Goal: Information Seeking & Learning: Learn about a topic

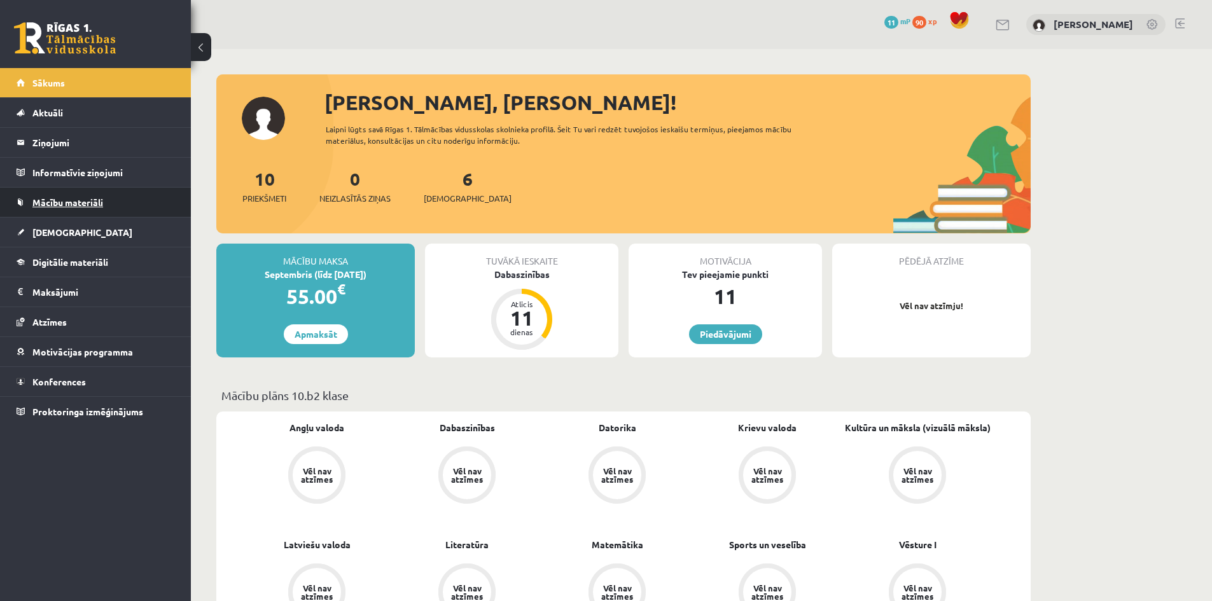
click at [58, 197] on span "Mācību materiāli" at bounding box center [67, 202] width 71 height 11
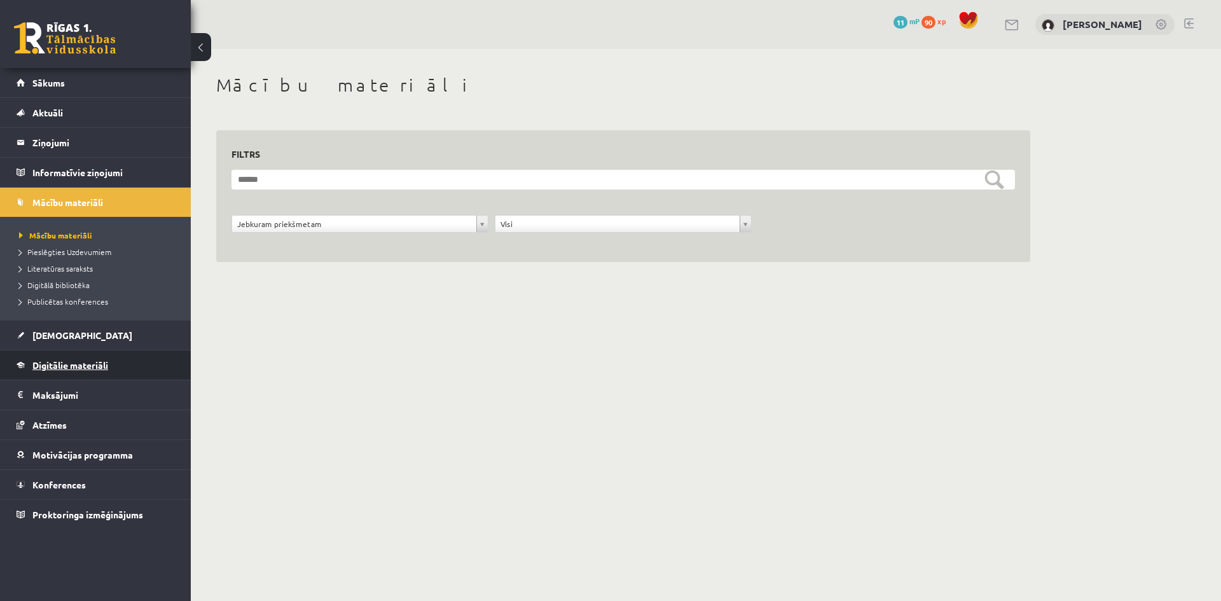
click at [53, 369] on span "Digitālie materiāli" at bounding box center [70, 364] width 76 height 11
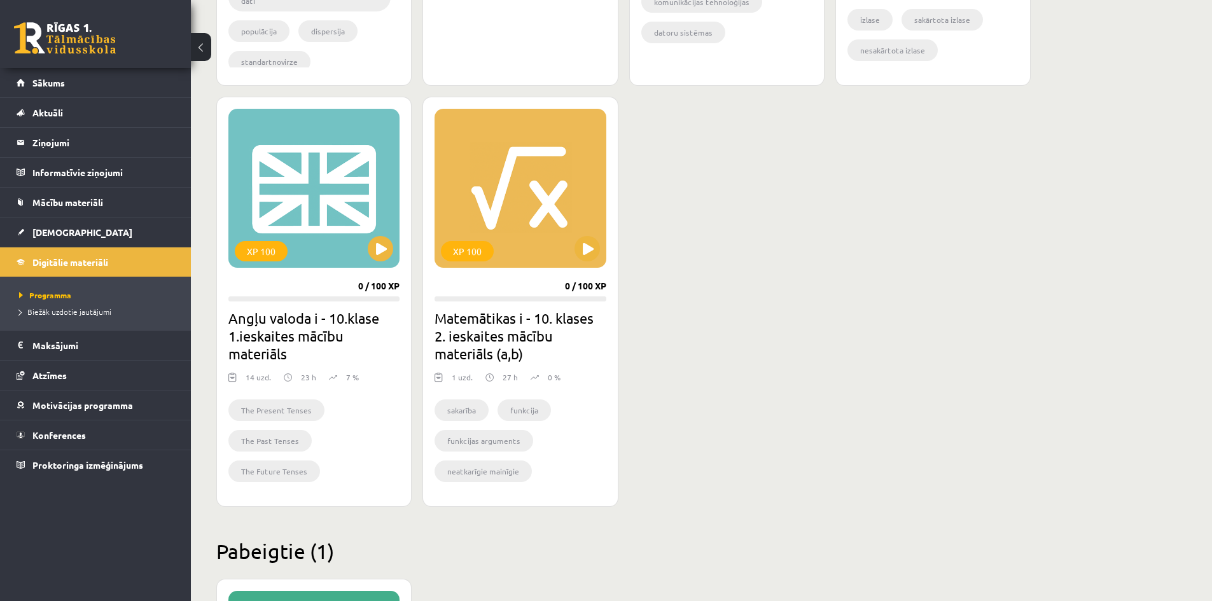
scroll to position [700, 0]
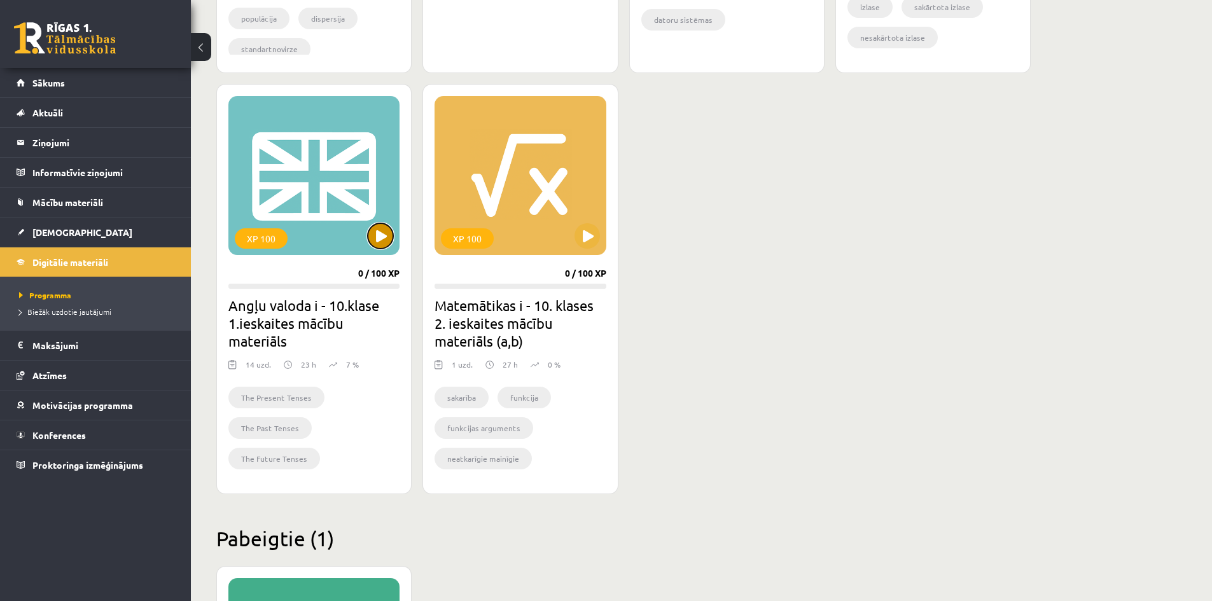
click at [387, 240] on button at bounding box center [380, 235] width 25 height 25
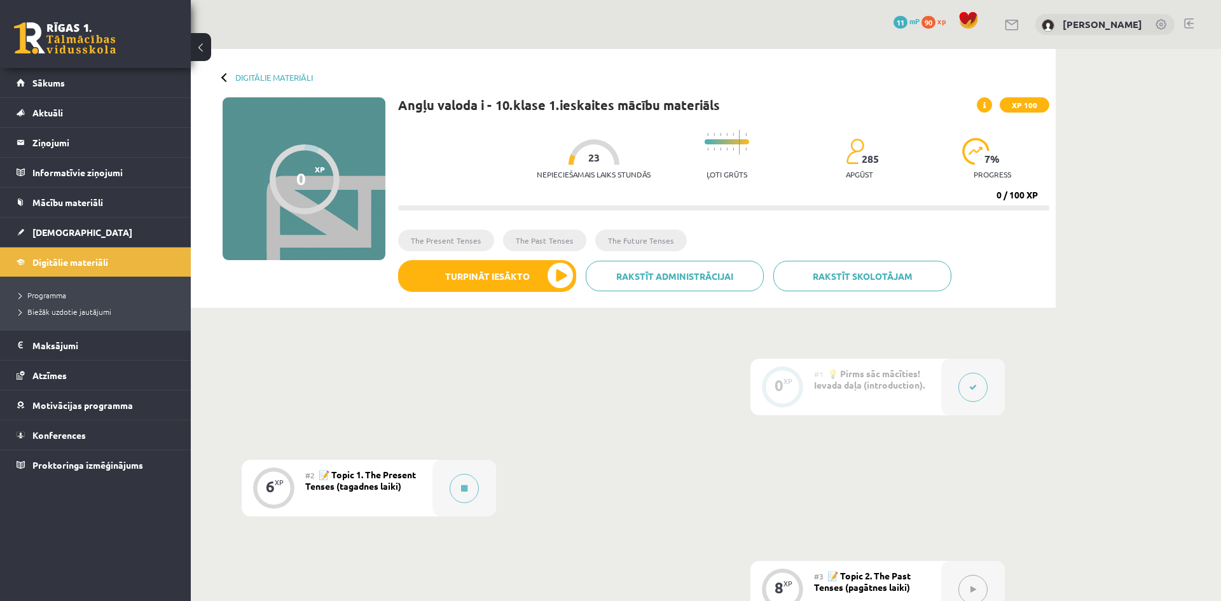
click at [385, 238] on div "0 XP XP 100" at bounding box center [304, 178] width 163 height 163
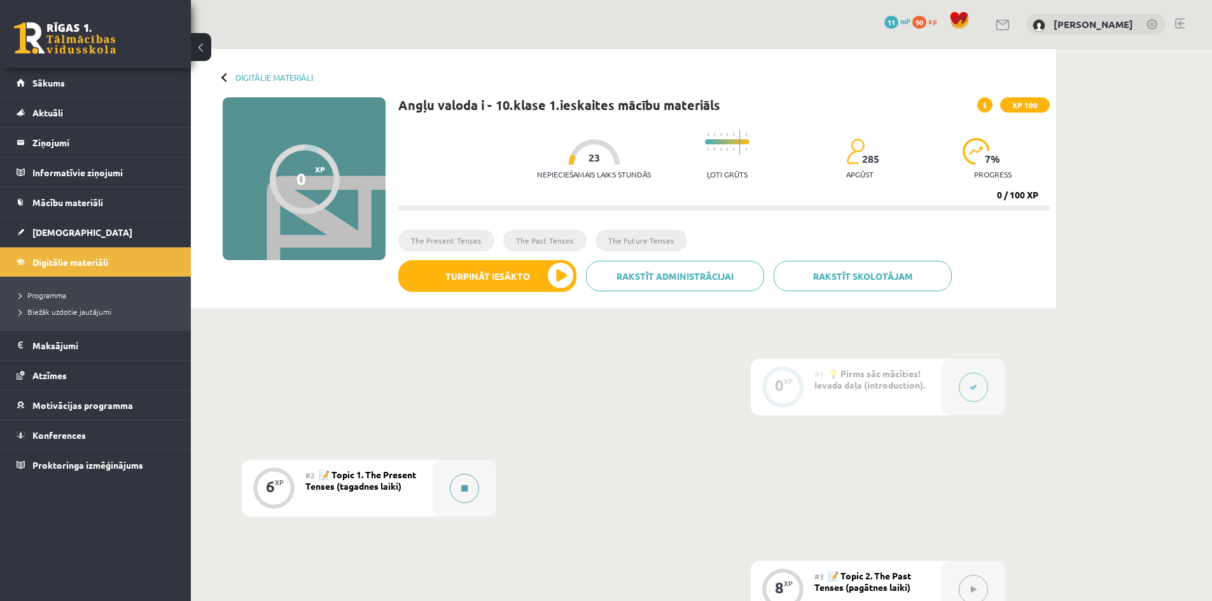
click at [462, 487] on icon at bounding box center [464, 489] width 6 height 8
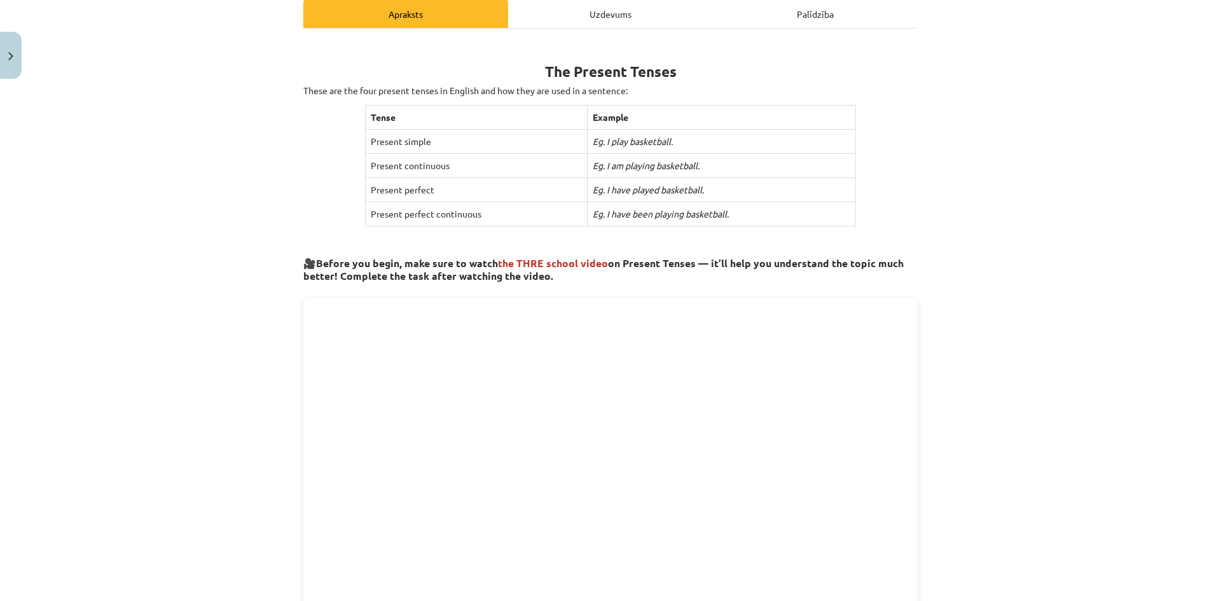
scroll to position [509, 0]
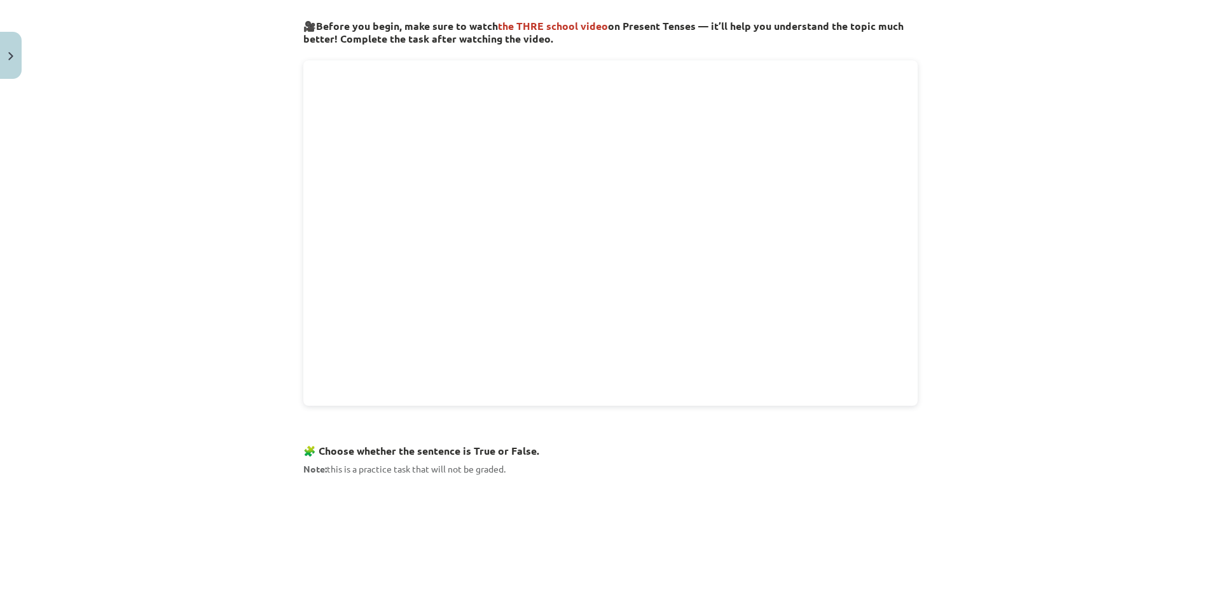
click at [441, 398] on div "The Present Tenses These are the four present tenses in English and how they ar…" at bounding box center [610, 232] width 614 height 859
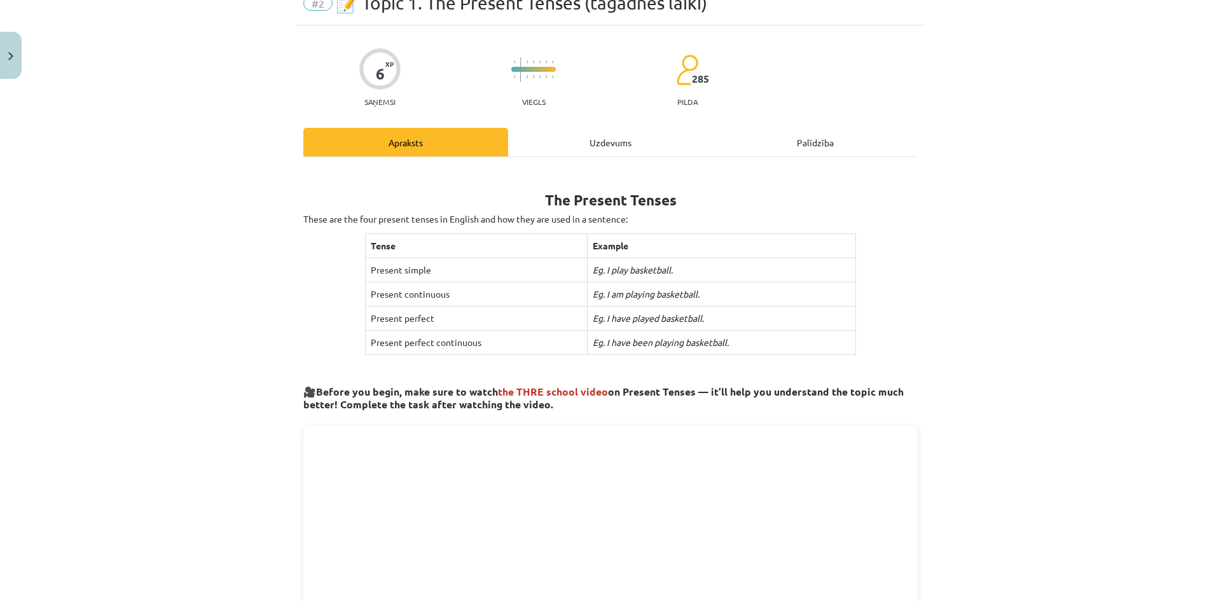
scroll to position [0, 0]
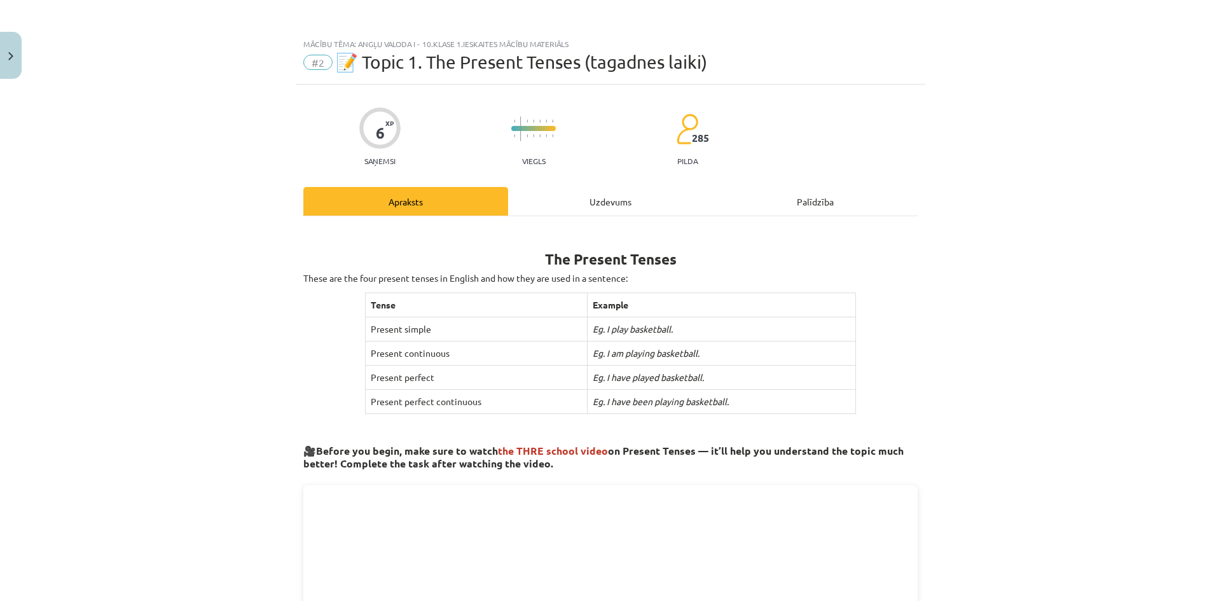
click at [553, 371] on td "Present perfect" at bounding box center [476, 378] width 222 height 24
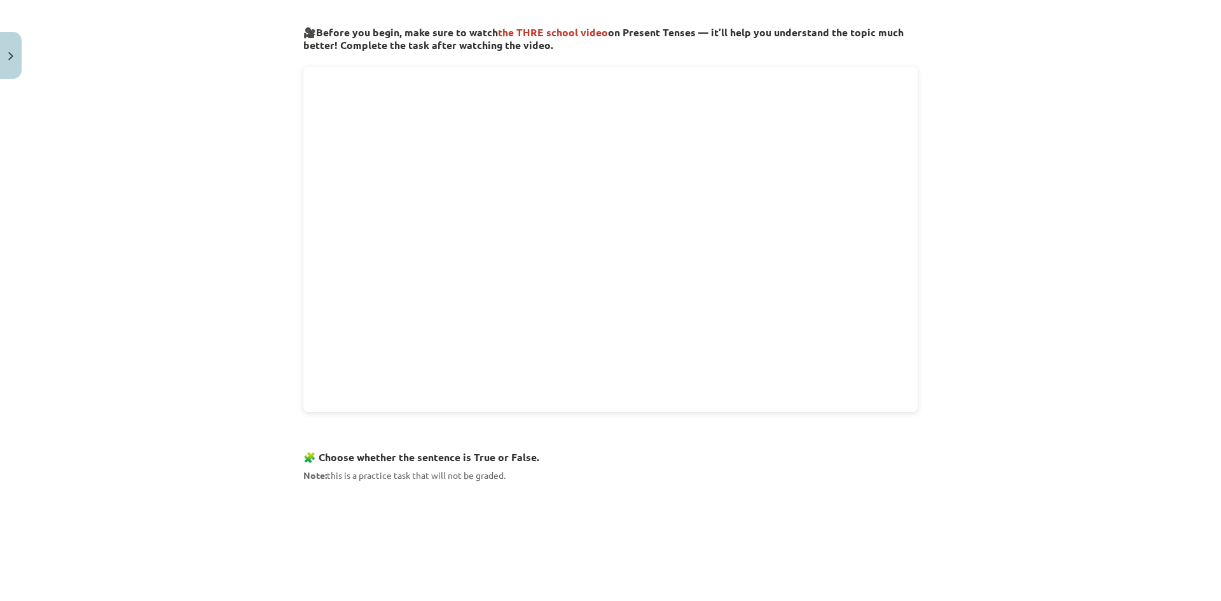
scroll to position [636, 0]
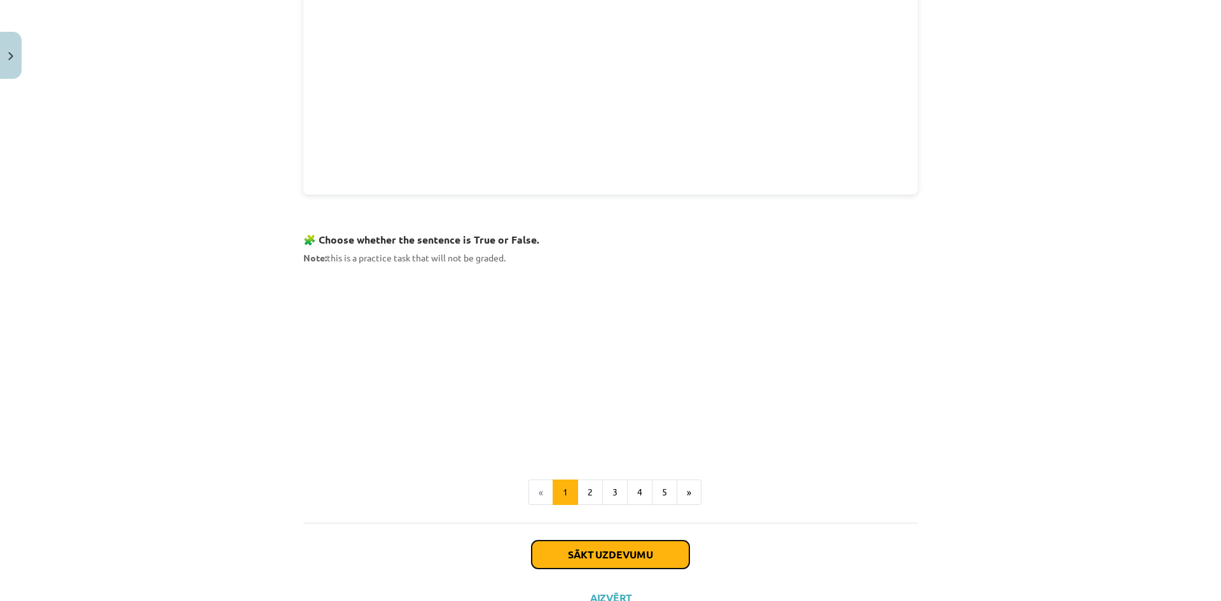
click at [597, 556] on button "Sākt uzdevumu" at bounding box center [611, 555] width 158 height 28
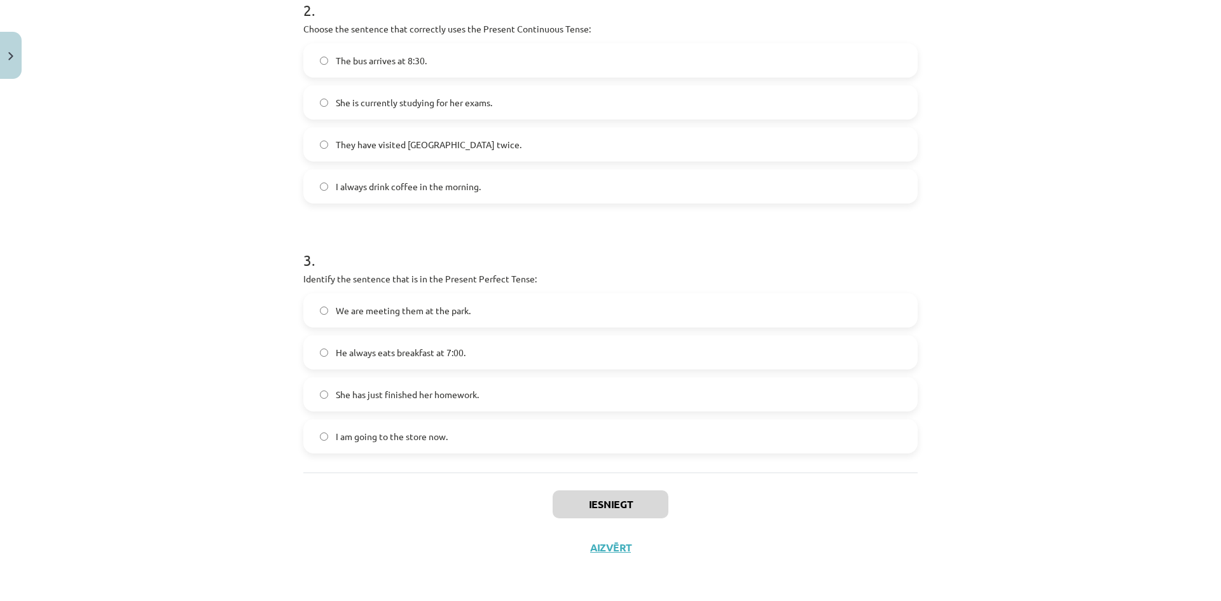
scroll to position [206, 0]
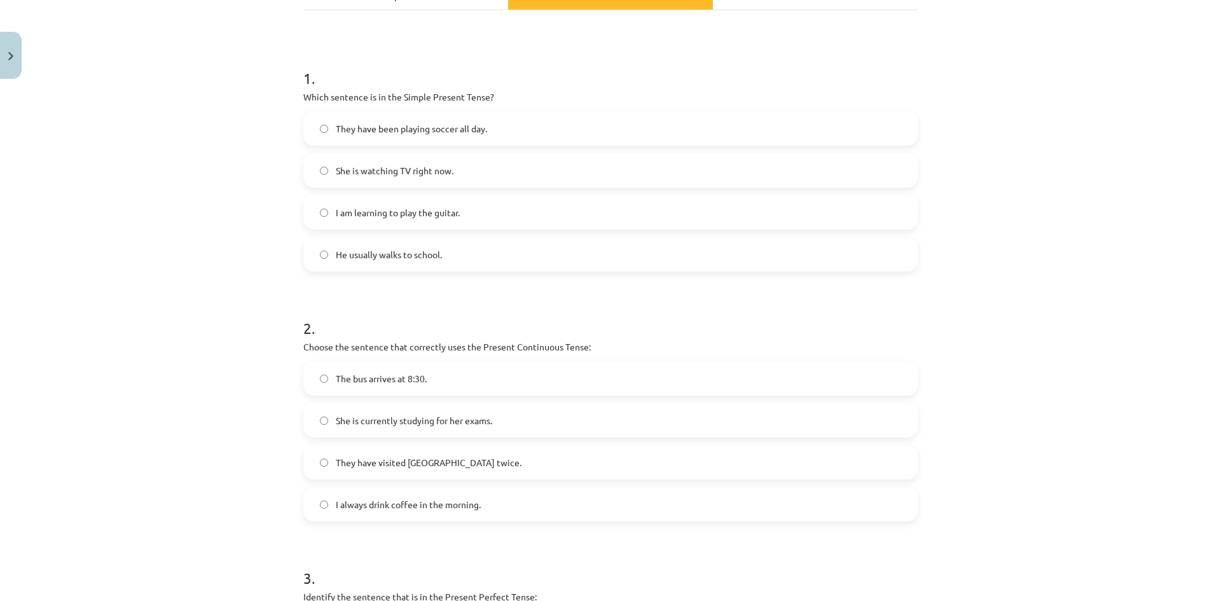
click at [365, 259] on span "He usually walks to school." at bounding box center [389, 254] width 106 height 13
click at [339, 426] on span "She is currently studying for her exams." at bounding box center [414, 420] width 156 height 13
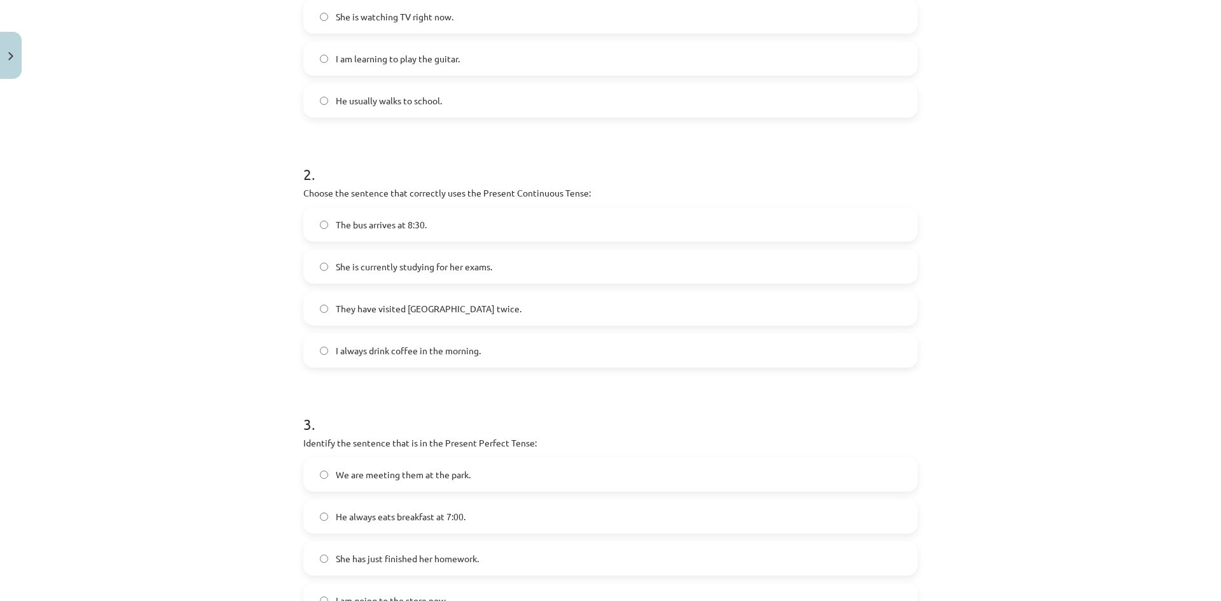
scroll to position [461, 0]
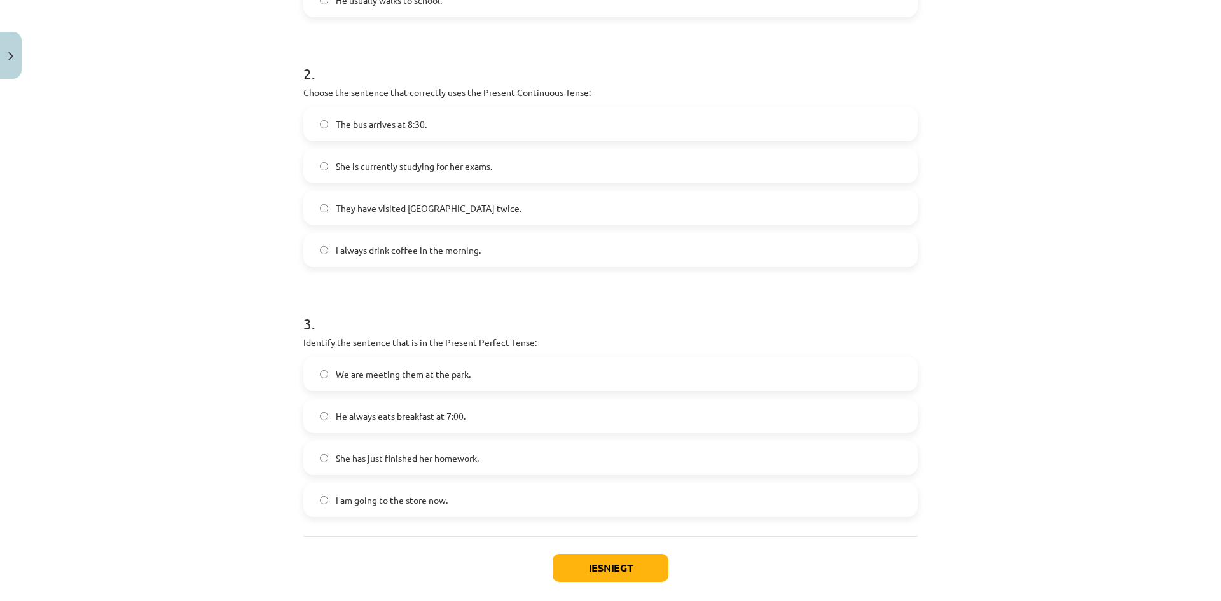
click at [356, 464] on span "She has just finished her homework." at bounding box center [407, 458] width 143 height 13
click at [597, 564] on button "Iesniegt" at bounding box center [611, 568] width 116 height 28
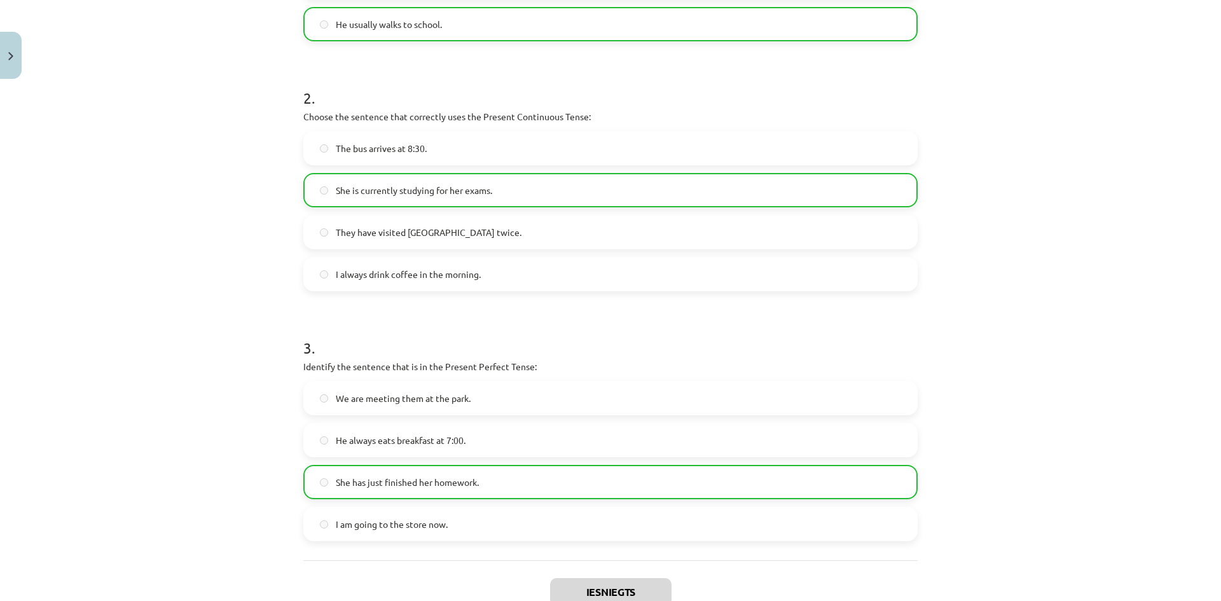
scroll to position [524, 0]
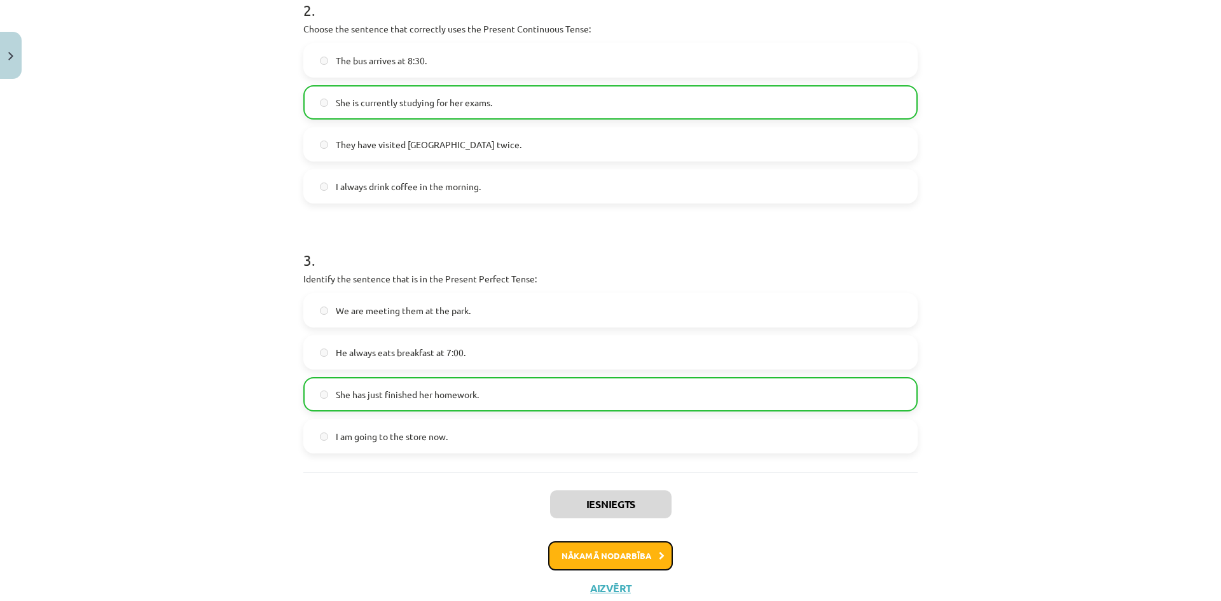
click at [630, 557] on button "Nākamā nodarbība" at bounding box center [610, 555] width 125 height 29
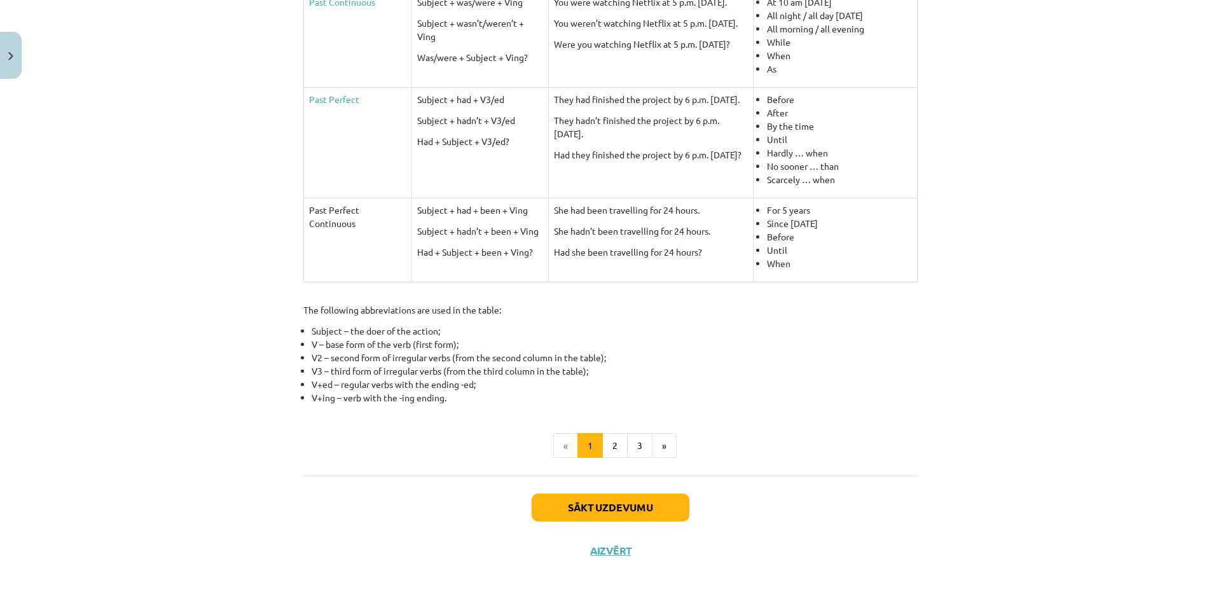
scroll to position [476, 0]
click at [616, 508] on button "Sākt uzdevumu" at bounding box center [611, 504] width 158 height 28
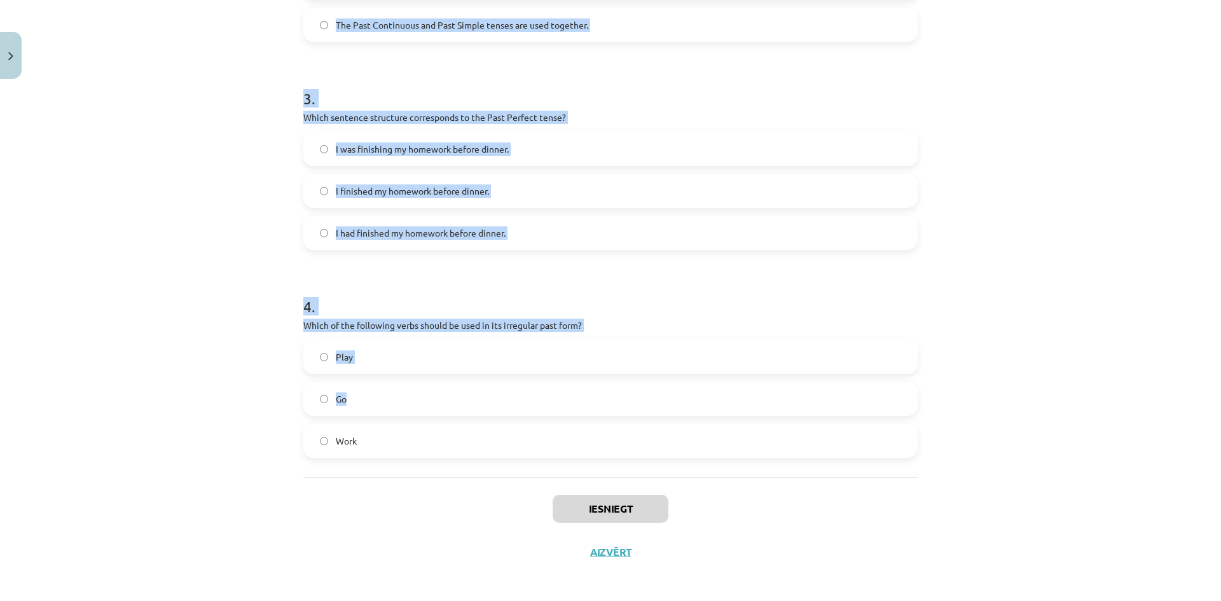
scroll to position [606, 0]
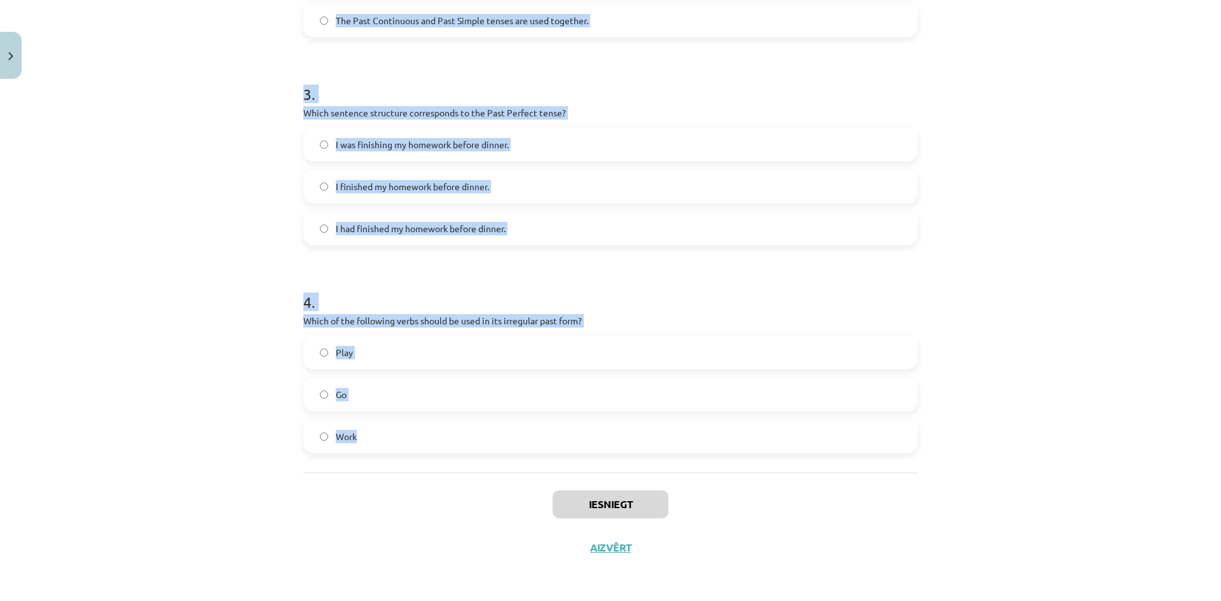
drag, startPoint x: 282, startPoint y: 259, endPoint x: 629, endPoint y: 440, distance: 391.5
click at [629, 440] on div "Mācību tēma: Angļu valoda i - 10.klase 1.ieskaites mācību materiāls #3 📝 Topic …" at bounding box center [610, 300] width 1221 height 601
copy form "1 . Which of the following sentences is correct in the Past Simple tense? He we…"
click at [782, 284] on h1 "4 ." at bounding box center [610, 290] width 614 height 39
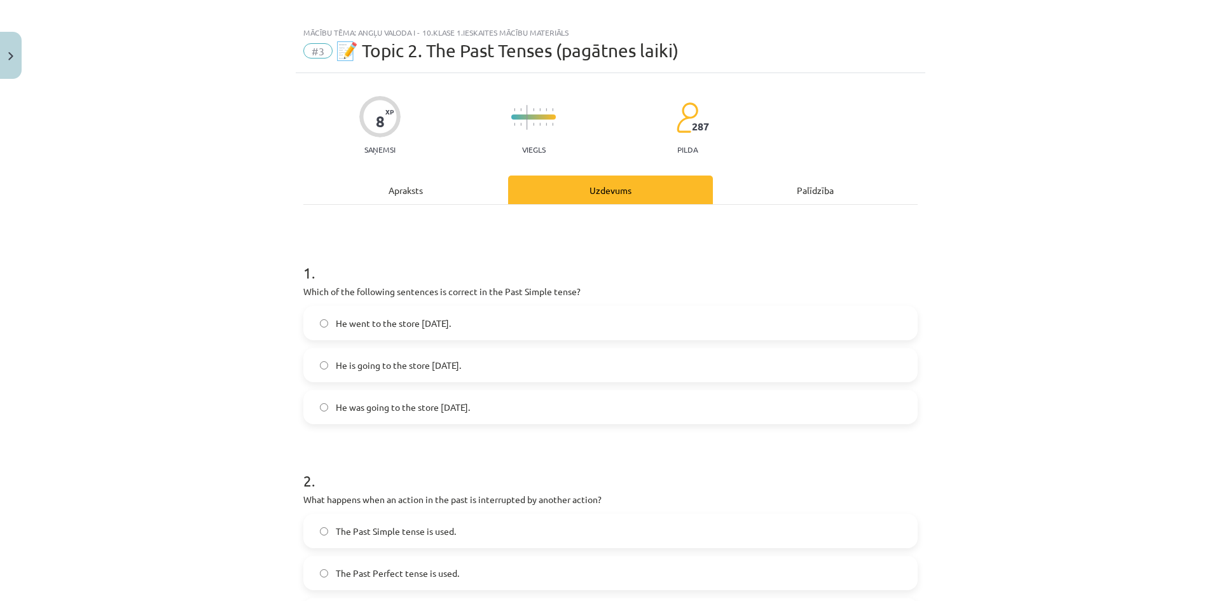
scroll to position [0, 0]
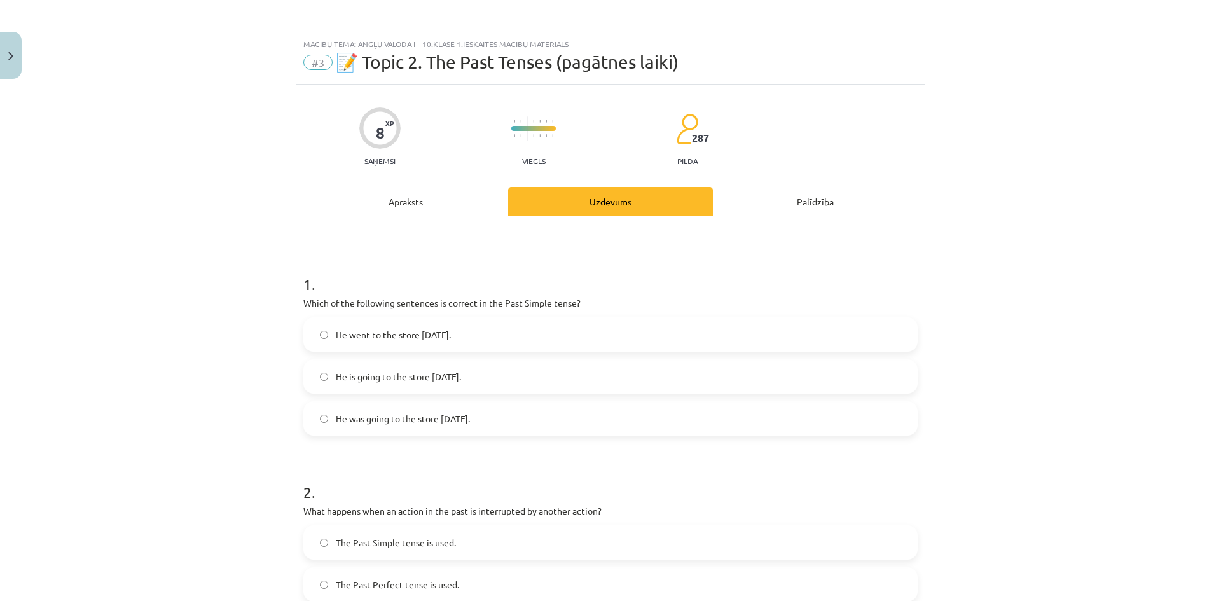
click at [401, 198] on div "Apraksts" at bounding box center [405, 201] width 205 height 29
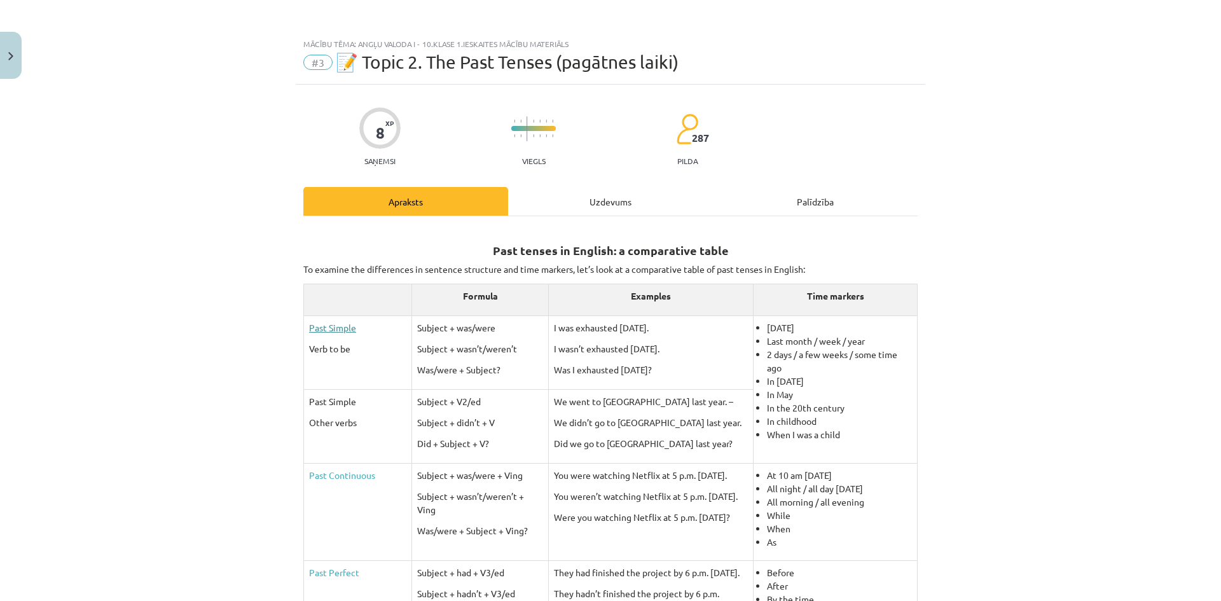
click at [337, 327] on link "Past Simple" at bounding box center [332, 327] width 47 height 11
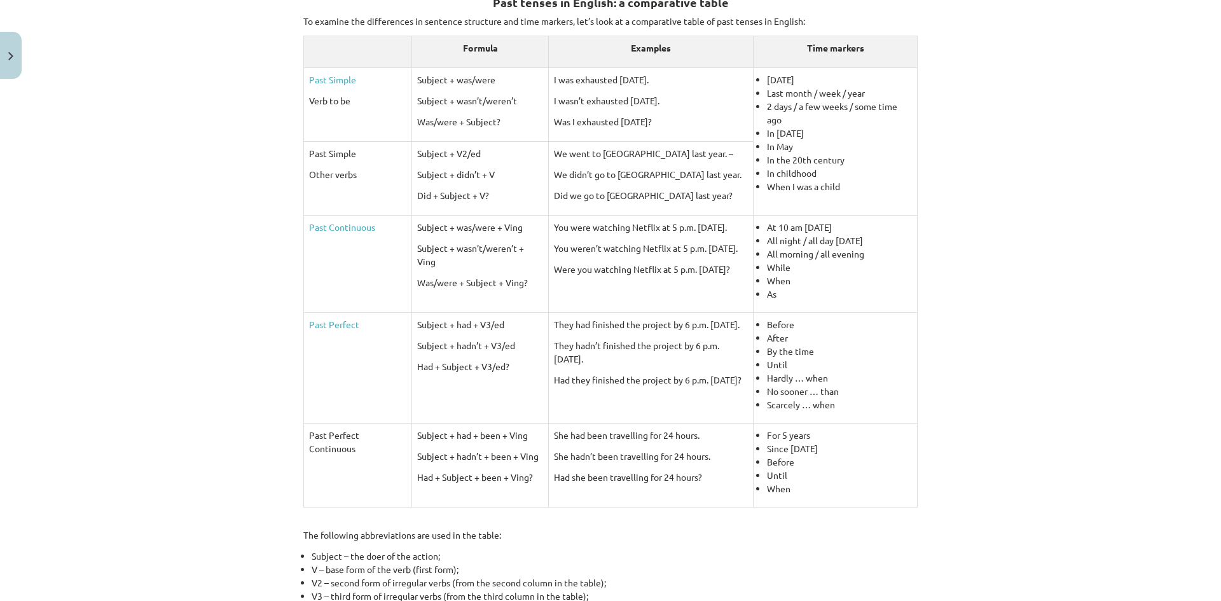
scroll to position [158, 0]
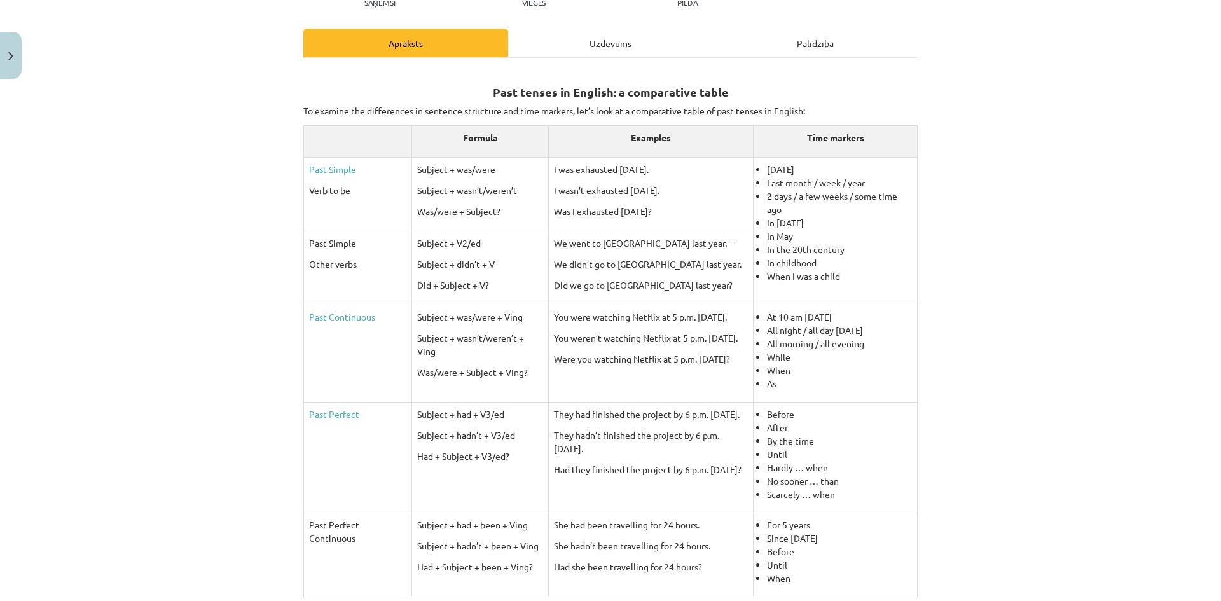
click at [202, 209] on div "Mācību tēma: Angļu valoda i - 10.klase 1.ieskaites mācību materiāls #3 📝 Topic …" at bounding box center [610, 300] width 1221 height 601
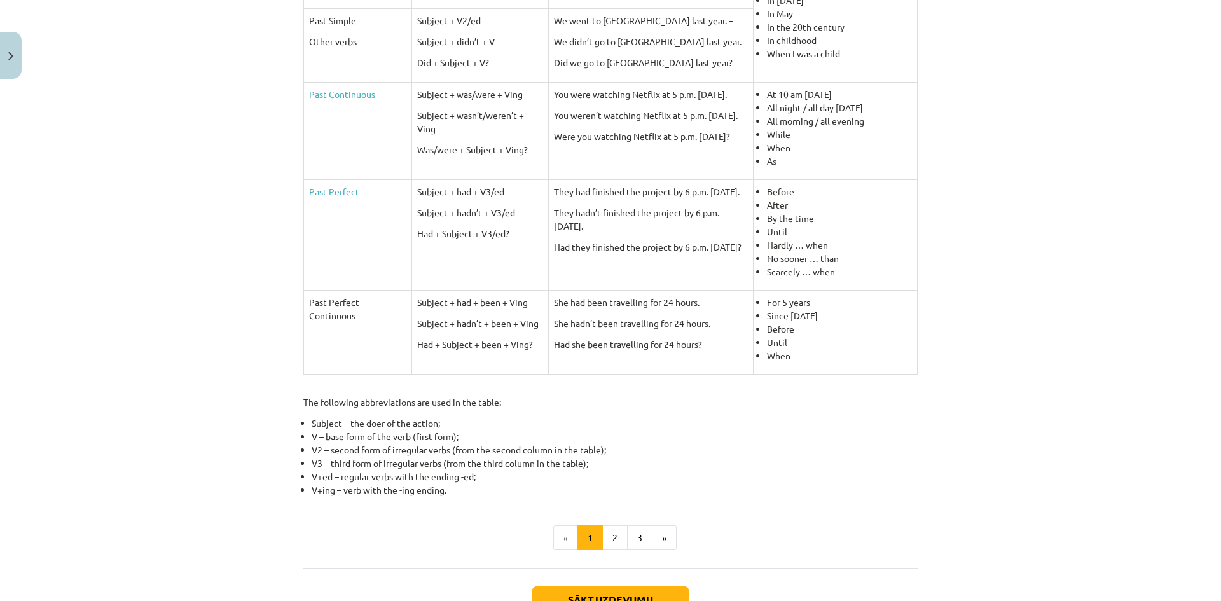
scroll to position [476, 0]
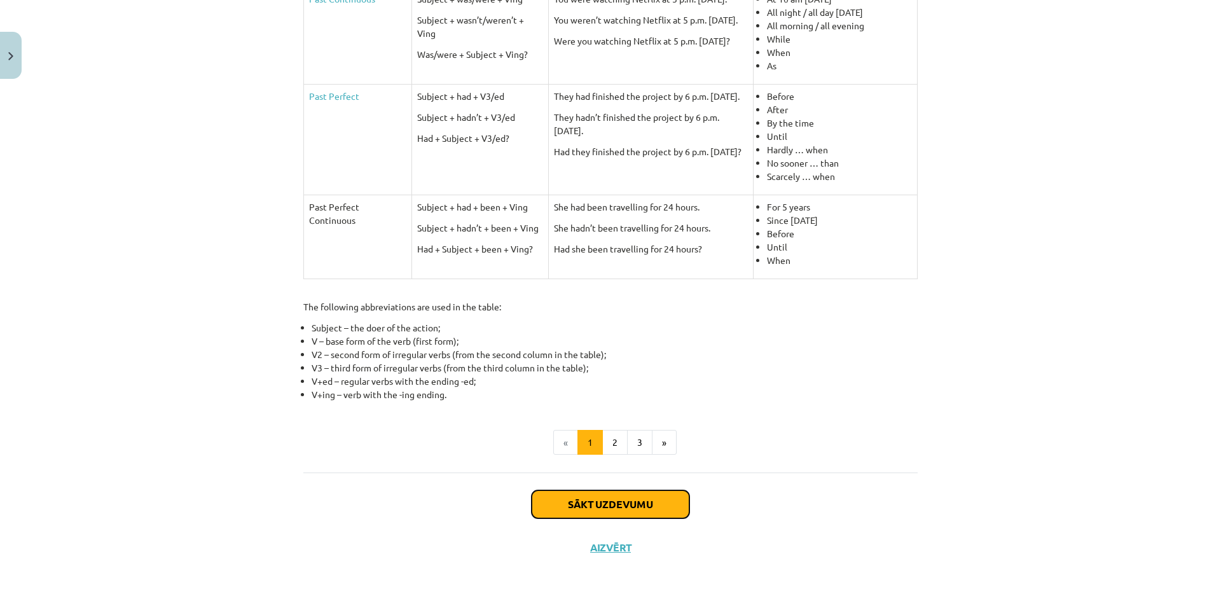
click at [606, 501] on button "Sākt uzdevumu" at bounding box center [611, 504] width 158 height 28
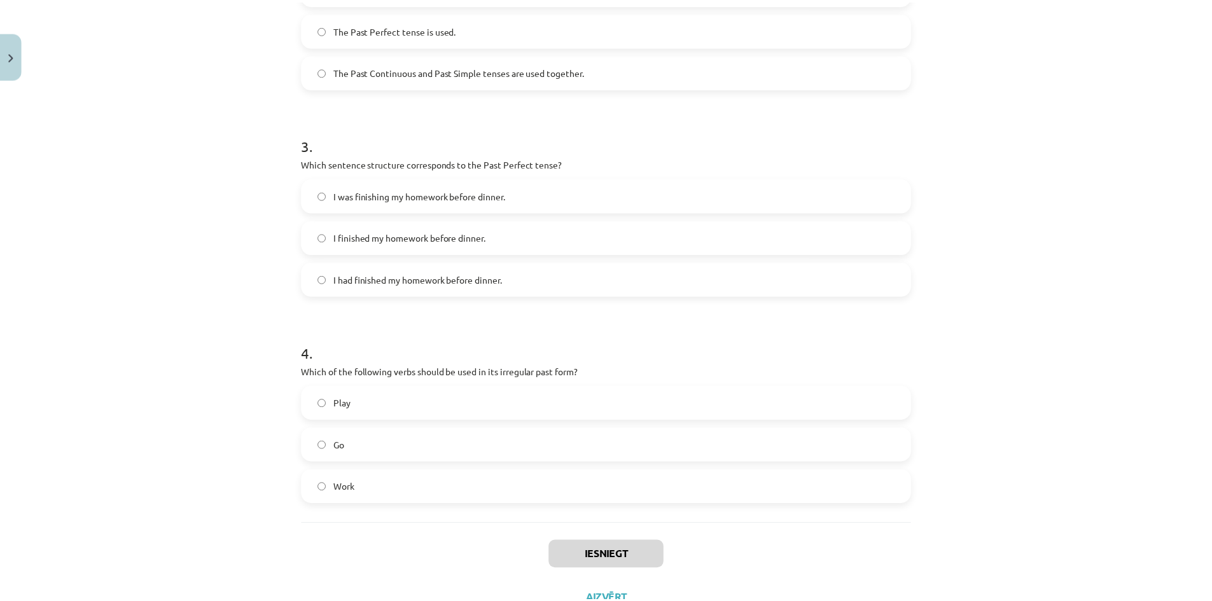
scroll to position [606, 0]
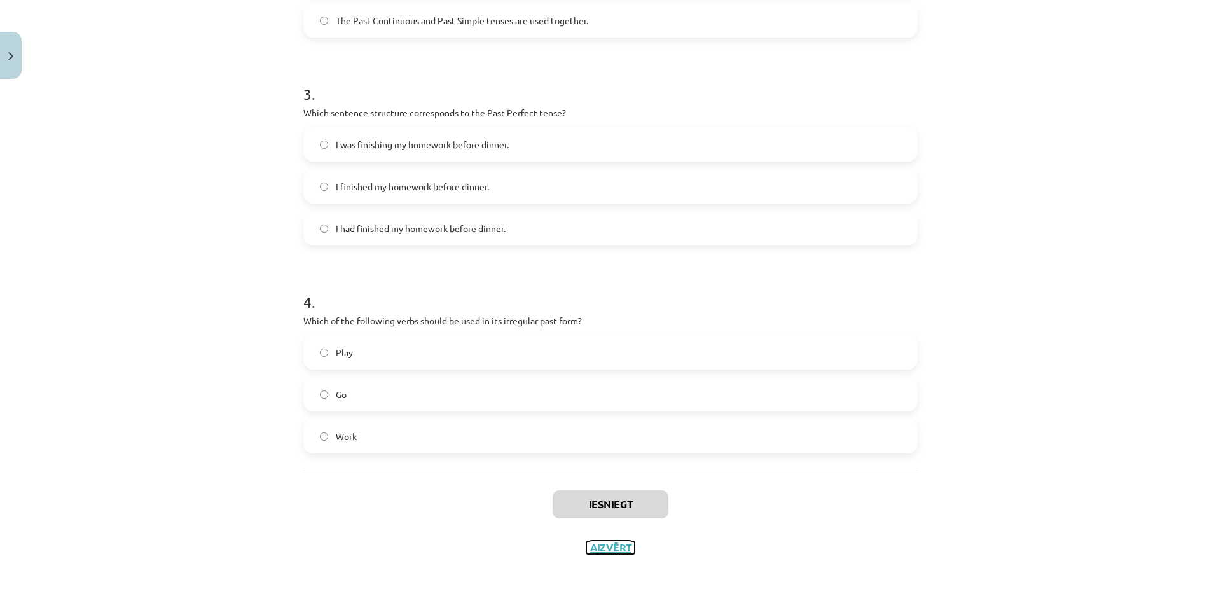
click at [605, 553] on button "Aizvērt" at bounding box center [610, 547] width 48 height 13
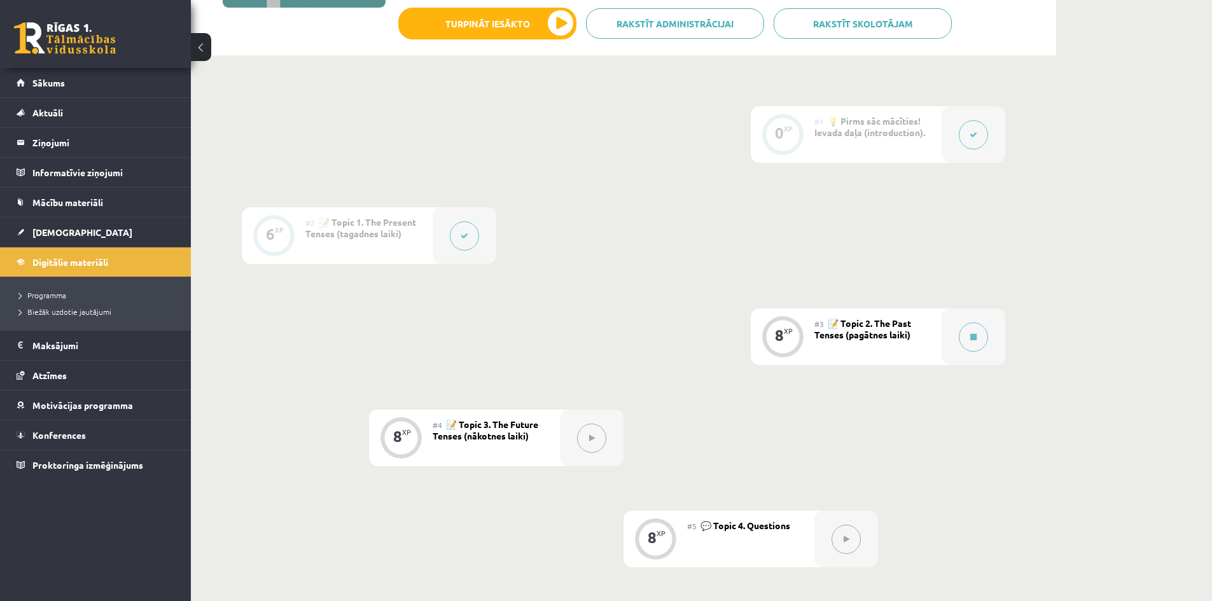
scroll to position [254, 0]
click at [959, 338] on button at bounding box center [973, 335] width 29 height 29
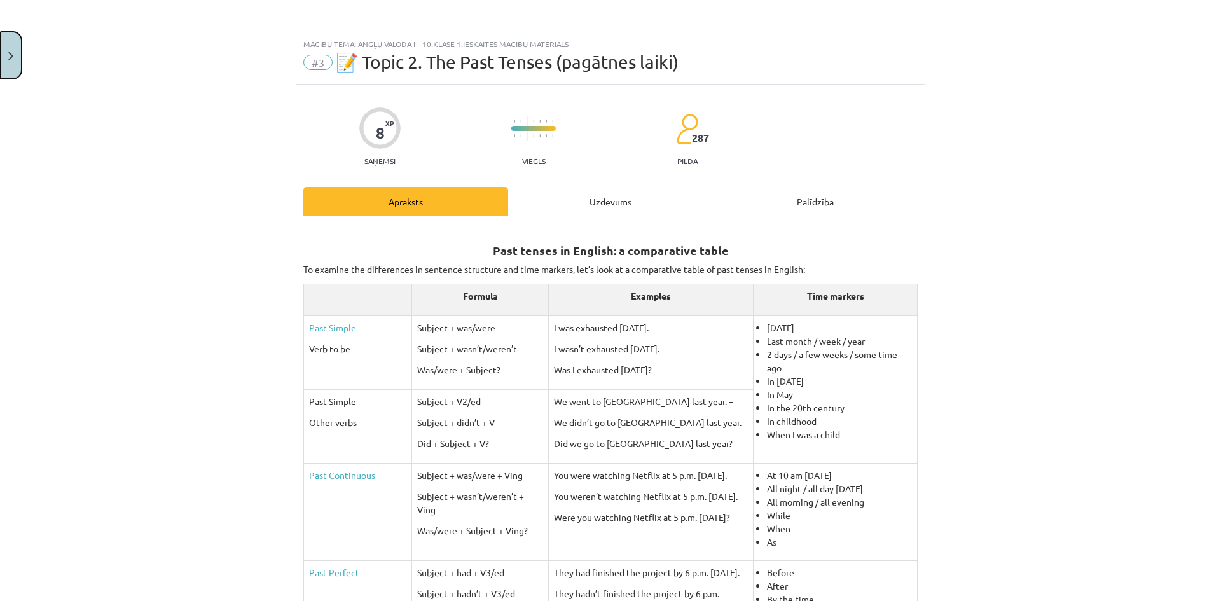
click at [11, 64] on button "Close" at bounding box center [11, 55] width 22 height 47
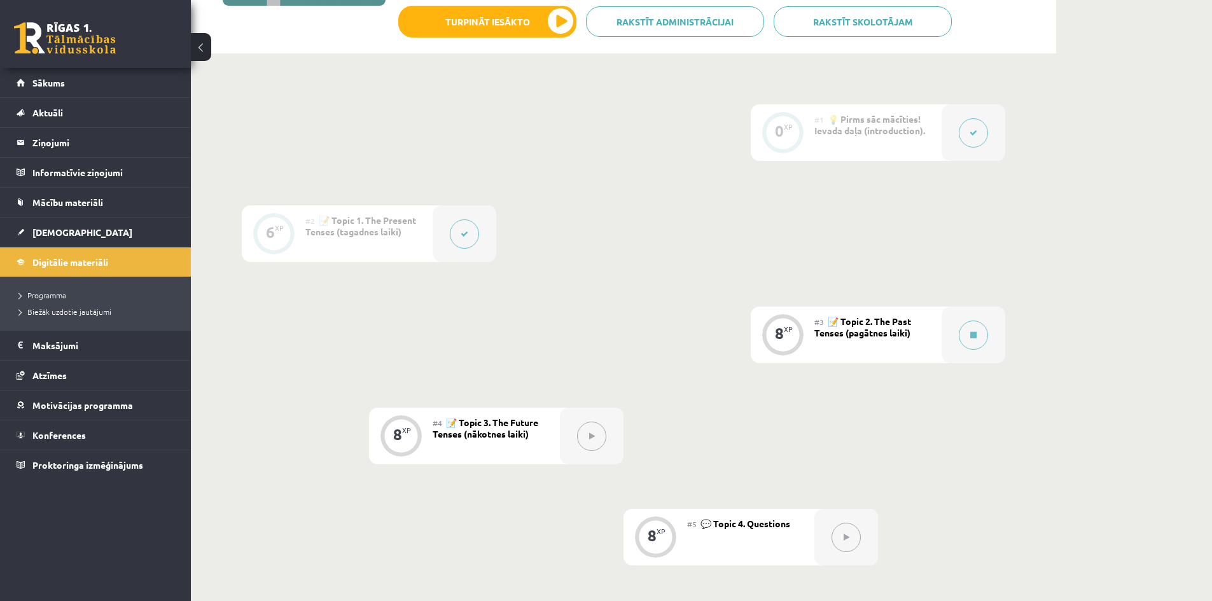
click at [36, 17] on div "0 Dāvanas 11 mP 90 xp" at bounding box center [95, 34] width 191 height 68
click at [38, 31] on link at bounding box center [65, 38] width 102 height 32
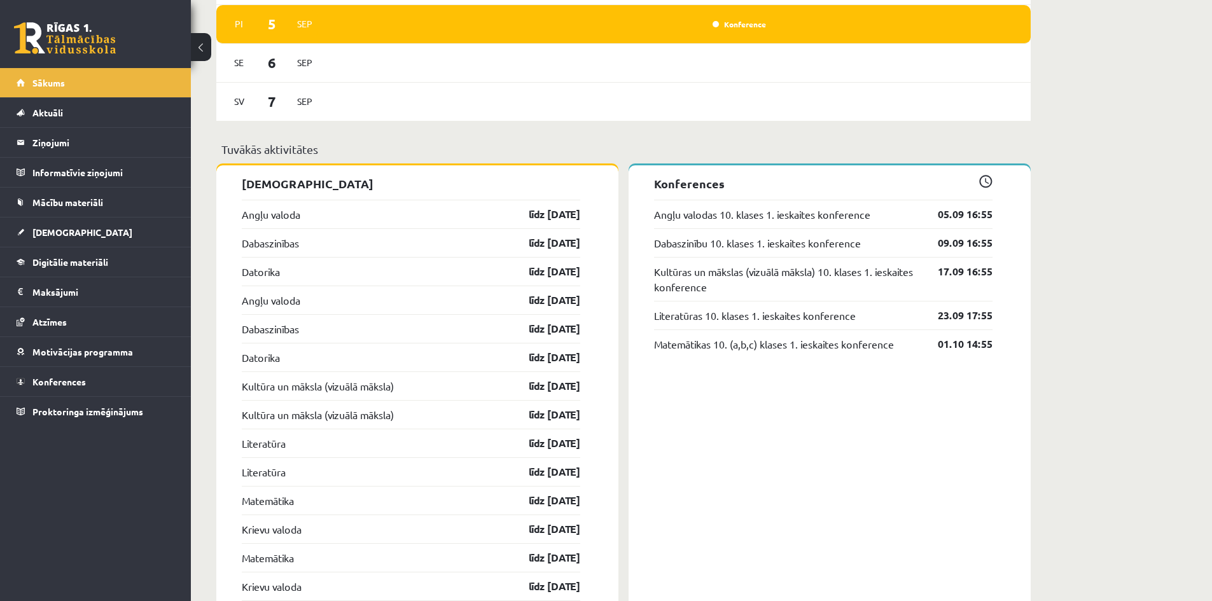
scroll to position [509, 0]
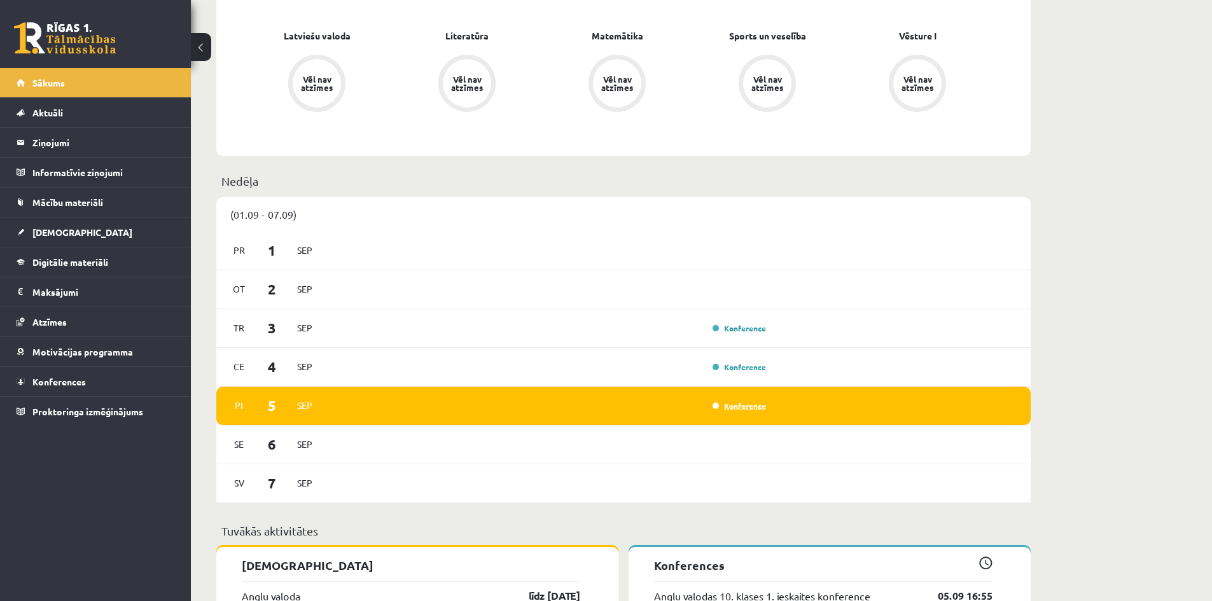
click at [751, 405] on link "Konference" at bounding box center [738, 406] width 53 height 10
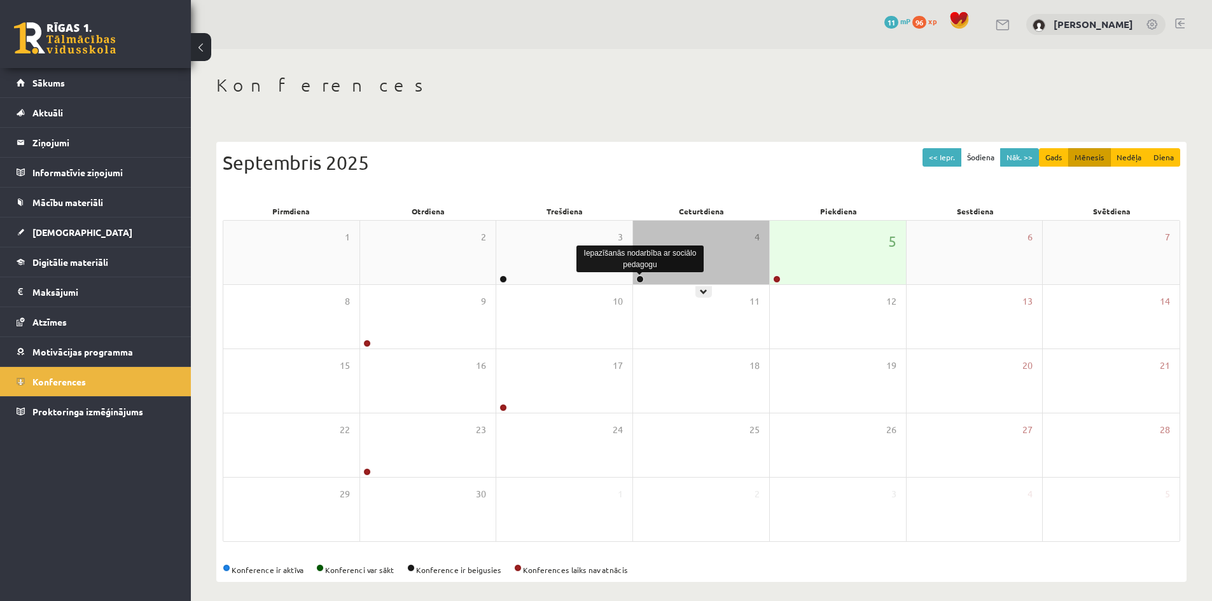
click at [643, 278] on link at bounding box center [640, 279] width 8 height 8
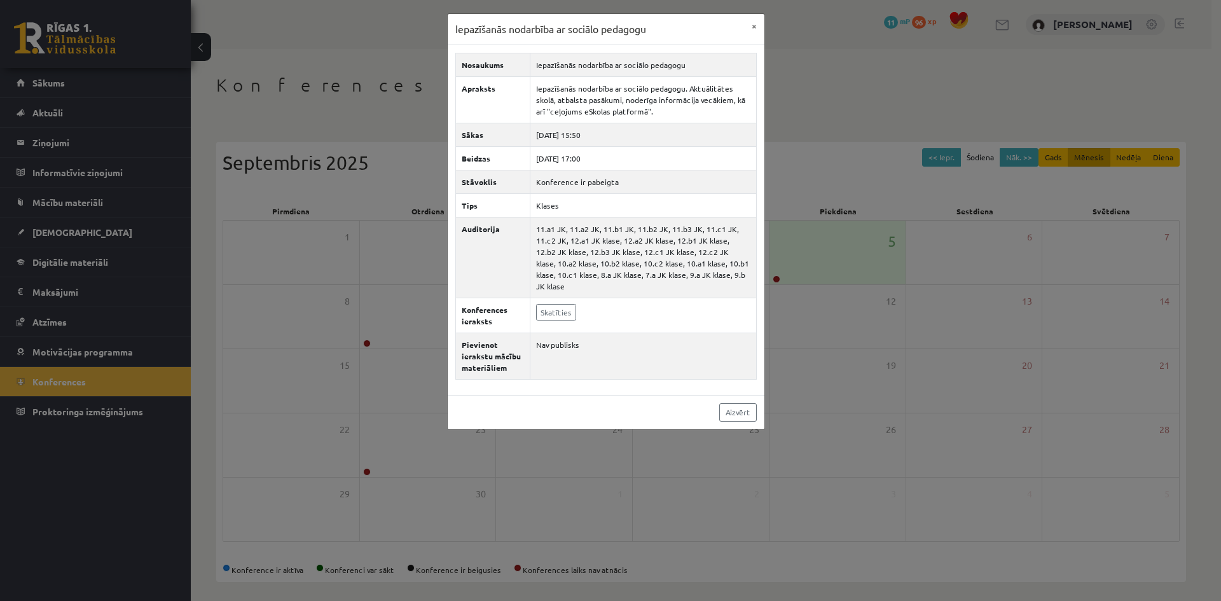
click at [867, 165] on div "Iepazīšanās nodarbība ar sociālo pedagogu × Nosaukums Iepazīšanās nodarbība ar …" at bounding box center [610, 300] width 1221 height 601
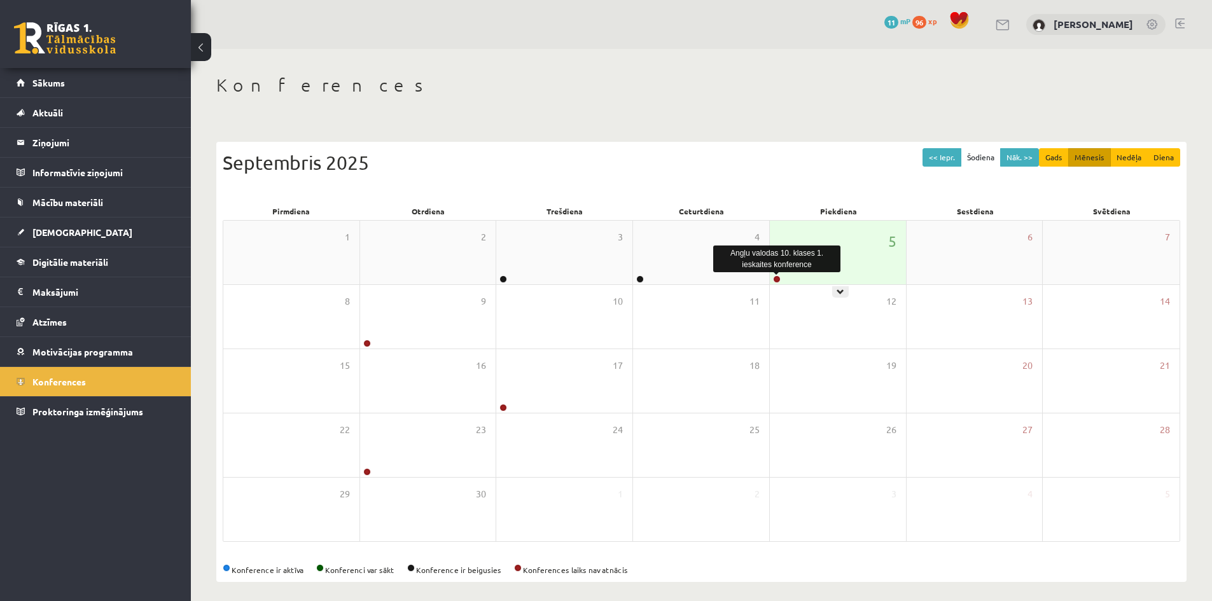
click at [775, 278] on link at bounding box center [777, 279] width 8 height 8
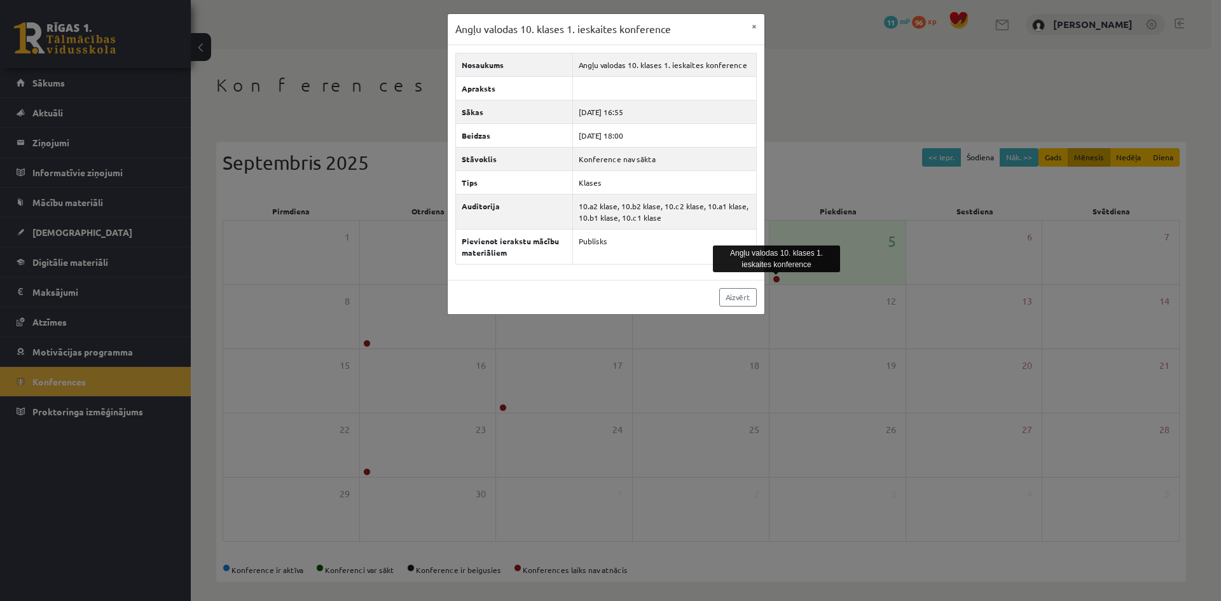
click at [1081, 242] on div "Angļu valodas 10. klases 1. ieskaites konference × Nosaukums Angļu valodas 10. …" at bounding box center [610, 300] width 1221 height 601
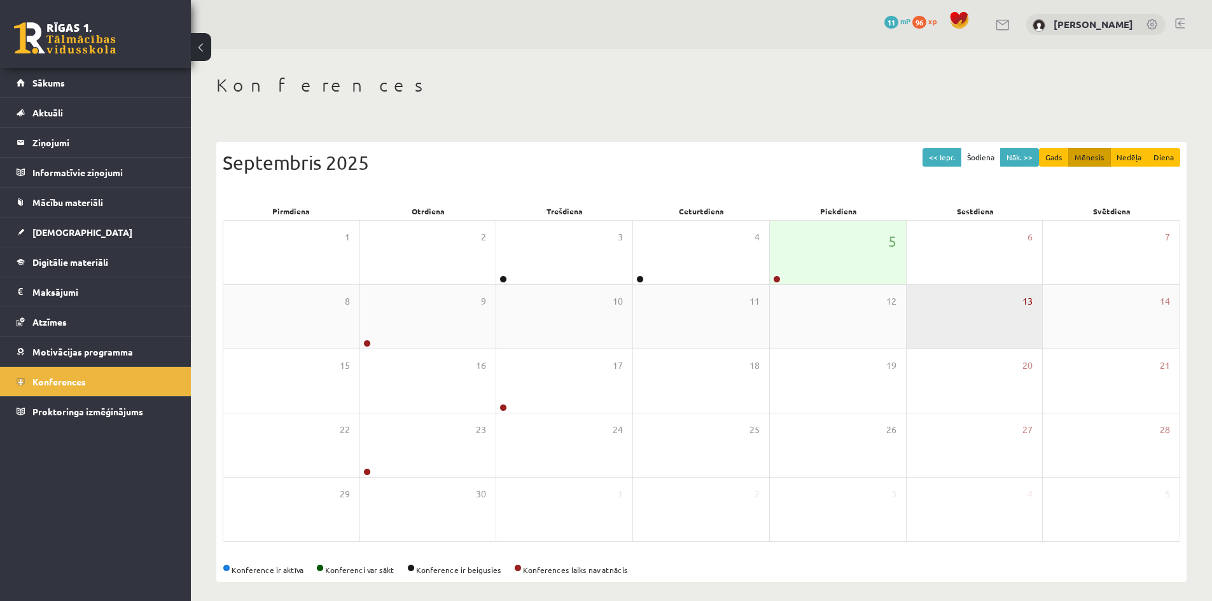
click at [1025, 301] on span "13" at bounding box center [1027, 301] width 10 height 14
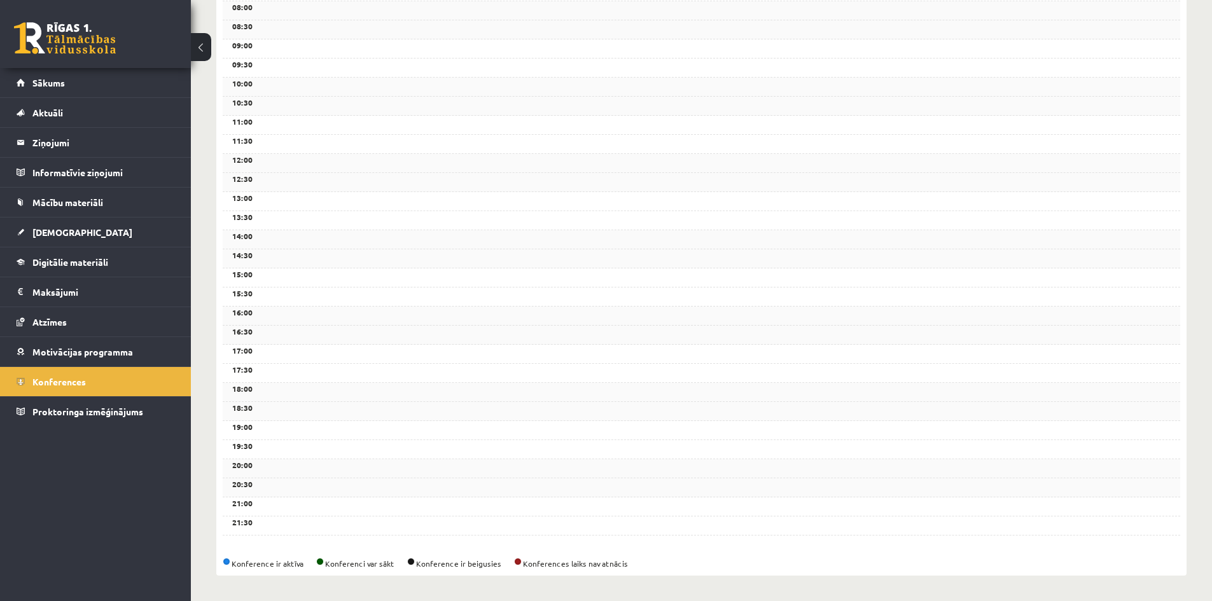
scroll to position [41, 0]
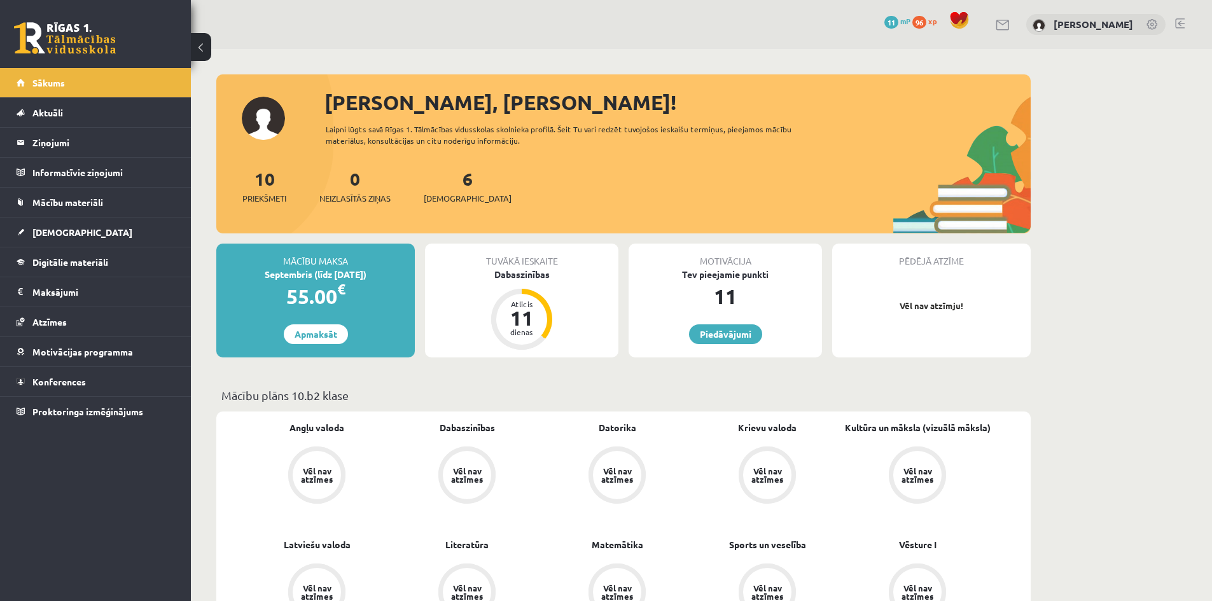
scroll to position [509, 0]
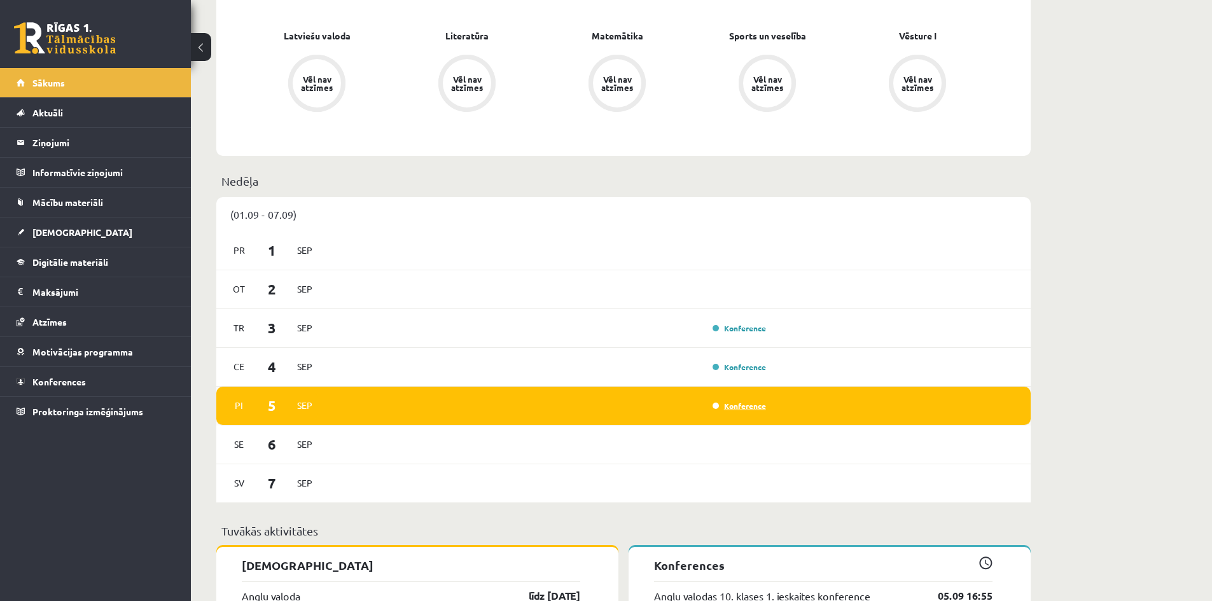
click at [737, 405] on link "Konference" at bounding box center [738, 406] width 53 height 10
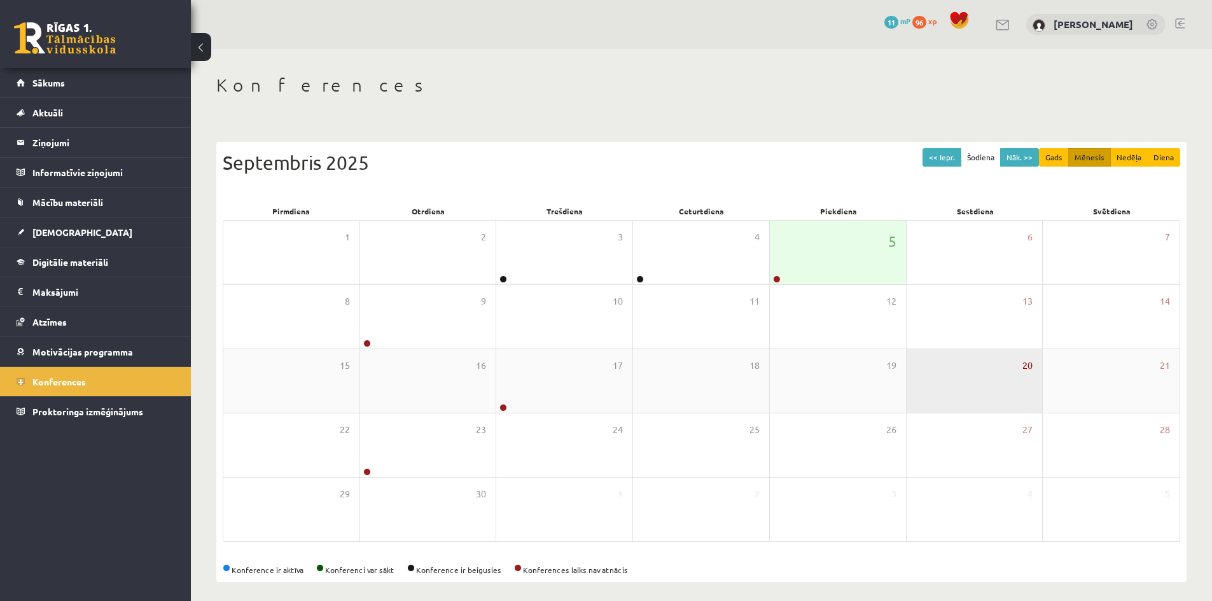
click at [1031, 367] on span "20" at bounding box center [1027, 366] width 10 height 14
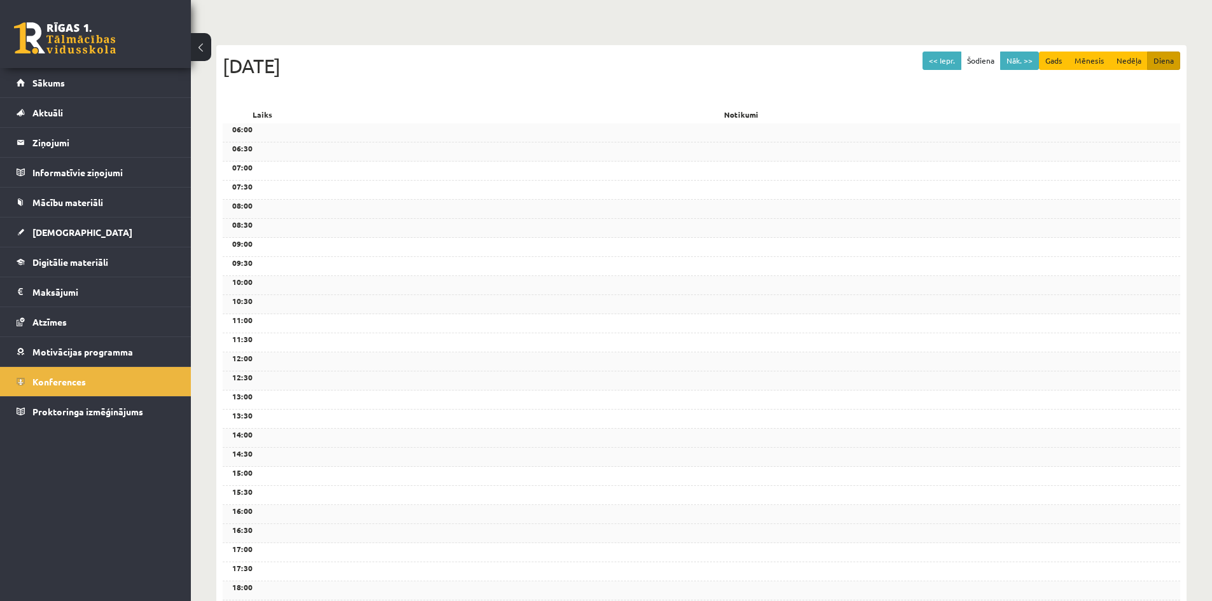
scroll to position [296, 0]
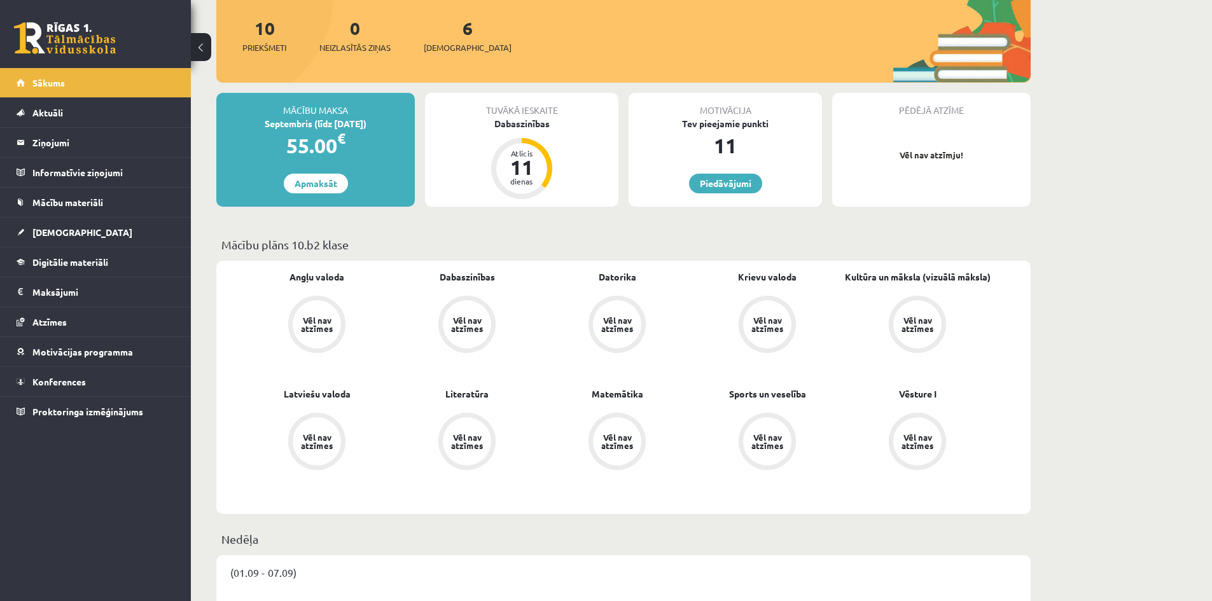
scroll to position [382, 0]
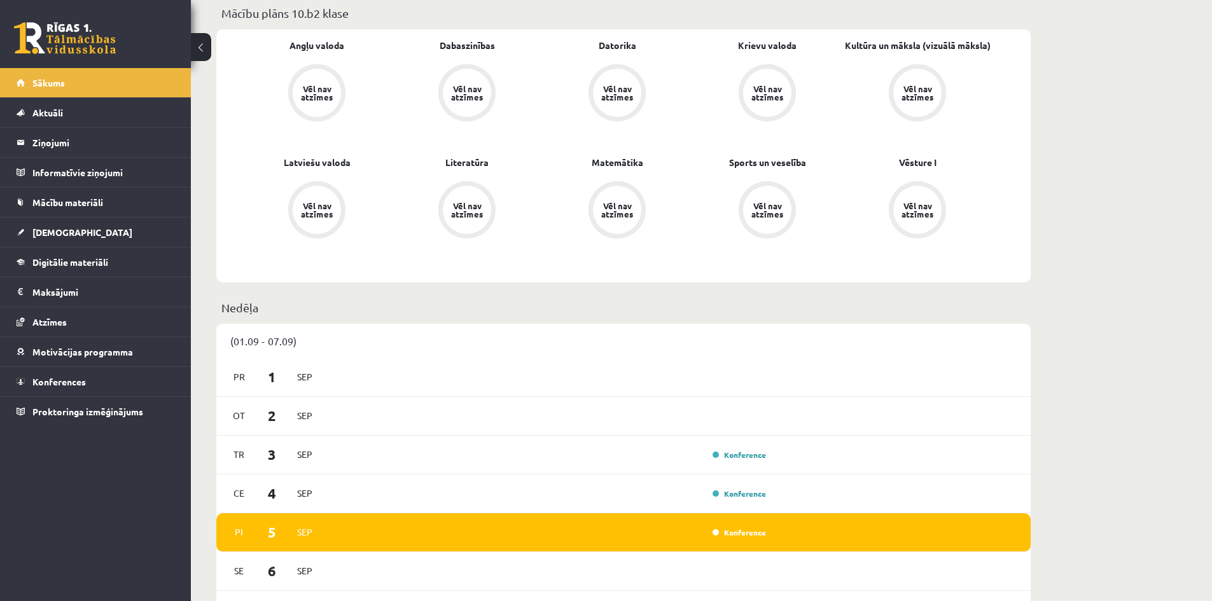
click at [770, 223] on div "Vēl nav atzīmes" at bounding box center [767, 210] width 48 height 48
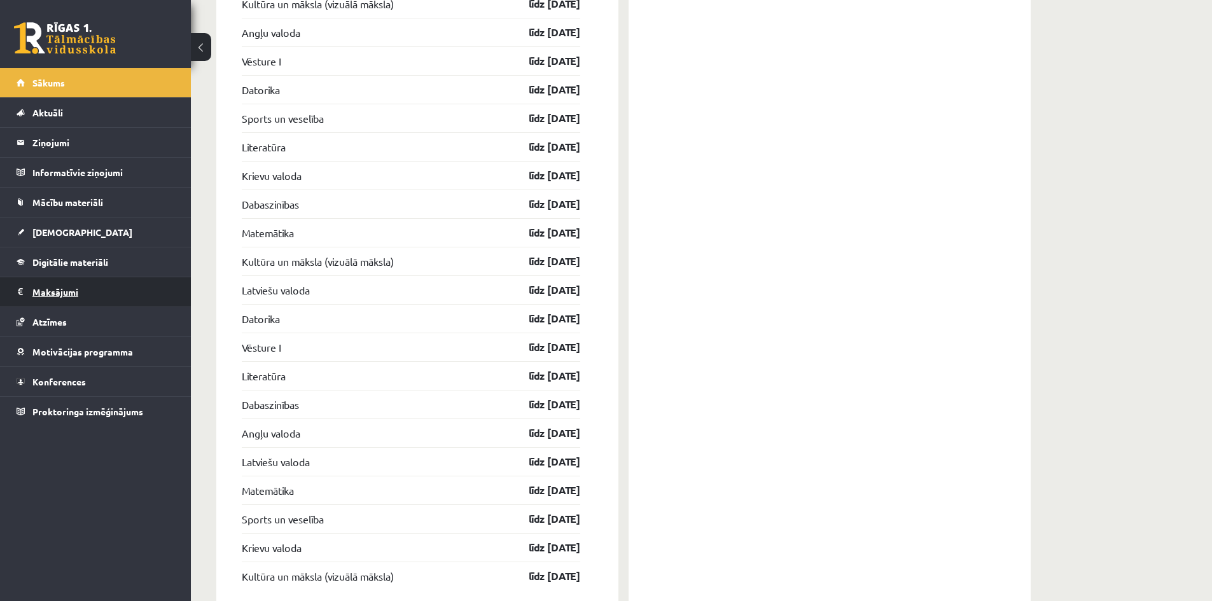
scroll to position [1909, 0]
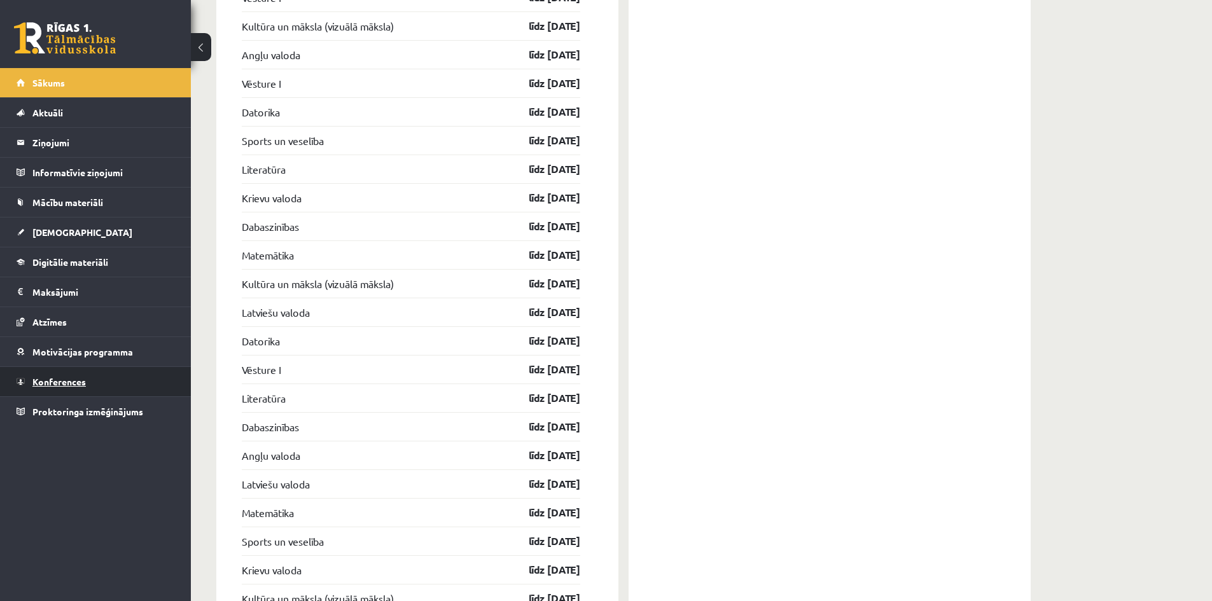
click at [73, 377] on span "Konferences" at bounding box center [58, 381] width 53 height 11
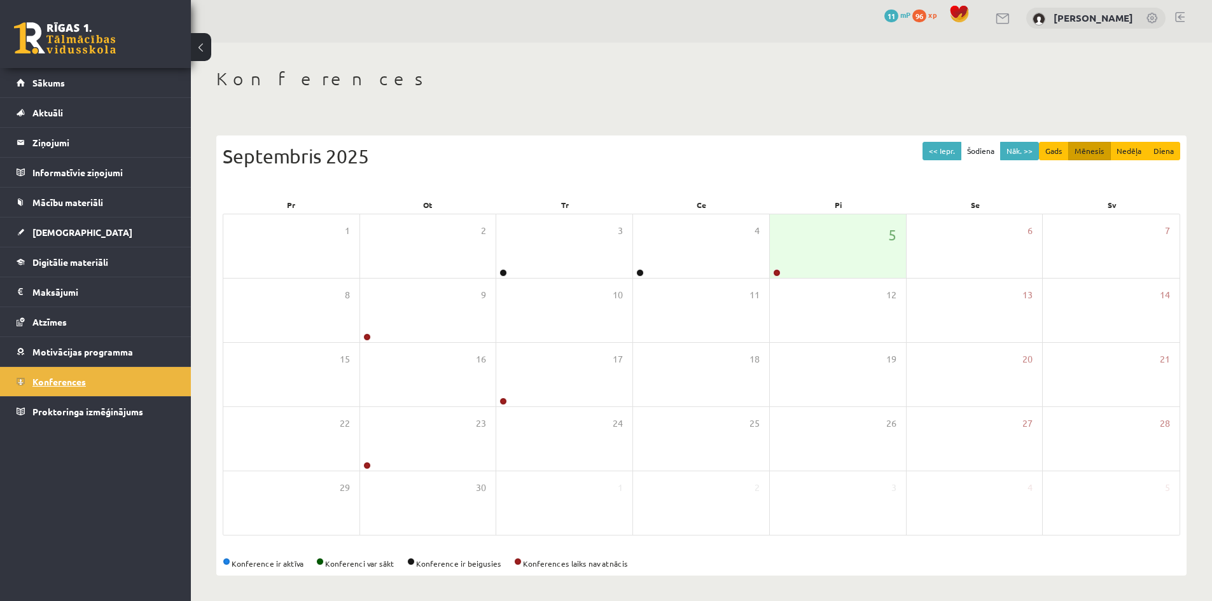
scroll to position [7, 0]
click at [84, 407] on span "Proktoringa izmēģinājums" at bounding box center [87, 411] width 111 height 11
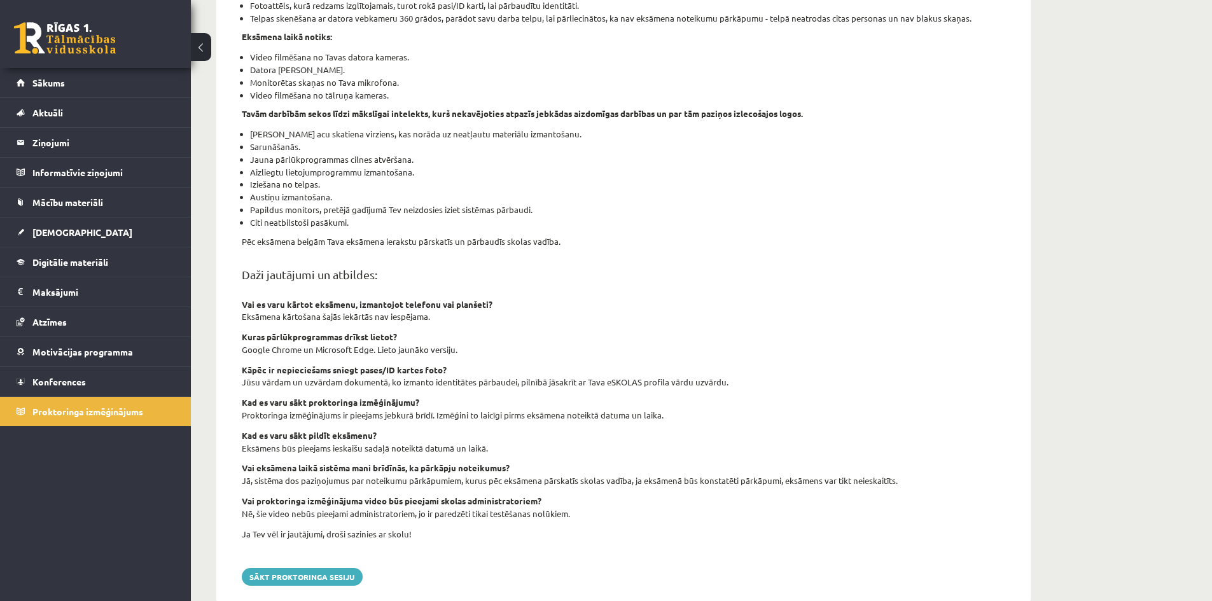
scroll to position [277, 0]
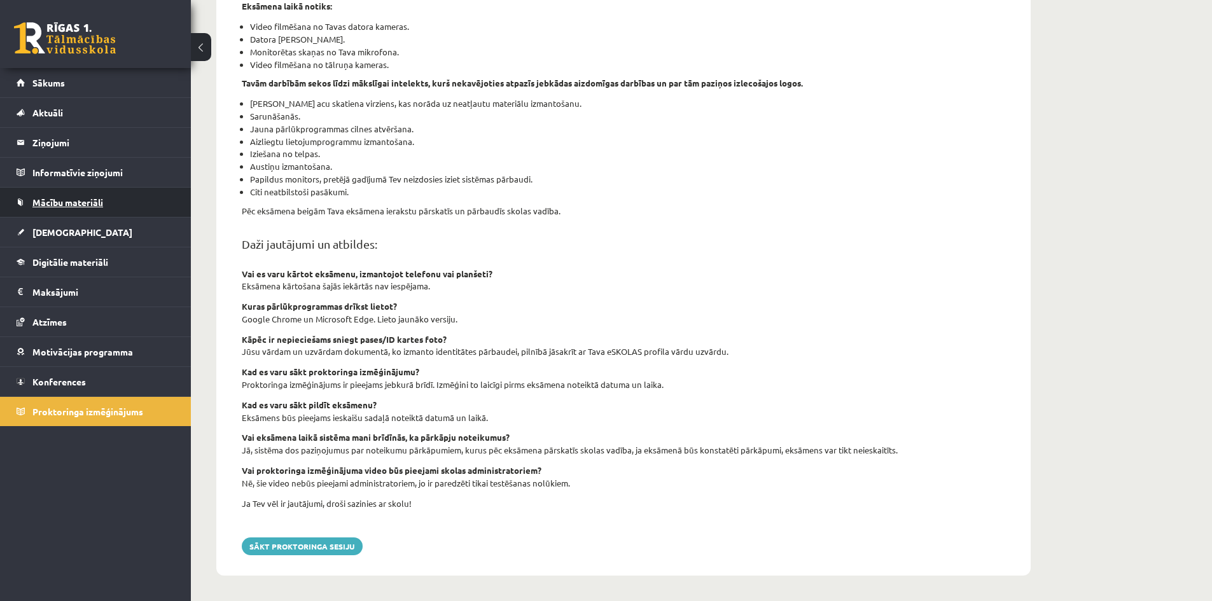
click at [80, 199] on span "Mācību materiāli" at bounding box center [67, 202] width 71 height 11
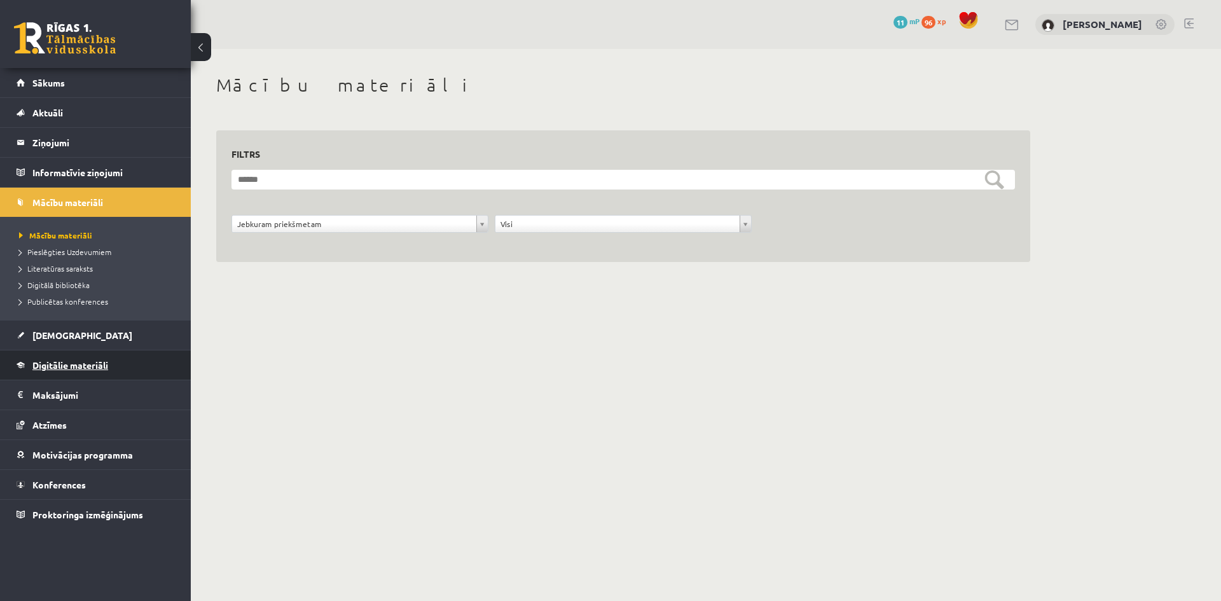
click at [66, 371] on link "Digitālie materiāli" at bounding box center [96, 364] width 158 height 29
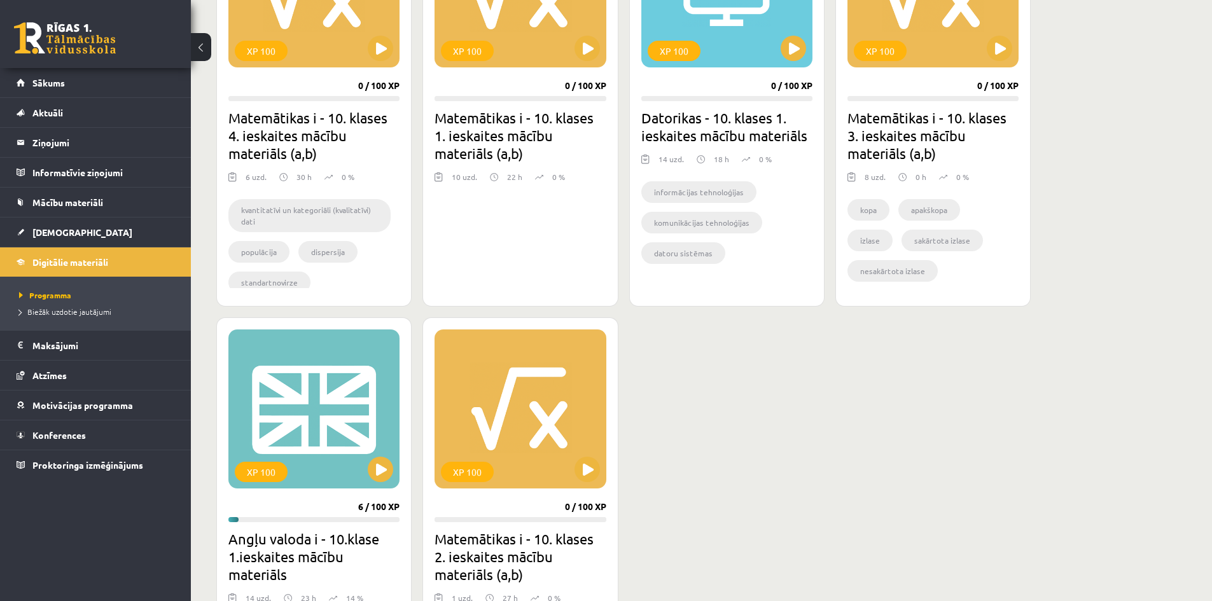
scroll to position [572, 0]
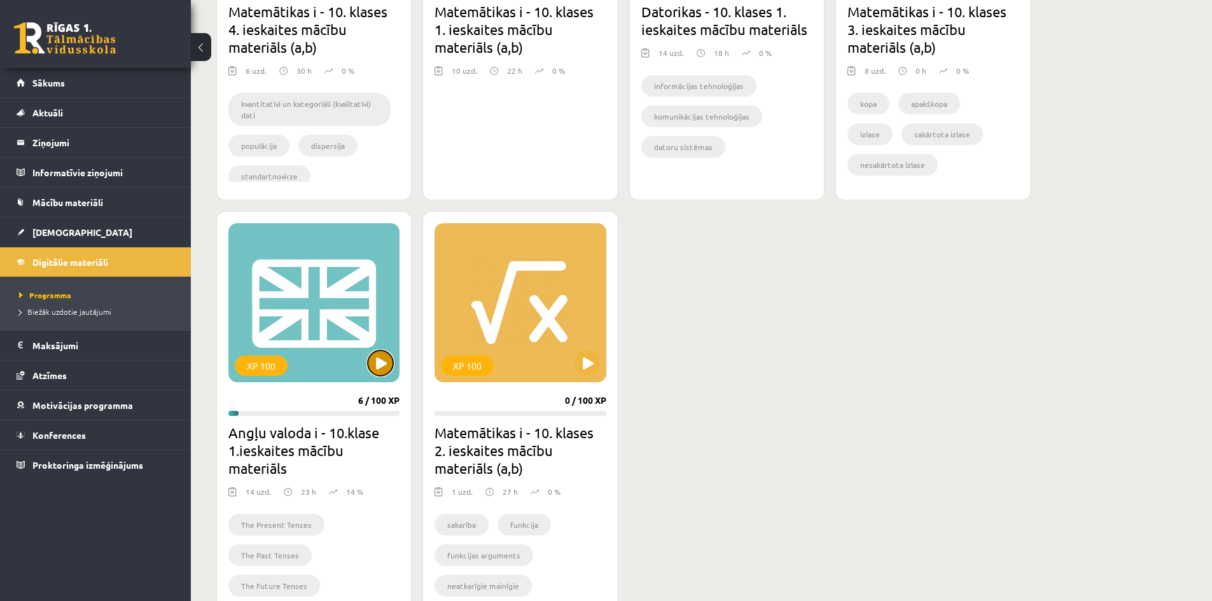
click at [373, 363] on button at bounding box center [380, 362] width 25 height 25
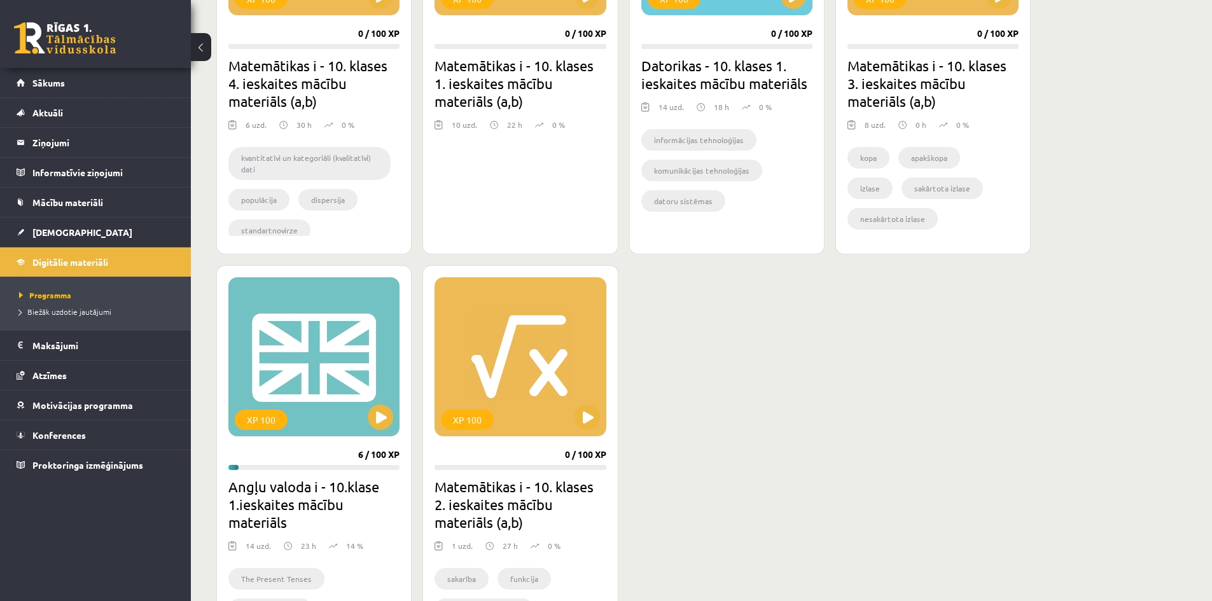
scroll to position [445, 0]
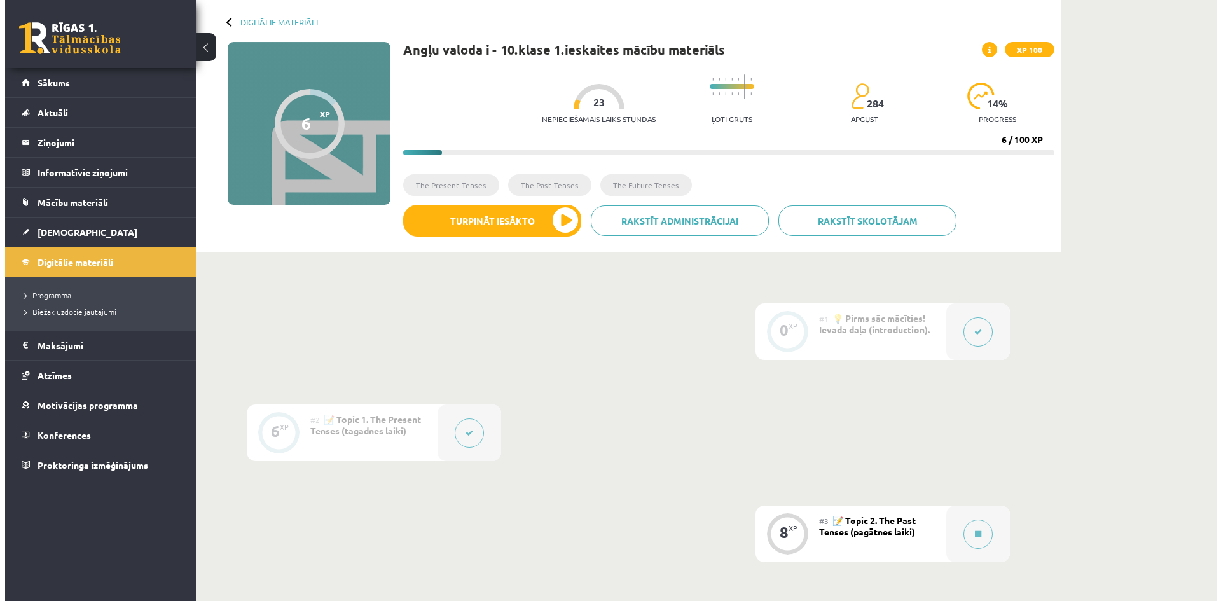
scroll to position [127, 0]
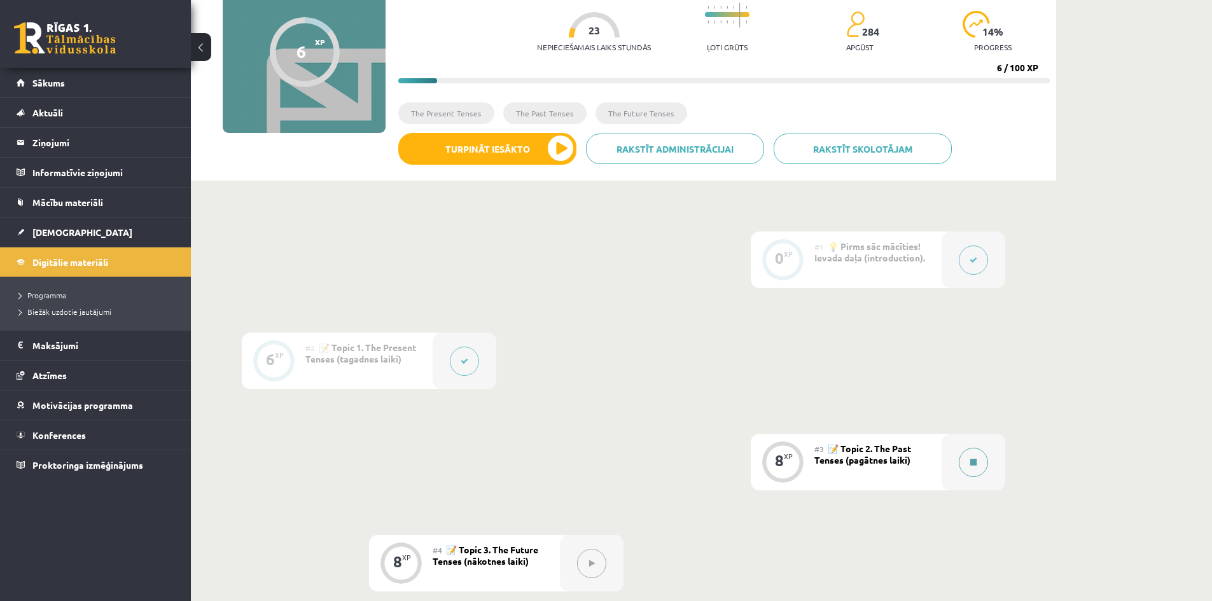
click at [969, 466] on button at bounding box center [973, 462] width 29 height 29
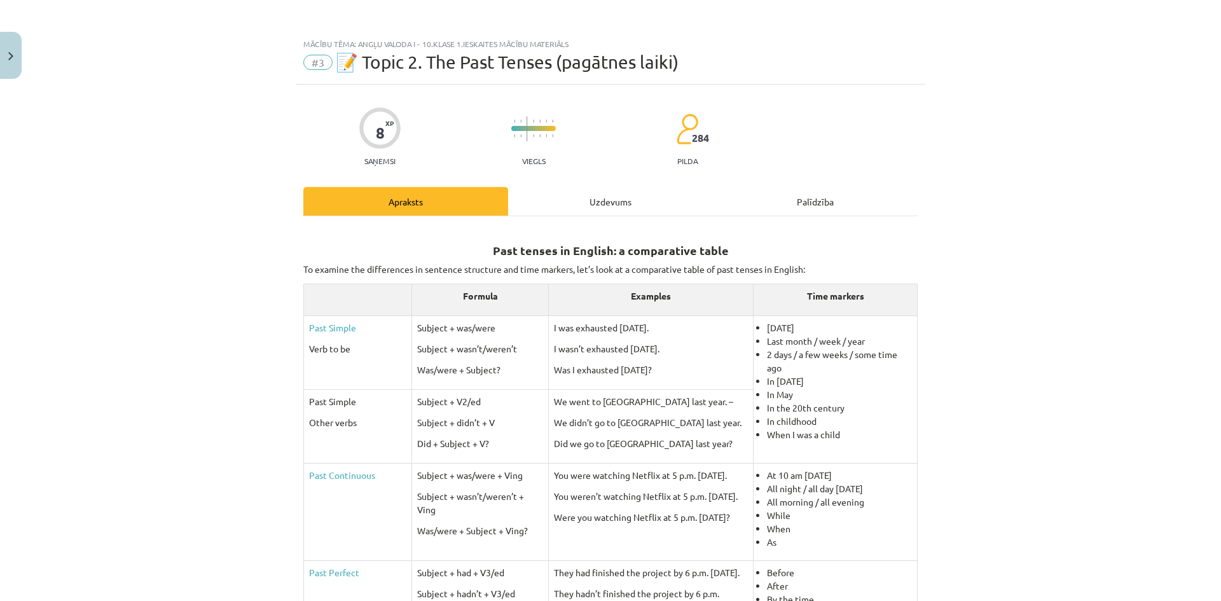
click at [740, 567] on p "They had finished the project by 6 p.m. yesterday." at bounding box center [651, 572] width 194 height 13
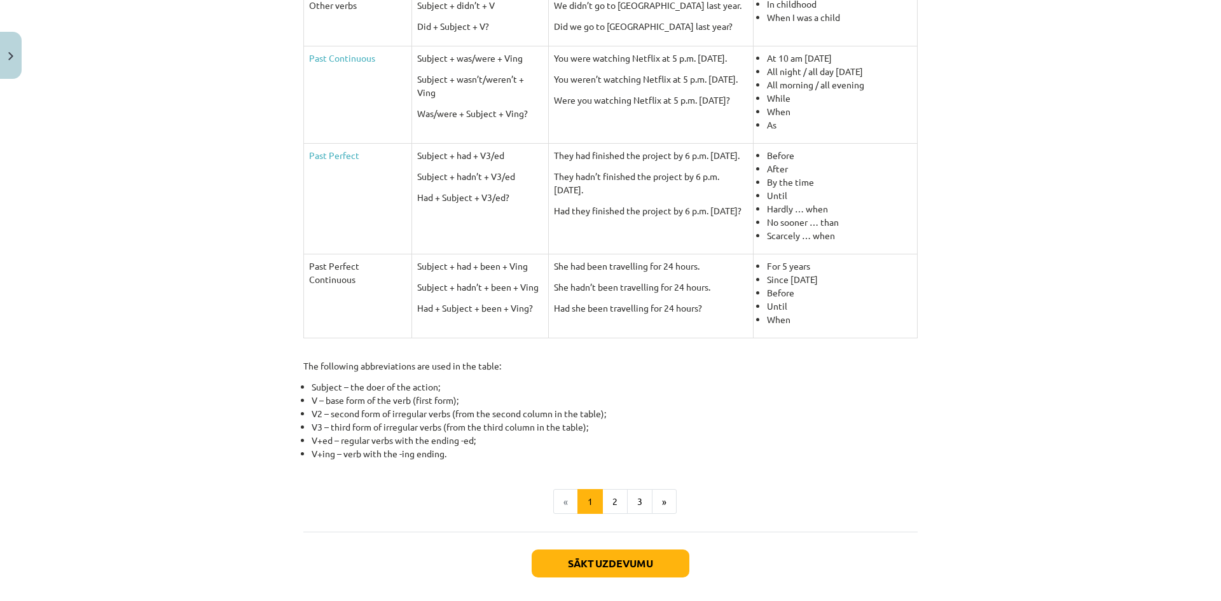
scroll to position [476, 0]
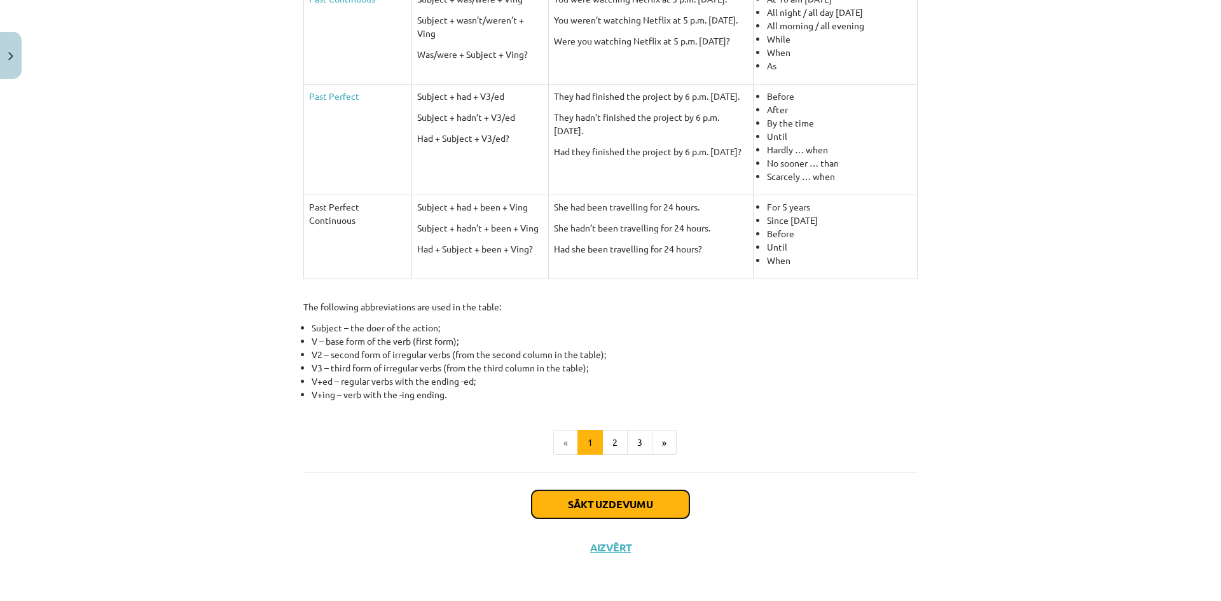
click at [581, 509] on button "Sākt uzdevumu" at bounding box center [611, 504] width 158 height 28
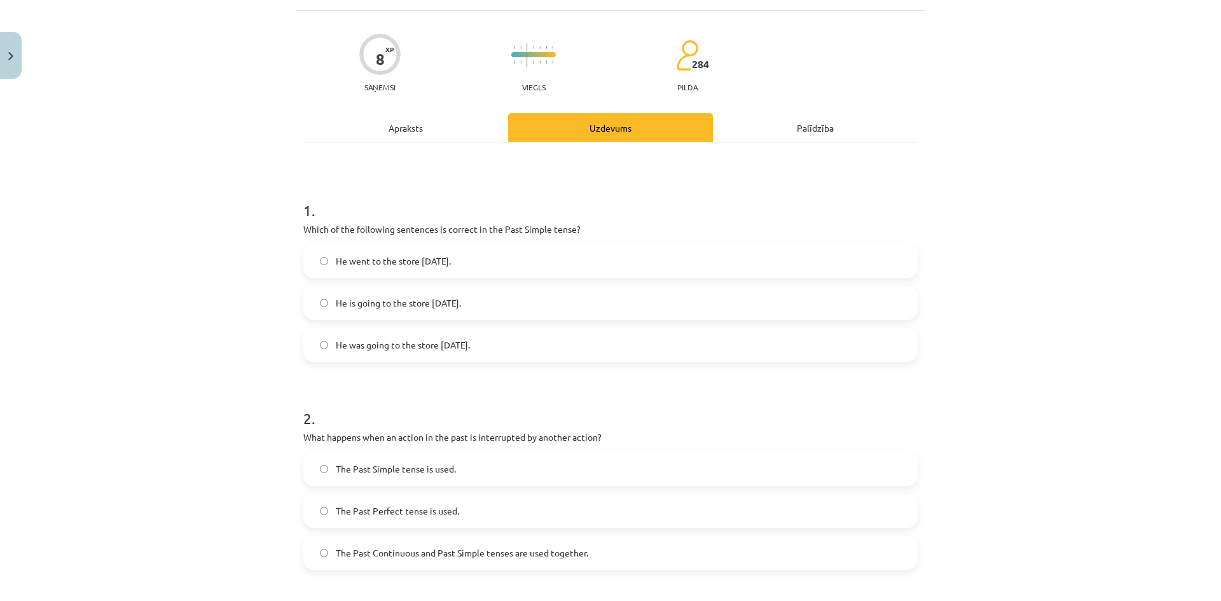
scroll to position [95, 0]
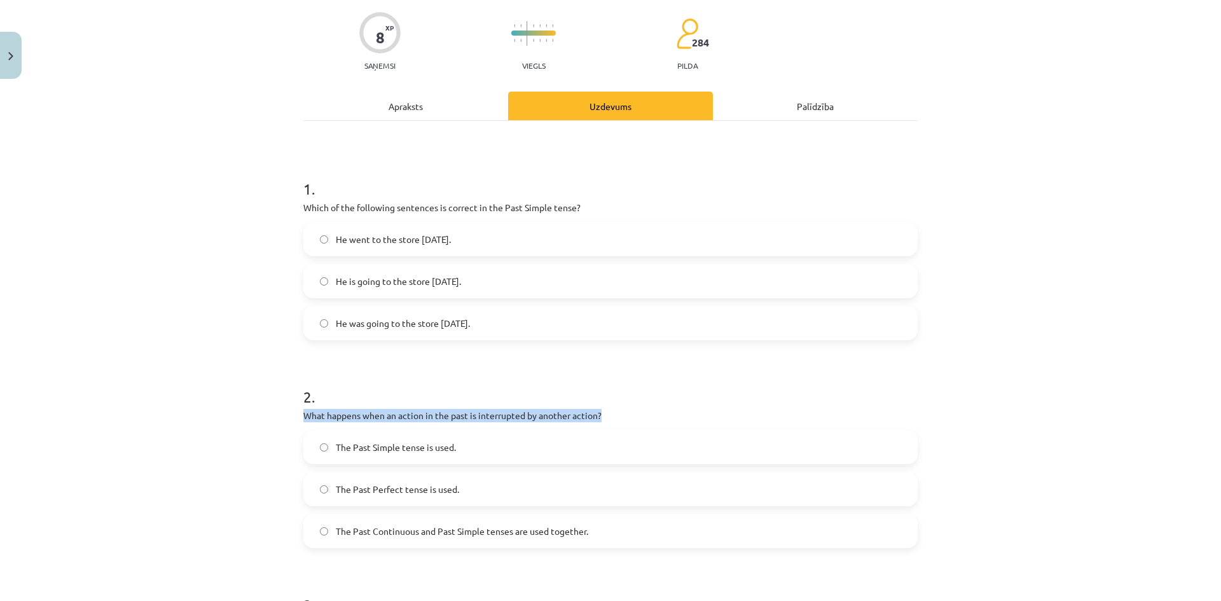
drag, startPoint x: 297, startPoint y: 413, endPoint x: 597, endPoint y: 409, distance: 300.3
click at [598, 409] on div "8 XP Saņemsi Viegls 284 pilda Apraksts Uzdevums Palīdzība 1 . Which of the foll…" at bounding box center [611, 534] width 630 height 1091
copy p "What happens when an action in the past is interrupted by another action?"
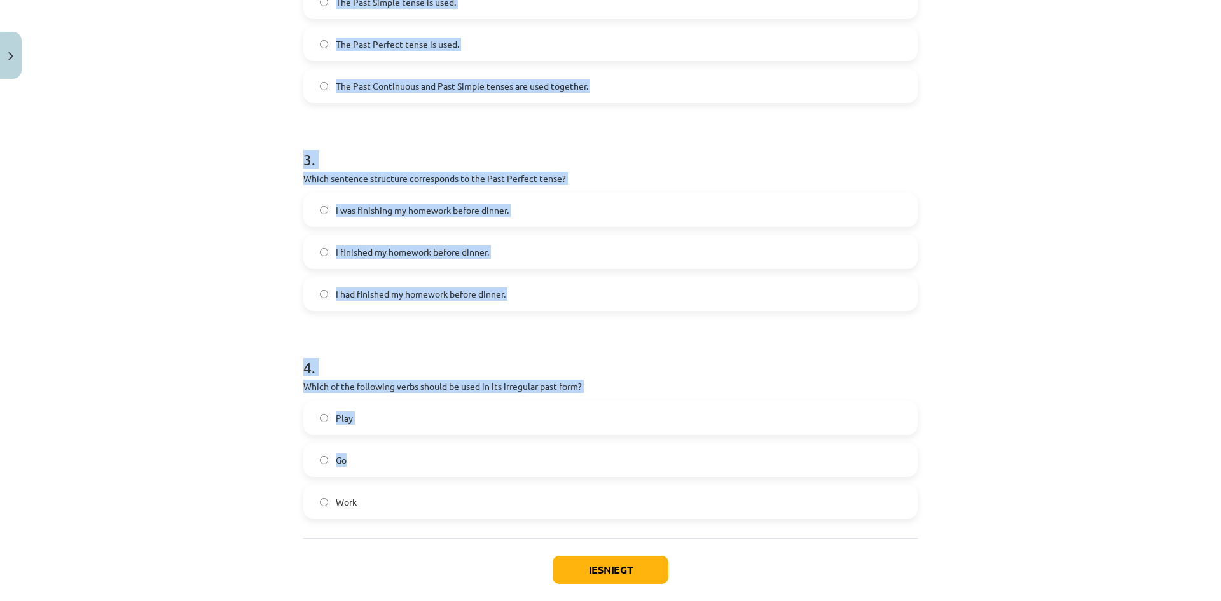
scroll to position [604, 0]
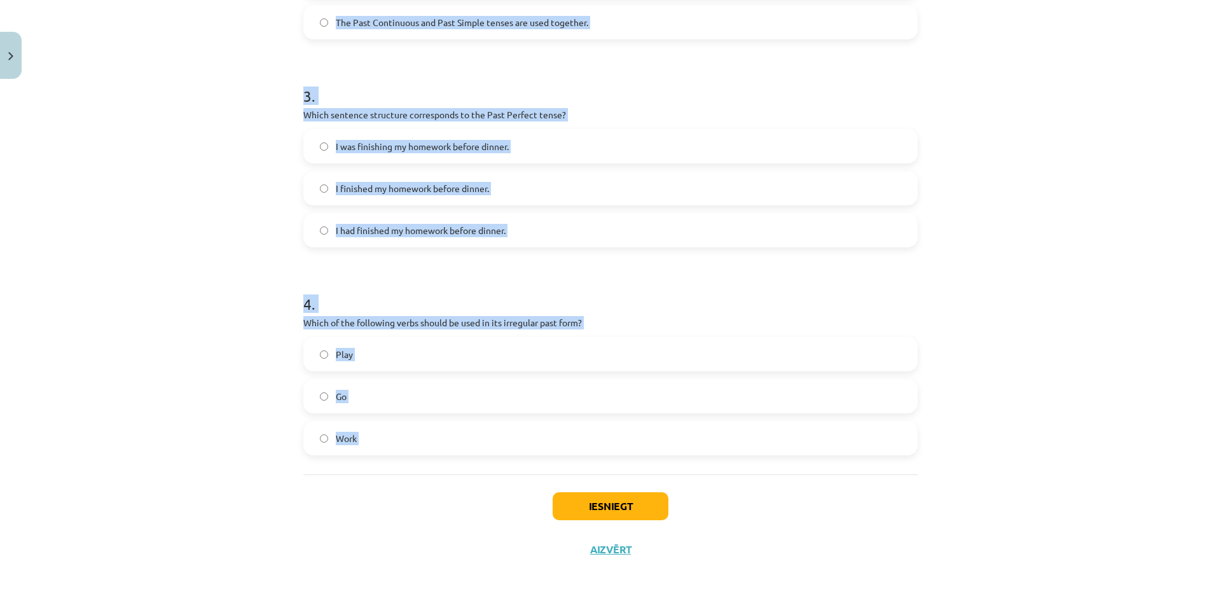
drag, startPoint x: 284, startPoint y: 177, endPoint x: 279, endPoint y: 499, distance: 322.5
click at [279, 499] on div "Mācību tēma: Angļu valoda i - 10.klase 1.ieskaites mācību materiāls #3 📝 Topic …" at bounding box center [610, 300] width 1221 height 601
copy form "1 . Which of the following sentences is correct in the Past Simple tense? He we…"
click at [1070, 303] on div "Mācību tēma: Angļu valoda i - 10.klase 1.ieskaites mācību materiāls #3 📝 Topic …" at bounding box center [610, 300] width 1221 height 601
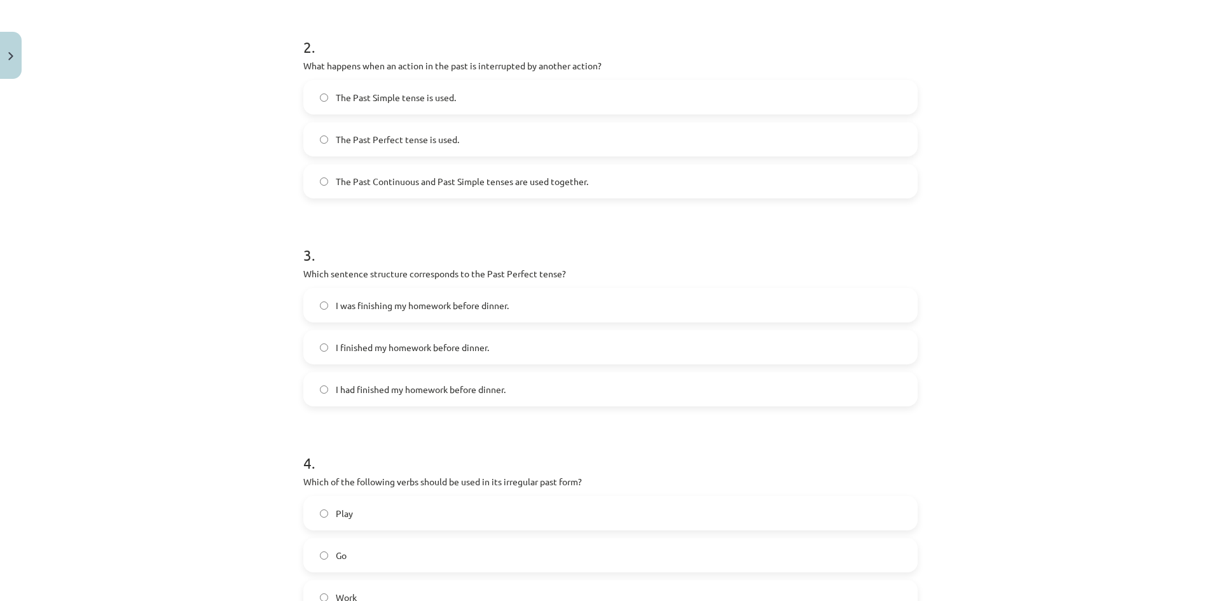
scroll to position [477, 0]
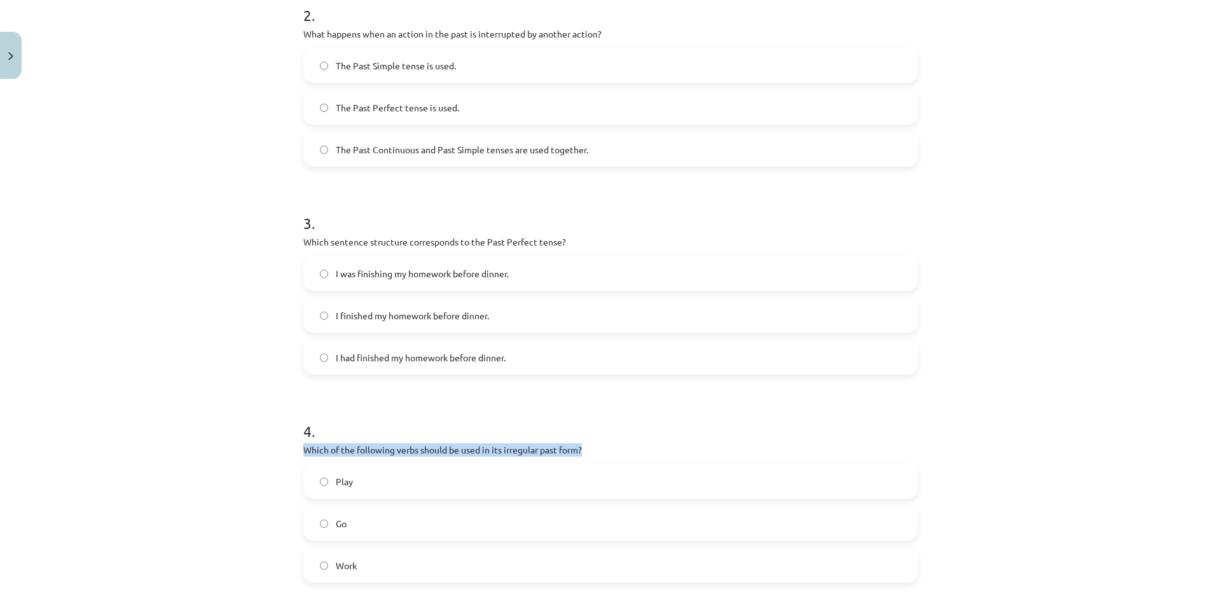
drag, startPoint x: 593, startPoint y: 449, endPoint x: 302, endPoint y: 448, distance: 290.7
click at [303, 448] on p "Which of the following verbs should be used in its irregular past form?" at bounding box center [610, 449] width 614 height 13
copy p "Which of the following verbs should be used in its irregular past form?"
click at [142, 391] on div "Mācību tēma: Angļu valoda i - 10.klase 1.ieskaites mācību materiāls #3 📝 Topic …" at bounding box center [610, 300] width 1221 height 601
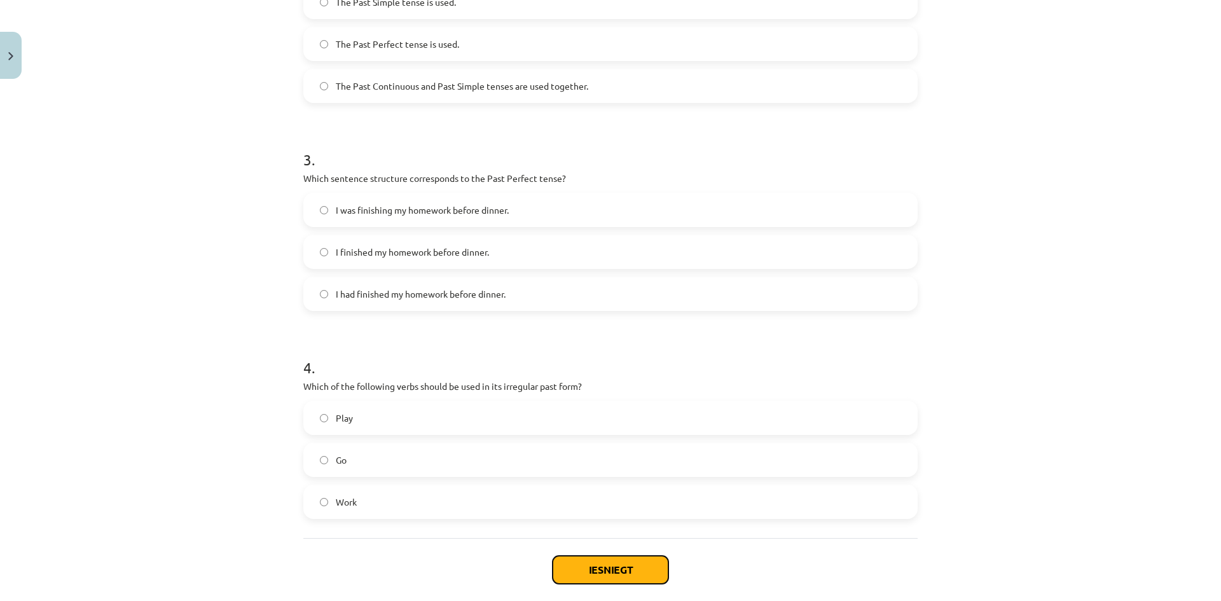
click at [628, 579] on button "Iesniegt" at bounding box center [611, 570] width 116 height 28
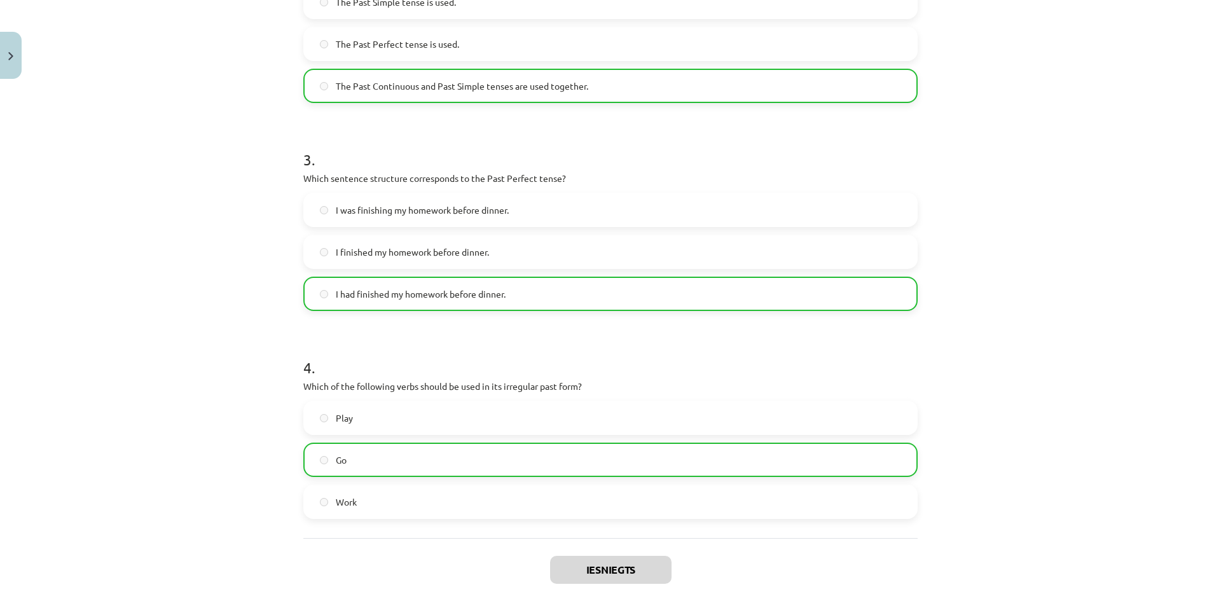
scroll to position [604, 0]
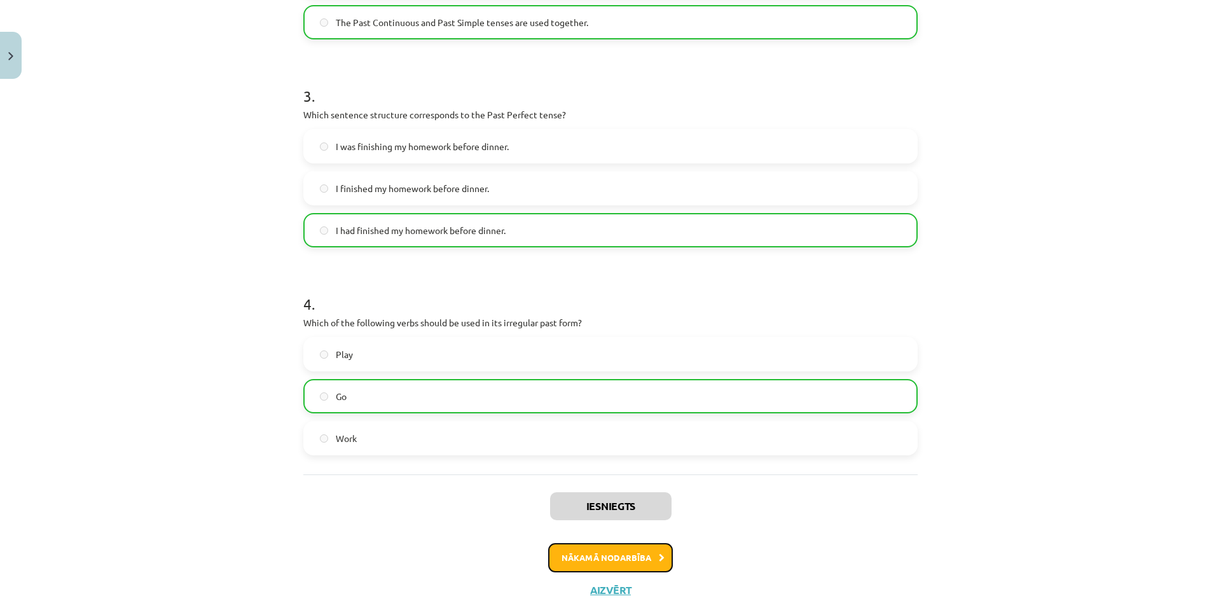
click at [610, 560] on button "Nākamā nodarbība" at bounding box center [610, 557] width 125 height 29
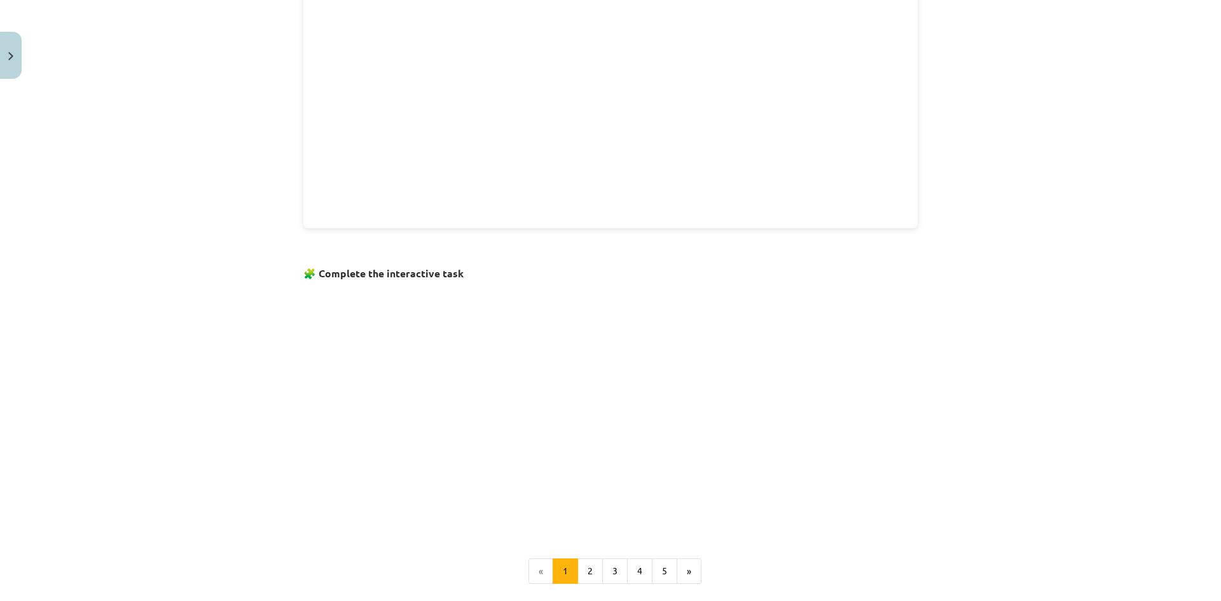
scroll to position [689, 0]
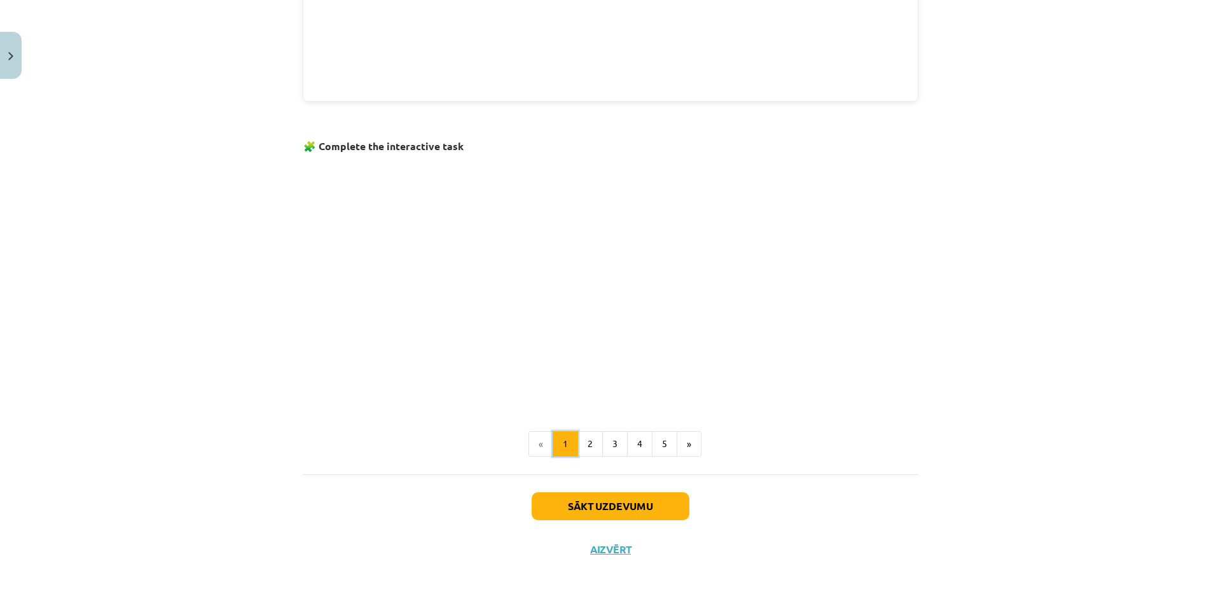
click at [557, 450] on button "1" at bounding box center [565, 443] width 25 height 25
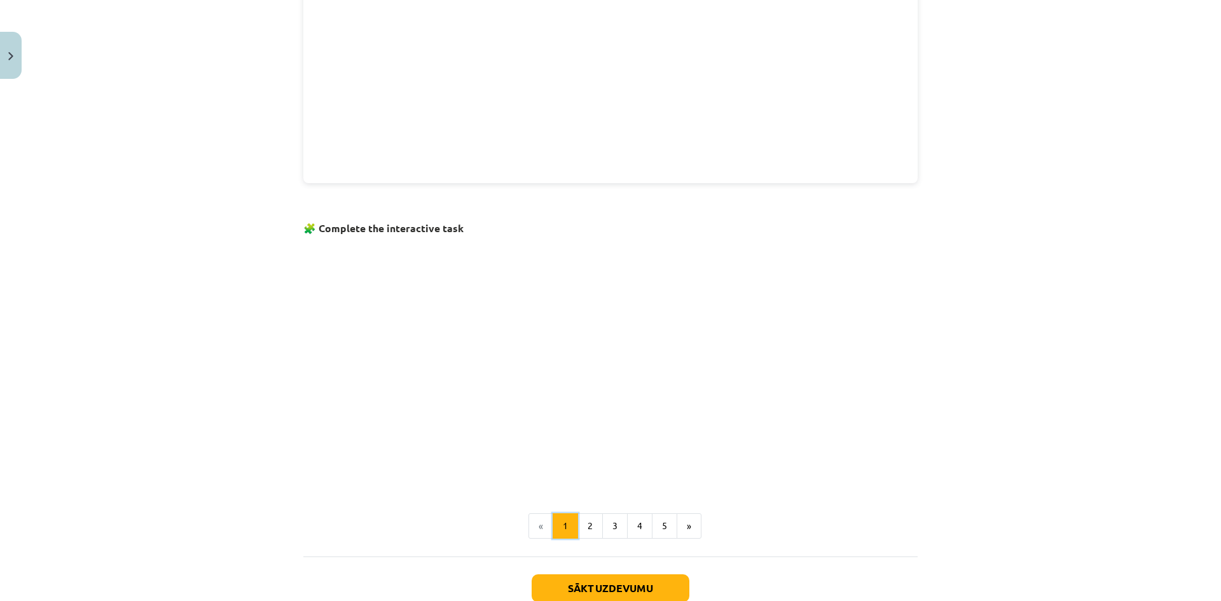
scroll to position [673, 0]
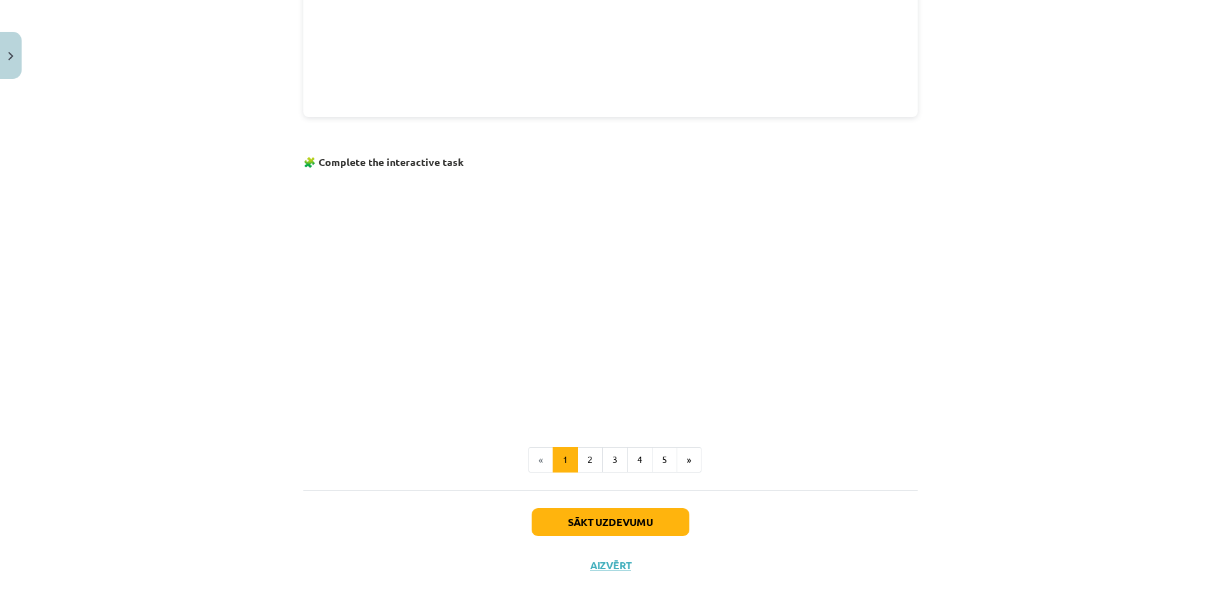
click at [543, 459] on li "«" at bounding box center [541, 459] width 25 height 25
click at [536, 460] on li "«" at bounding box center [541, 459] width 25 height 25
click at [590, 461] on button "2" at bounding box center [590, 459] width 25 height 25
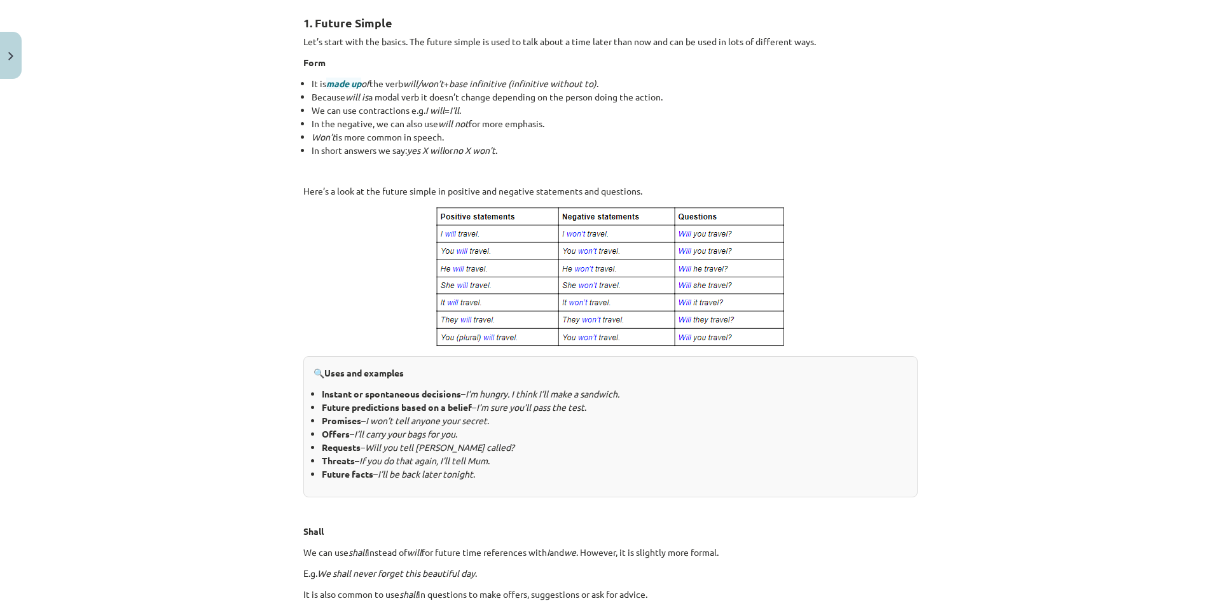
scroll to position [616, 0]
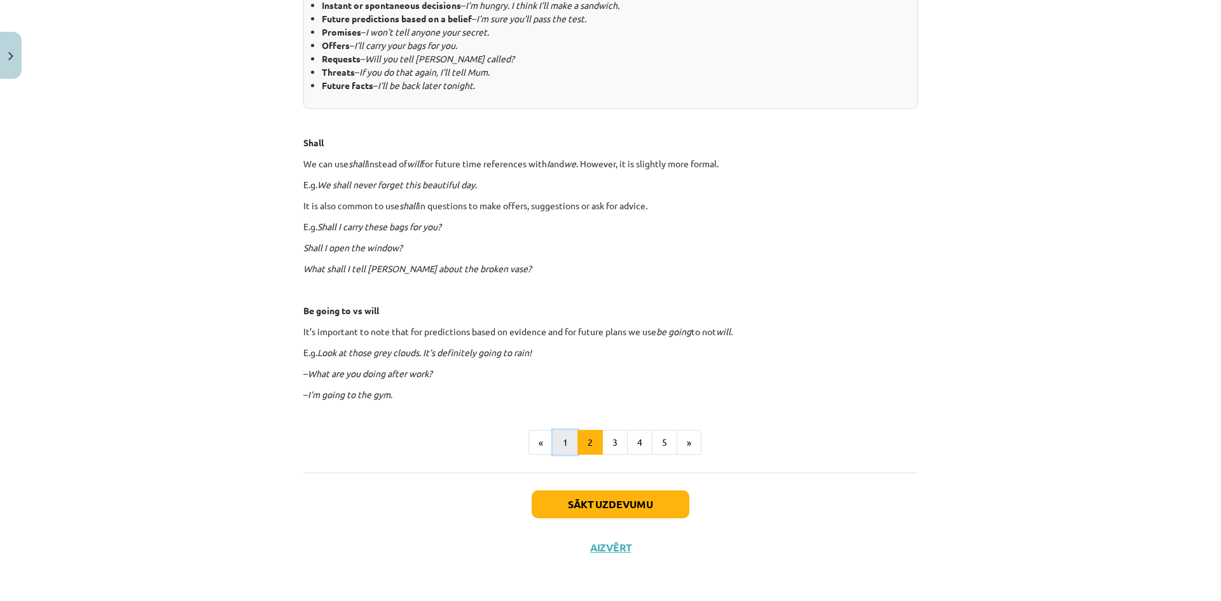
click at [564, 451] on button "1" at bounding box center [565, 442] width 25 height 25
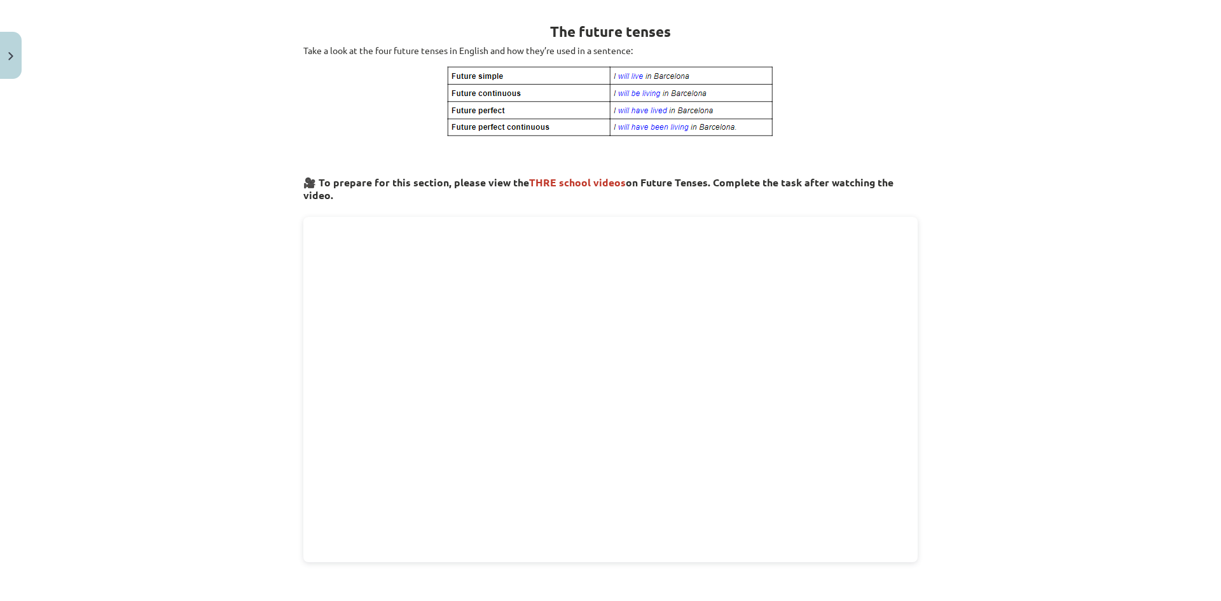
scroll to position [0, 0]
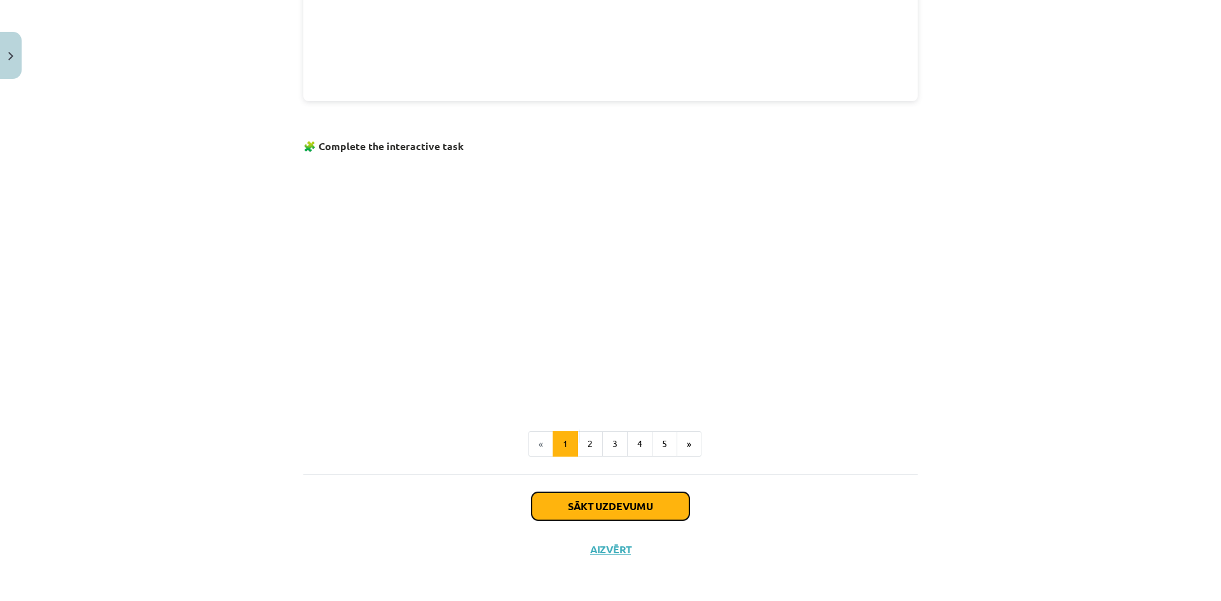
click at [655, 502] on button "Sākt uzdevumu" at bounding box center [611, 506] width 158 height 28
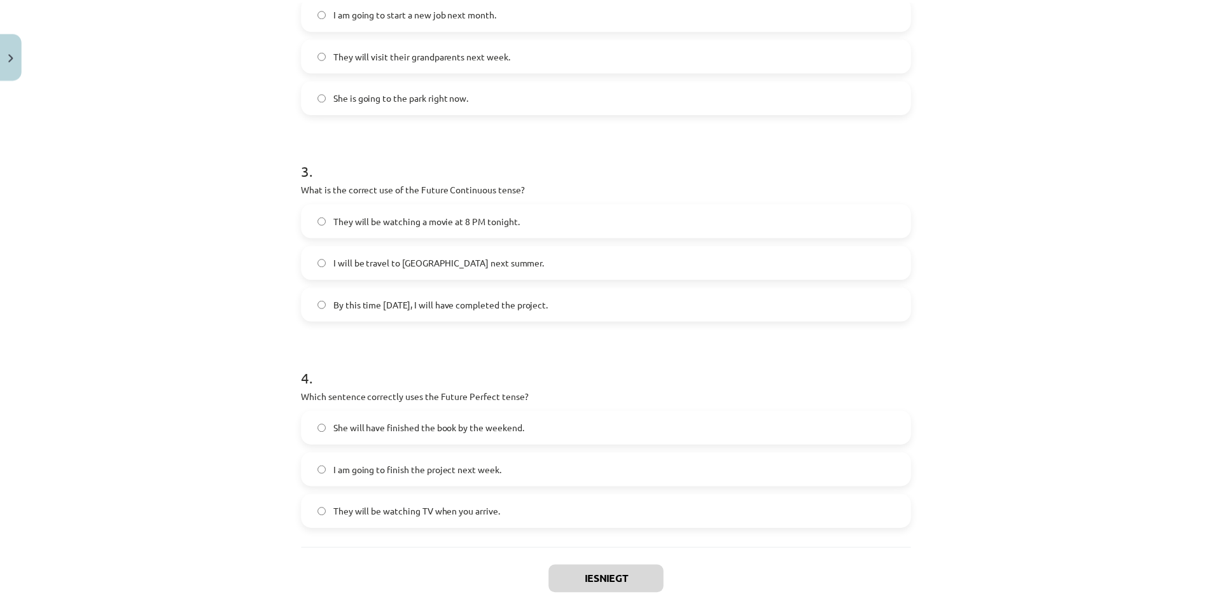
scroll to position [606, 0]
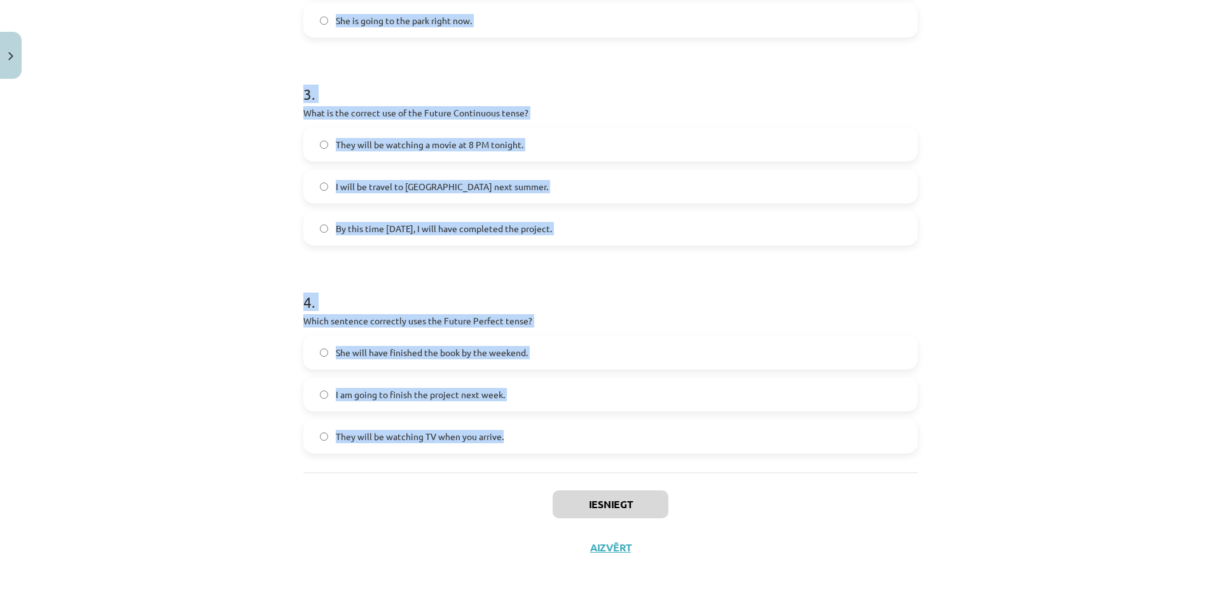
drag, startPoint x: 298, startPoint y: 251, endPoint x: 562, endPoint y: 432, distance: 320.2
click at [562, 432] on div "8 XP Saņemsi Viegls 285 pilda Apraksts Uzdevums Palīdzība 1 . Which sentence co…" at bounding box center [611, 23] width 630 height 1091
copy form "1 . Which sentence correctly uses "will" to make a prediction? I will going to …"
click at [670, 315] on p "Which sentence correctly uses the Future Perfect tense?" at bounding box center [610, 320] width 614 height 13
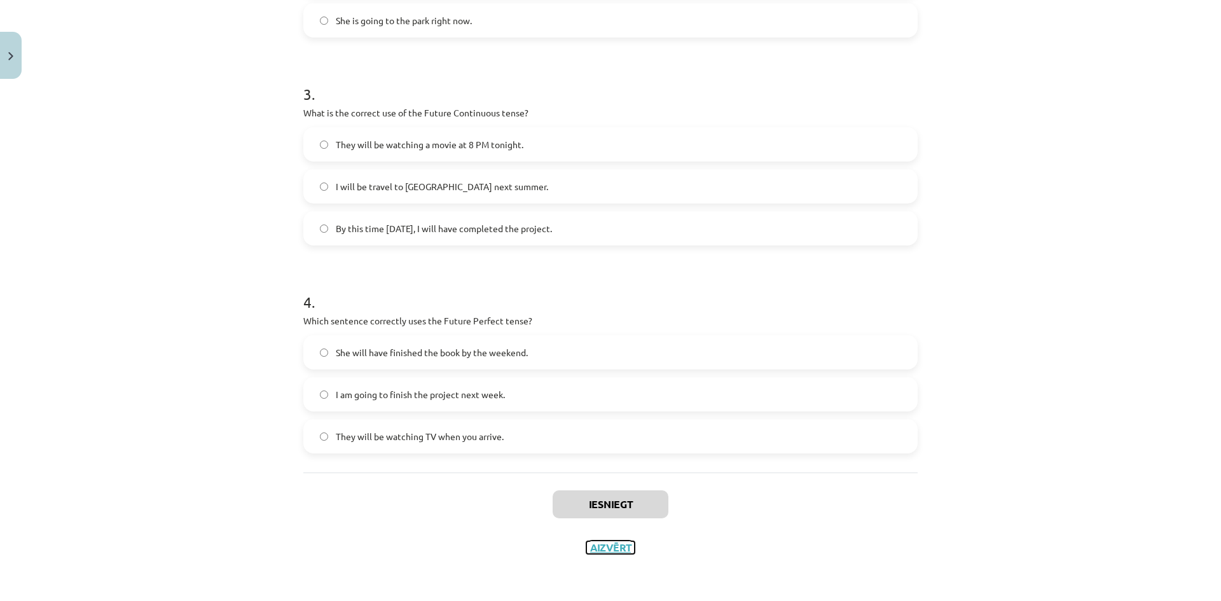
click at [602, 548] on button "Aizvērt" at bounding box center [610, 547] width 48 height 13
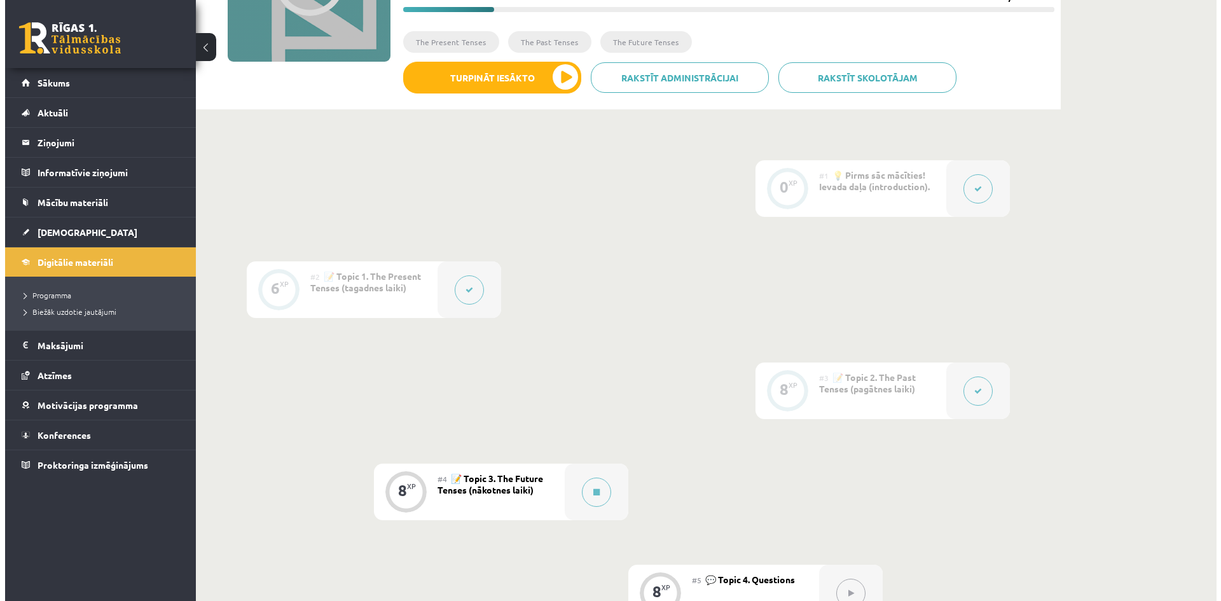
scroll to position [318, 0]
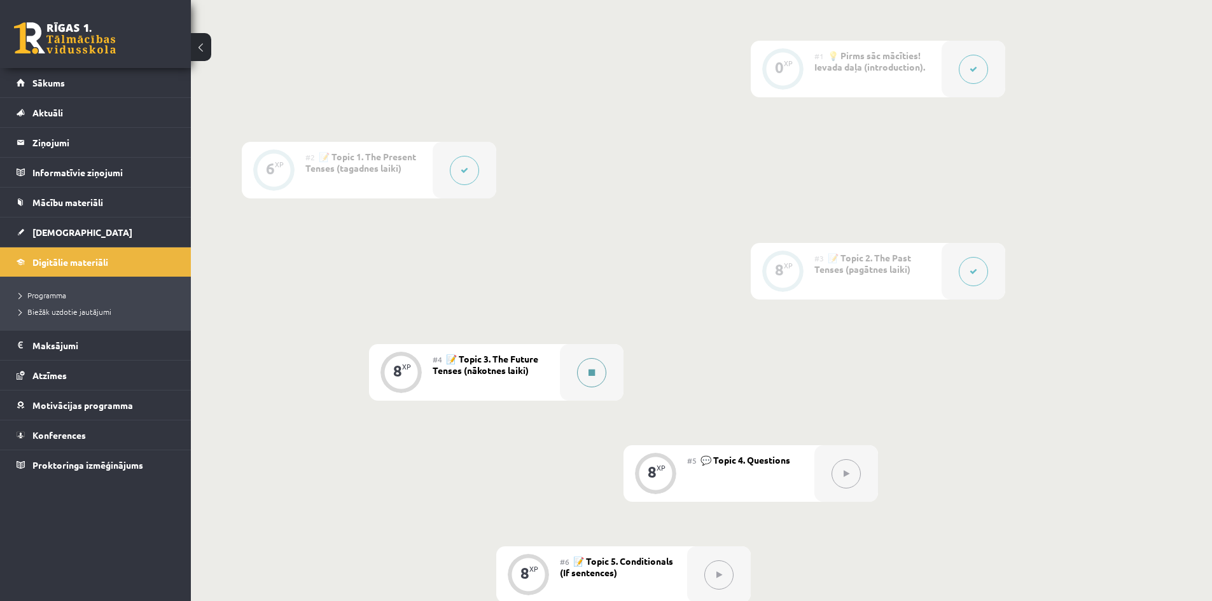
click at [590, 384] on button at bounding box center [591, 372] width 29 height 29
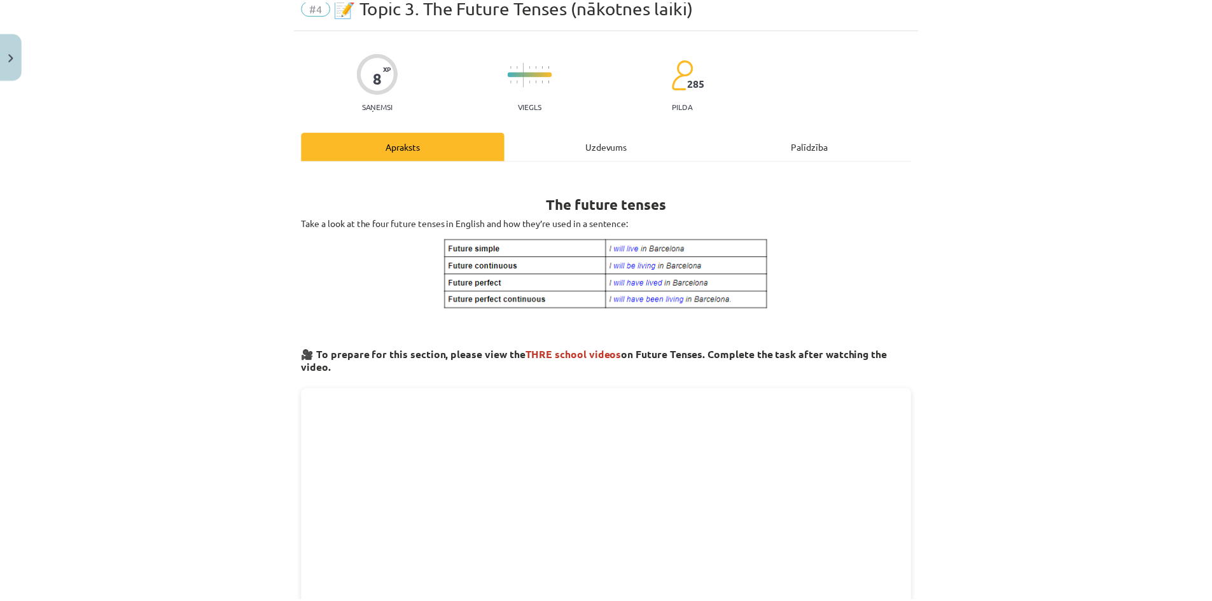
scroll to position [64, 0]
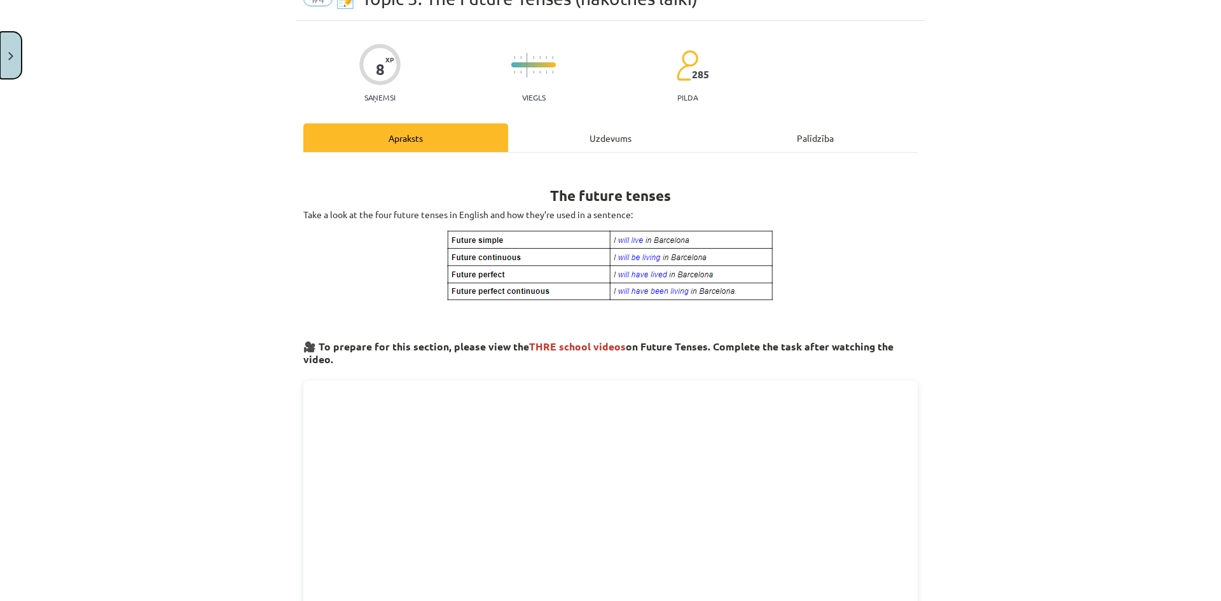
click at [0, 55] on button "Close" at bounding box center [11, 55] width 22 height 47
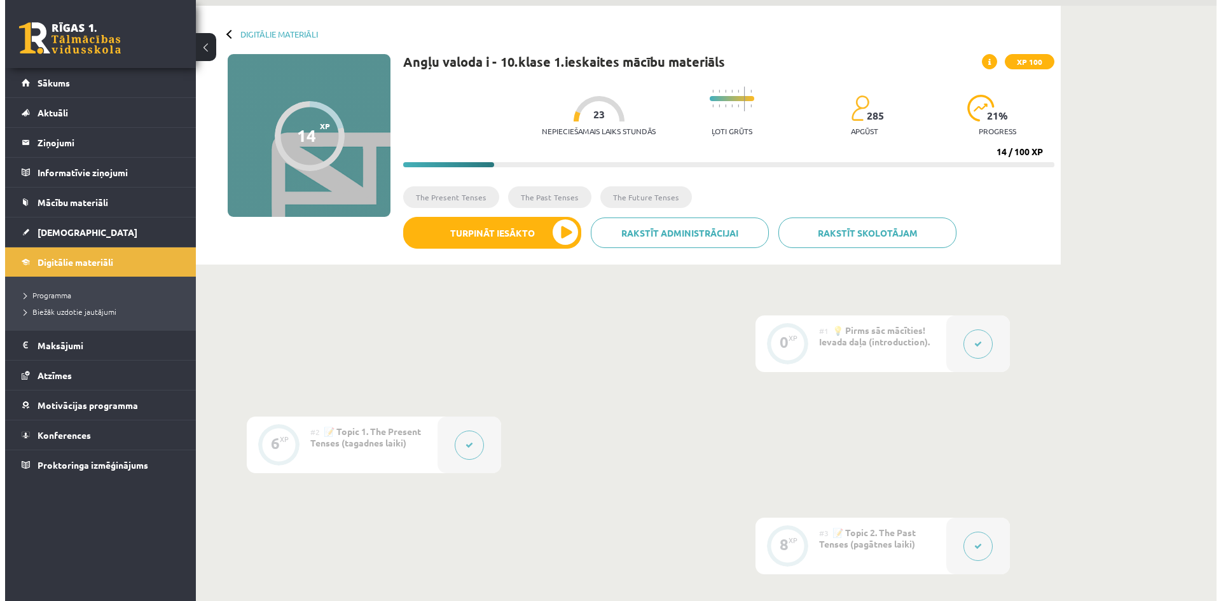
scroll to position [254, 0]
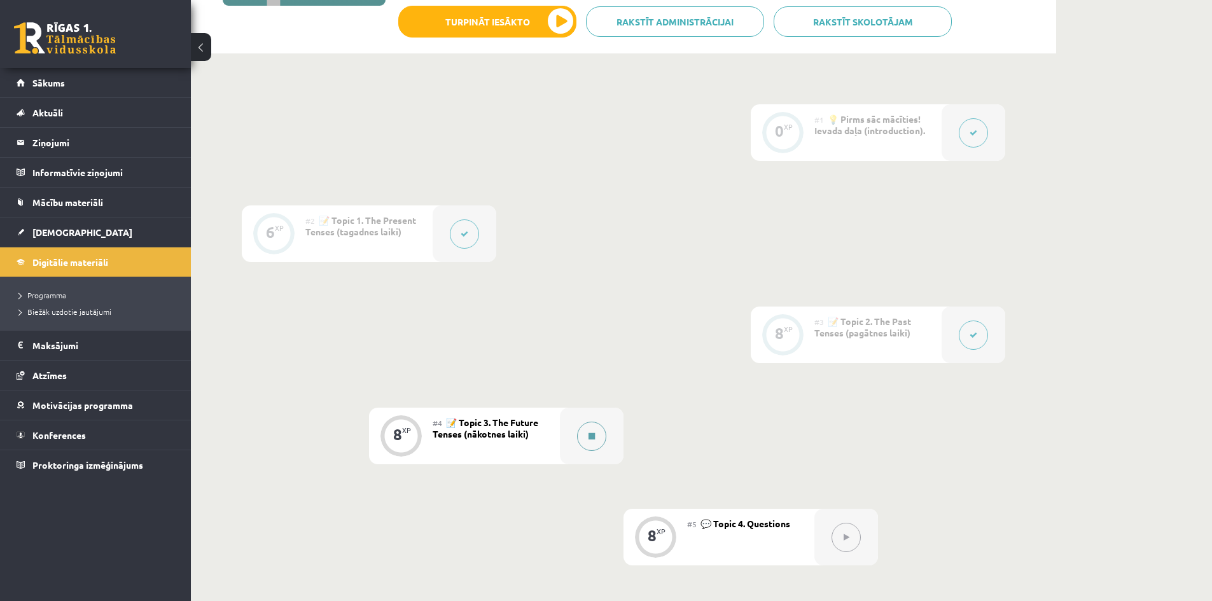
click at [588, 431] on button at bounding box center [591, 436] width 29 height 29
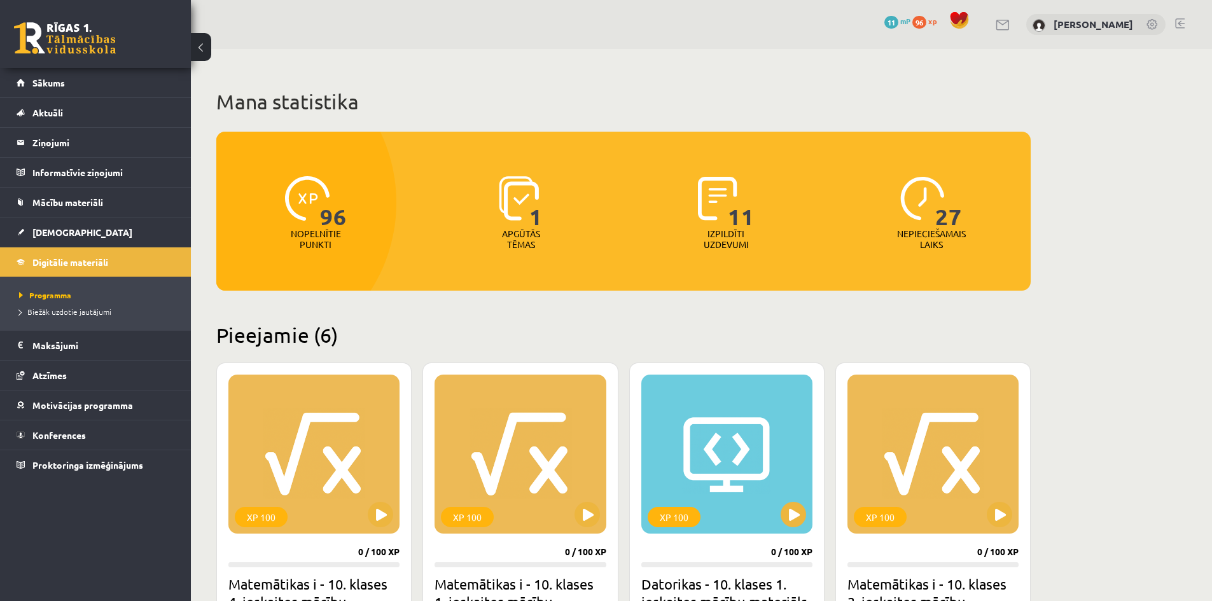
scroll to position [445, 0]
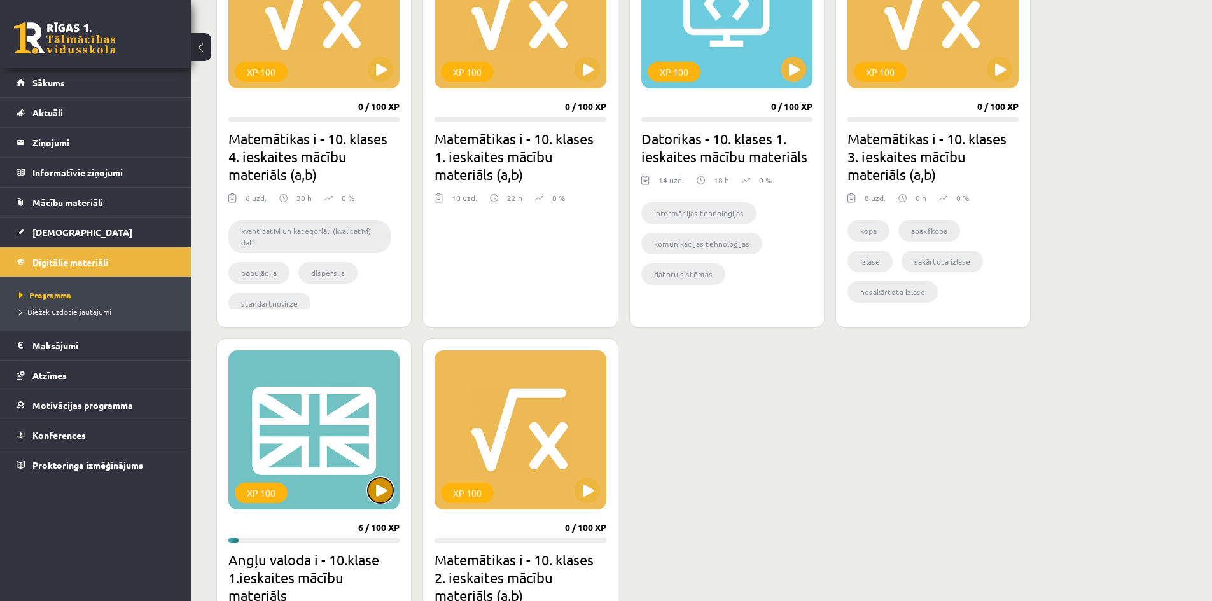
click at [377, 498] on button at bounding box center [380, 490] width 25 height 25
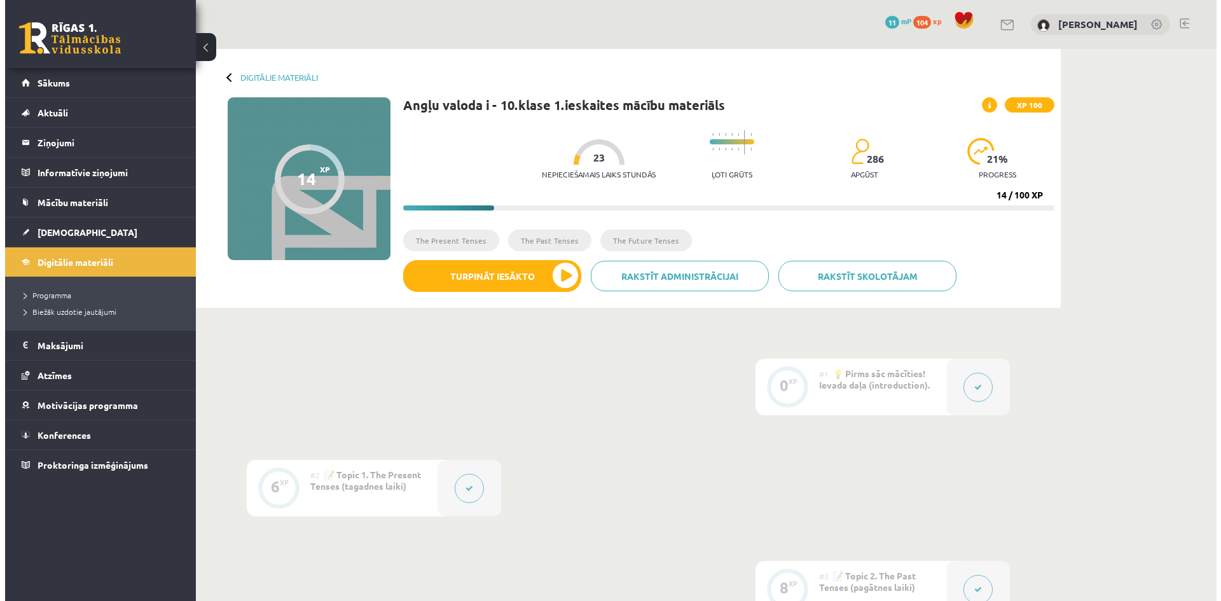
scroll to position [191, 0]
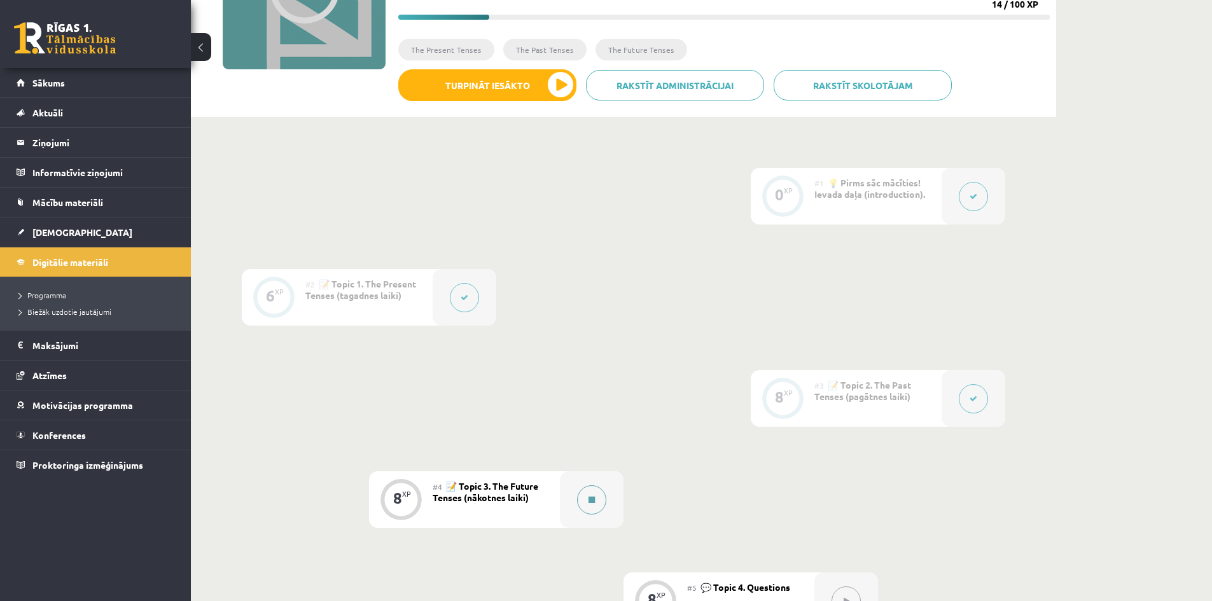
click at [596, 503] on button at bounding box center [591, 499] width 29 height 29
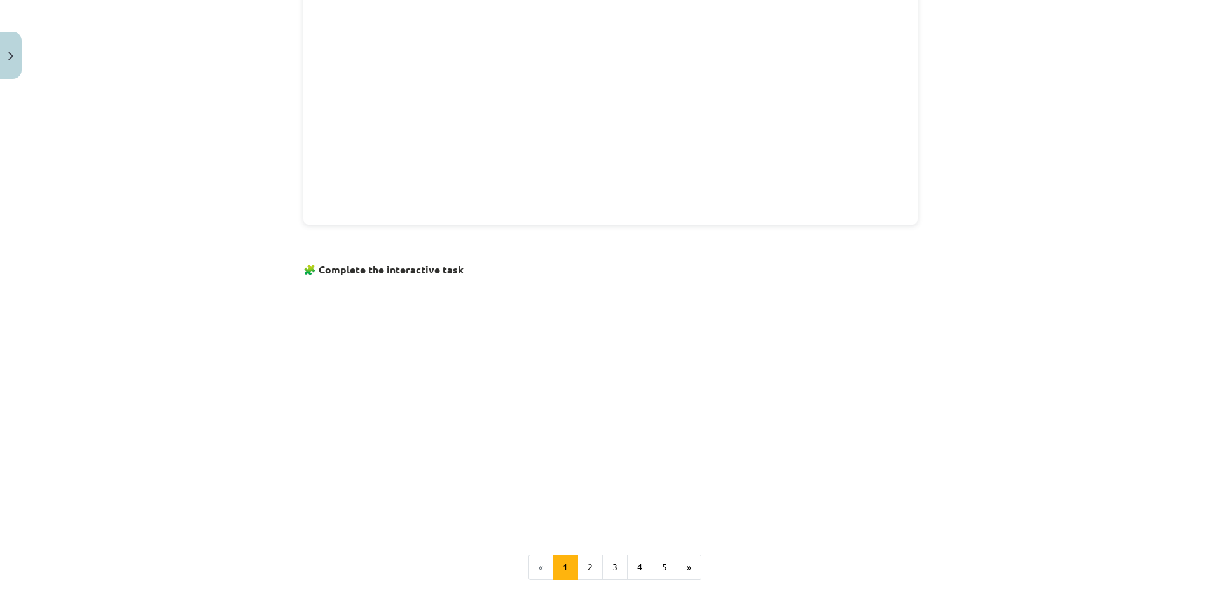
scroll to position [689, 0]
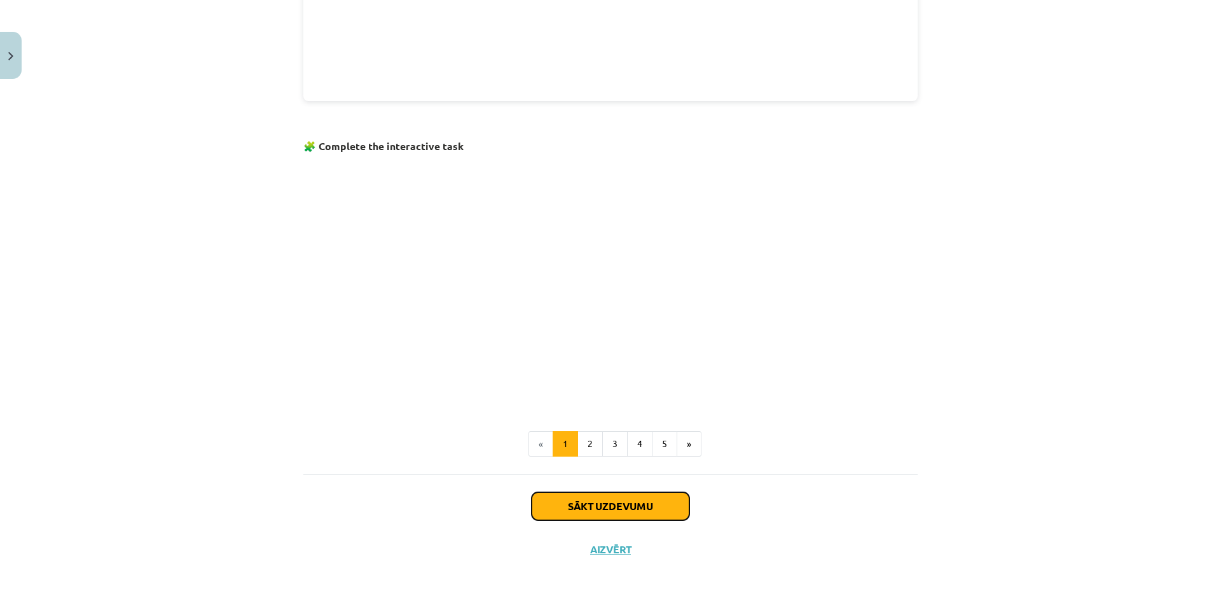
click at [588, 506] on button "Sākt uzdevumu" at bounding box center [611, 506] width 158 height 28
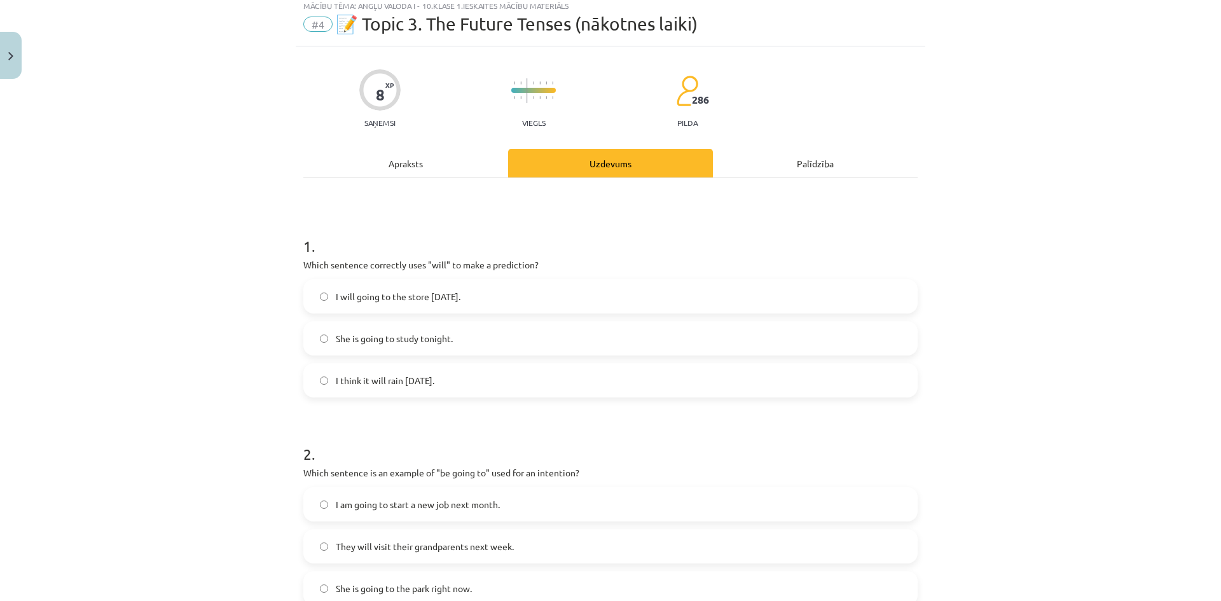
scroll to position [32, 0]
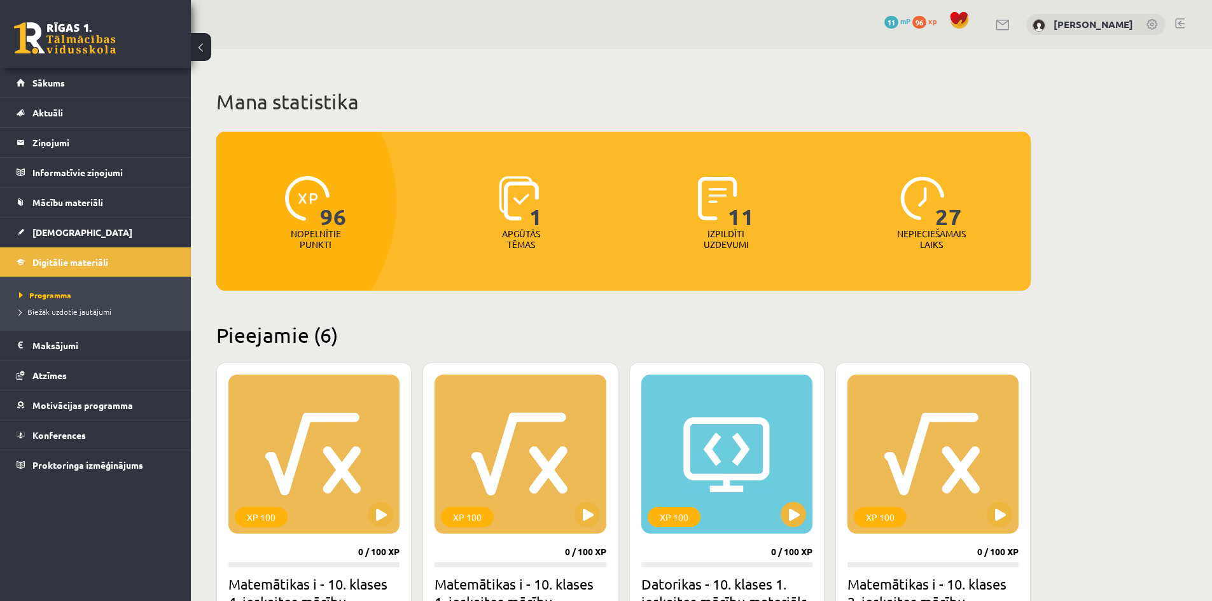
scroll to position [445, 0]
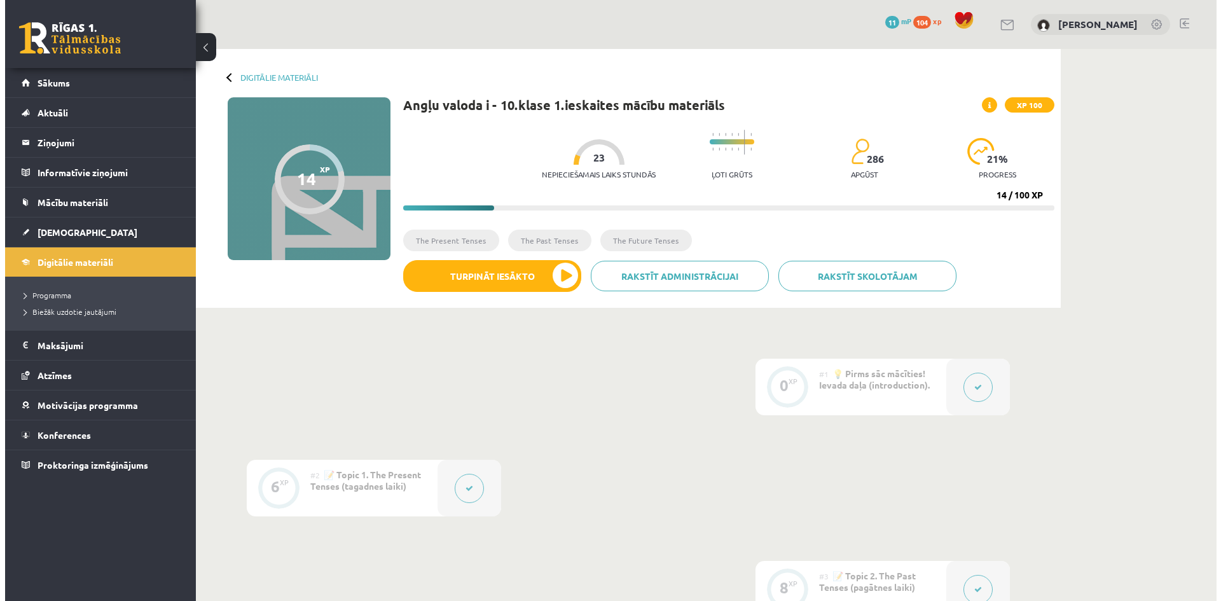
scroll to position [191, 0]
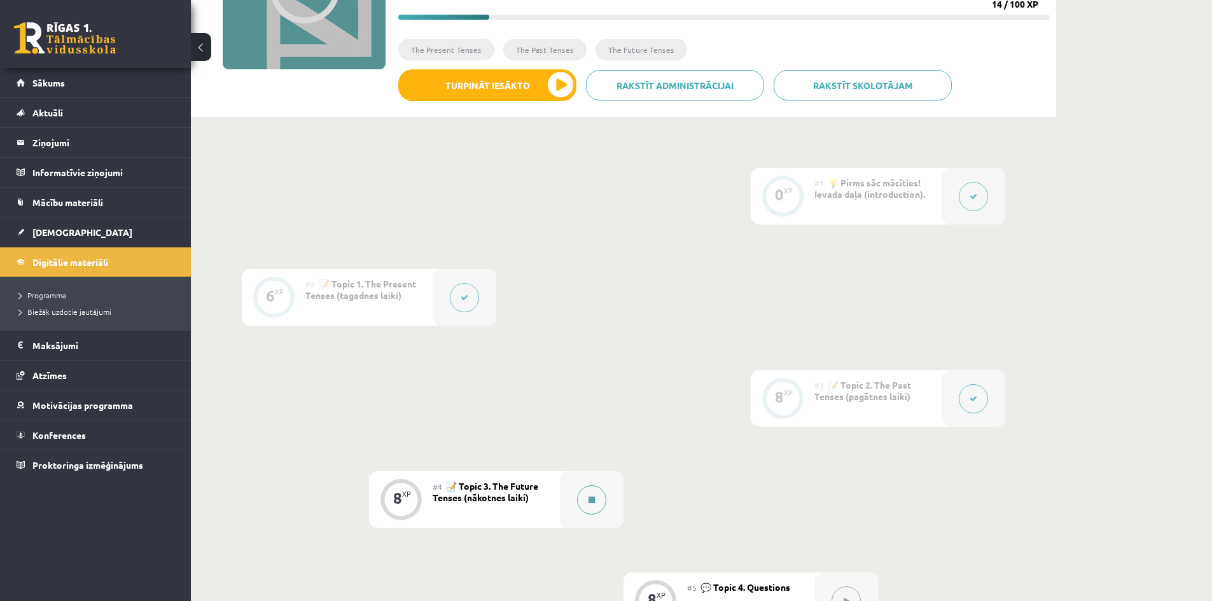
click at [585, 492] on button at bounding box center [591, 499] width 29 height 29
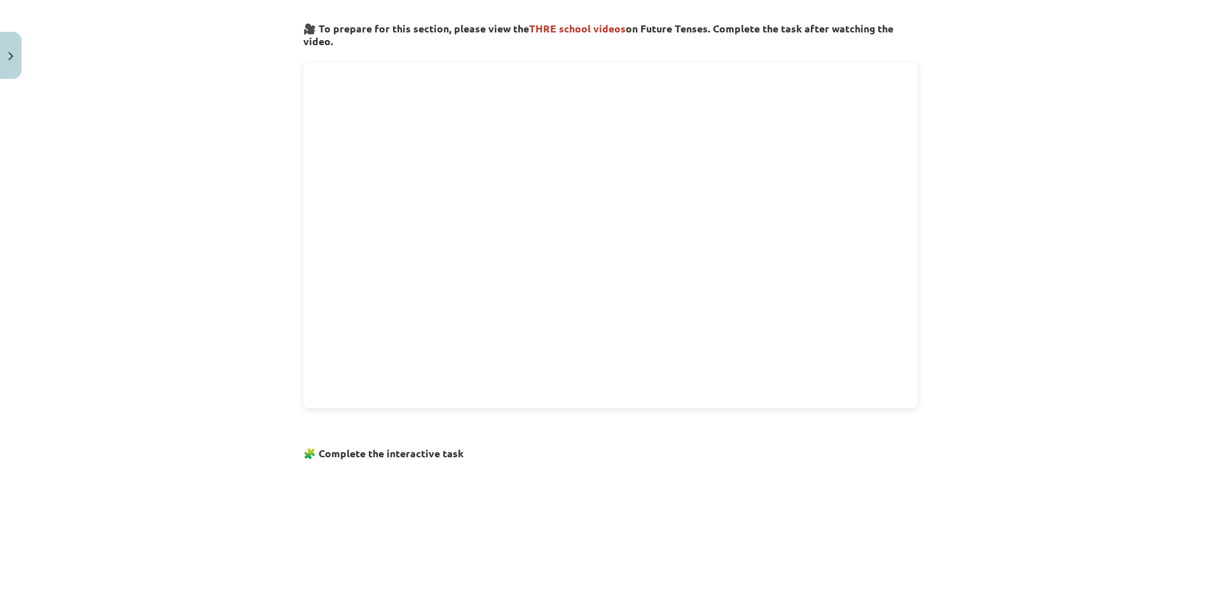
scroll to position [689, 0]
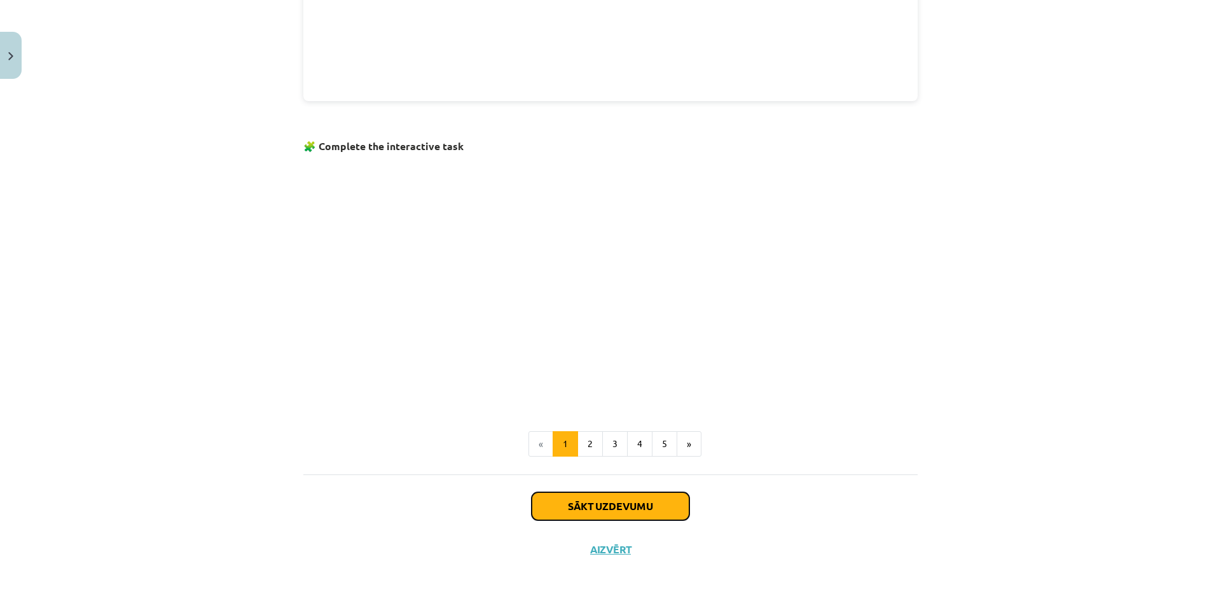
click at [597, 500] on button "Sākt uzdevumu" at bounding box center [611, 506] width 158 height 28
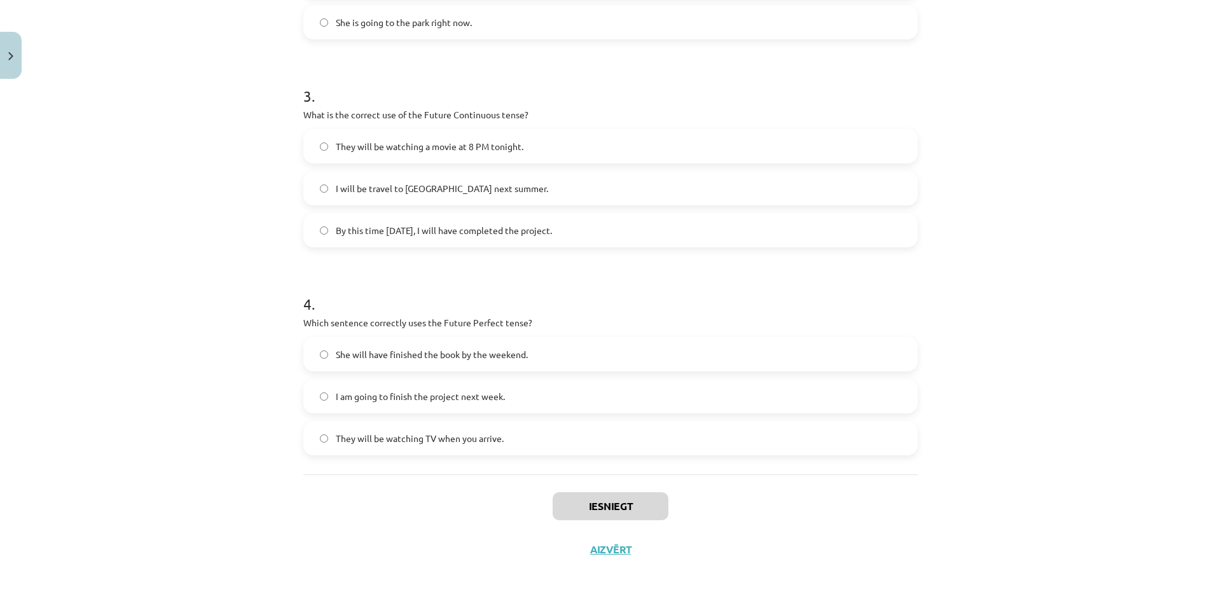
scroll to position [606, 0]
drag, startPoint x: 515, startPoint y: 5, endPoint x: 795, endPoint y: 87, distance: 291.5
click at [795, 87] on h1 "3 ." at bounding box center [610, 82] width 614 height 39
drag, startPoint x: 319, startPoint y: 109, endPoint x: 522, endPoint y: 109, distance: 202.9
click at [525, 109] on div "8 XP Saņemsi Viegls 286 pilda Apraksts Uzdevums Palīdzība 1 . Which sentence co…" at bounding box center [611, 23] width 630 height 1091
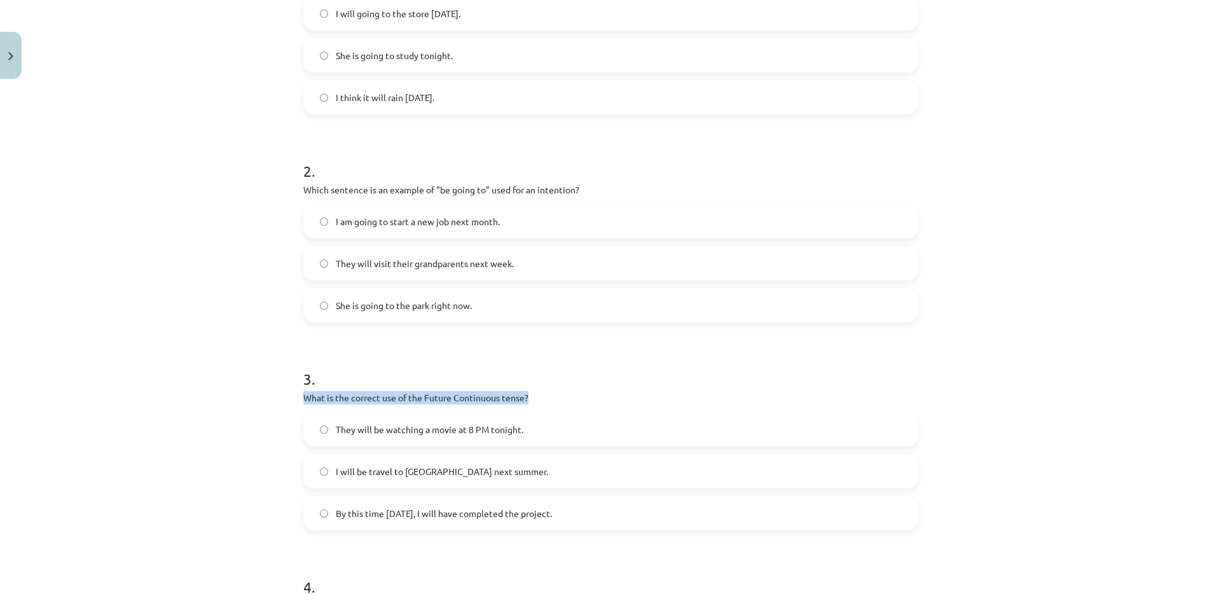
scroll to position [225, 0]
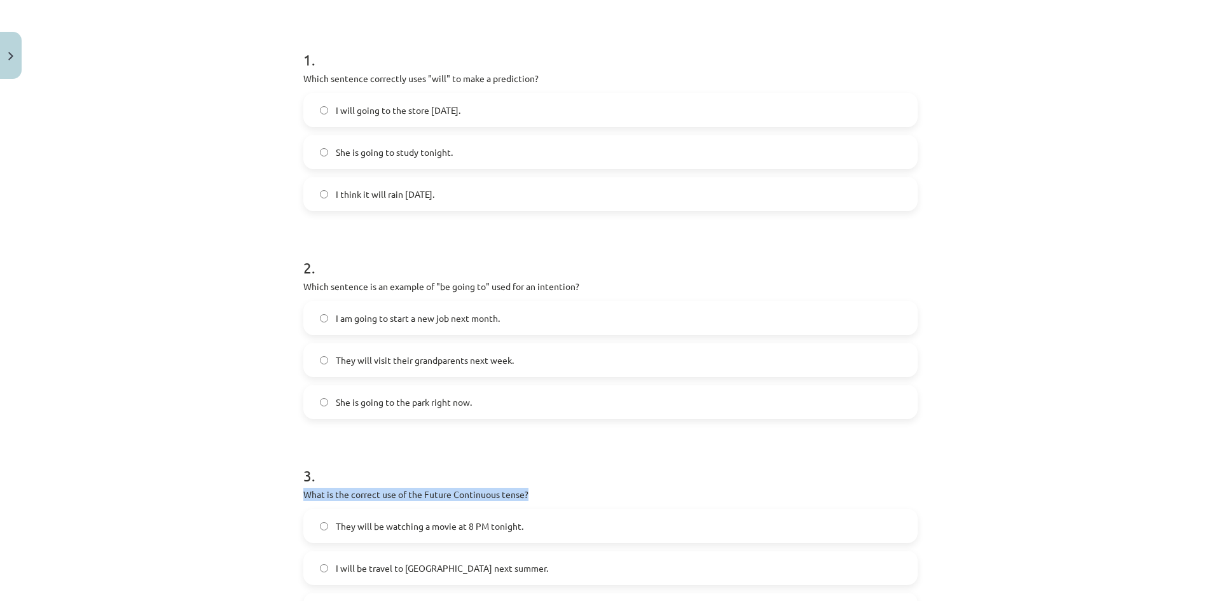
drag, startPoint x: 291, startPoint y: 74, endPoint x: 569, endPoint y: 87, distance: 277.6
click at [569, 87] on div "8 XP Saņemsi Viegls 286 pilda Apraksts Uzdevums Palīdzība 1 . Which sentence co…" at bounding box center [611, 405] width 630 height 1091
copy div "Which sentence correctly uses "will" to make a prediction? I will going to the …"
click at [367, 194] on span "I think it will rain [DATE]." at bounding box center [385, 194] width 99 height 13
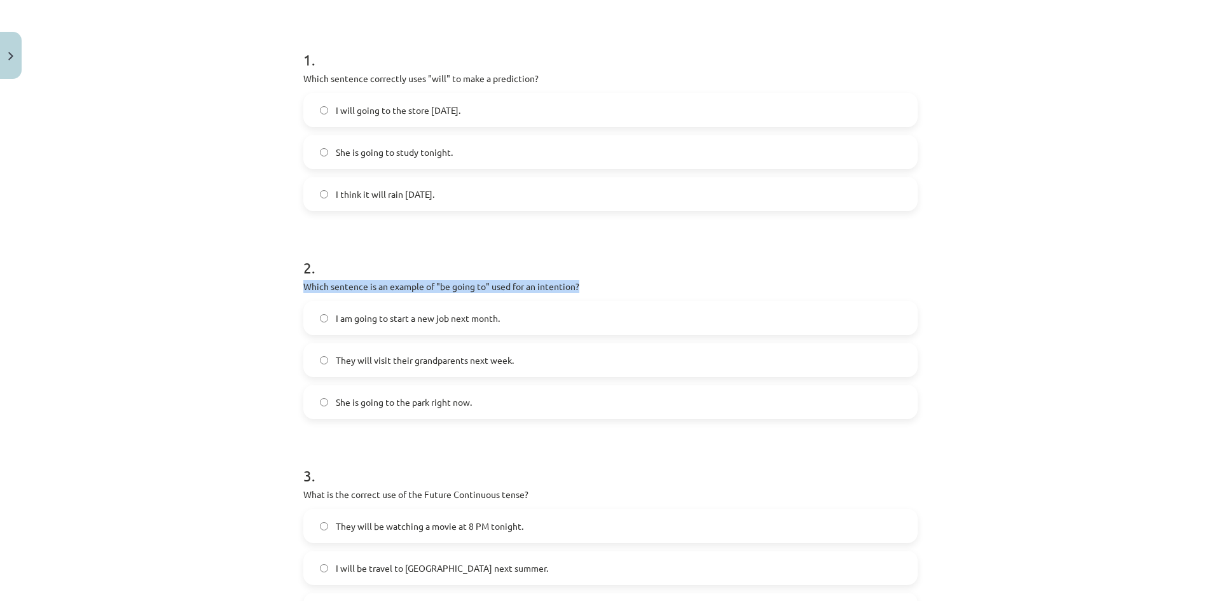
drag, startPoint x: 293, startPoint y: 277, endPoint x: 589, endPoint y: 284, distance: 295.8
click at [589, 284] on div "8 XP Saņemsi Viegls 286 pilda Apraksts Uzdevums Palīdzība 1 . Which sentence co…" at bounding box center [611, 405] width 630 height 1091
copy p "Which sentence is an example of "be going to" used for an intention?"
click at [644, 279] on div "2 . Which sentence is an example of "be going to" used for an intention? I am g…" at bounding box center [610, 328] width 614 height 183
click at [614, 306] on label "I am going to start a new job next month." at bounding box center [611, 318] width 612 height 32
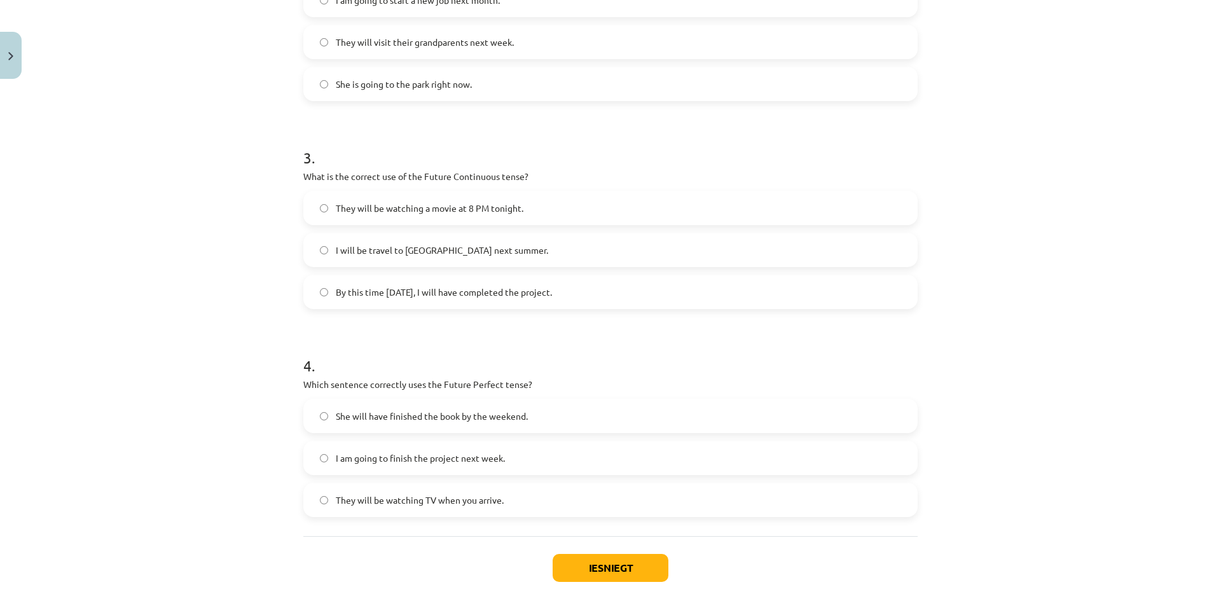
scroll to position [606, 0]
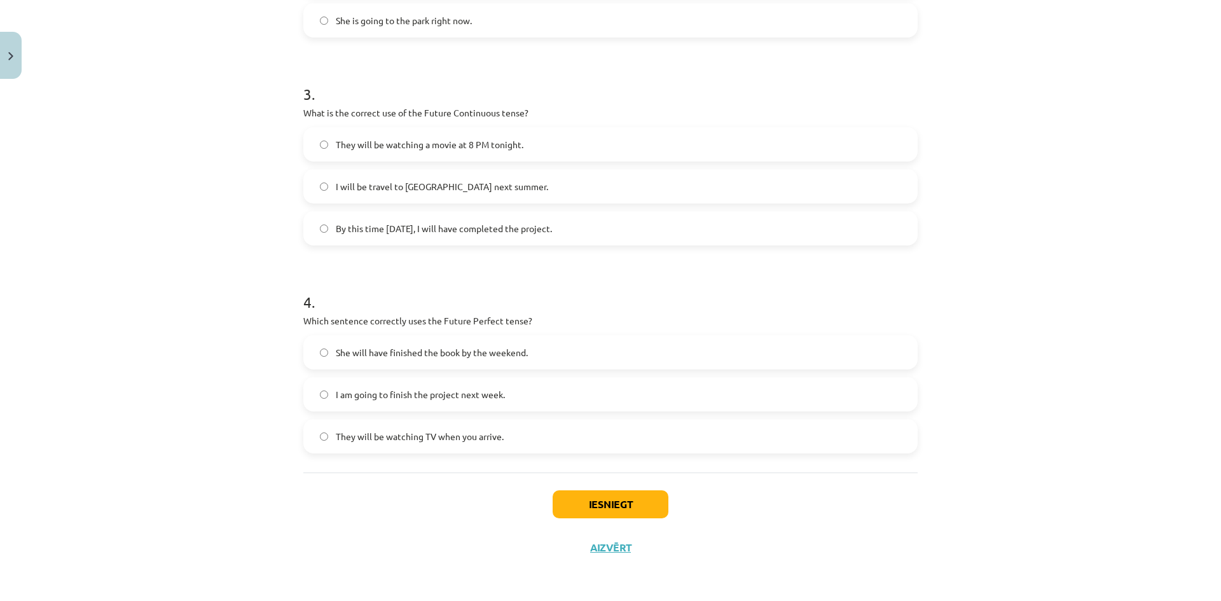
click at [353, 392] on span "I am going to finish the project next week." at bounding box center [420, 394] width 169 height 13
click at [610, 509] on button "Iesniegt" at bounding box center [611, 504] width 116 height 28
click at [609, 498] on button "Iesniegt" at bounding box center [611, 504] width 116 height 28
click at [611, 504] on button "Iesniegt" at bounding box center [611, 504] width 116 height 28
click at [604, 509] on button "Iesniegt" at bounding box center [611, 504] width 116 height 28
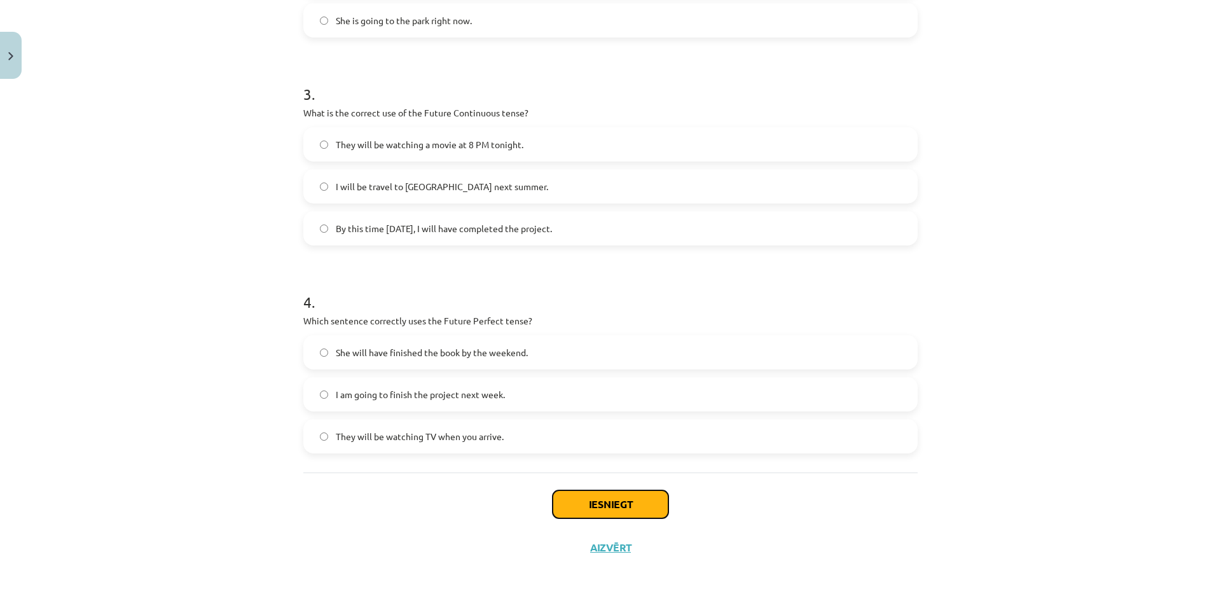
click at [604, 509] on button "Iesniegt" at bounding box center [611, 504] width 116 height 28
click at [623, 502] on button "Iesniegt" at bounding box center [611, 504] width 116 height 28
click at [600, 486] on div "Iesniegt Aizvērt" at bounding box center [610, 517] width 614 height 89
click at [602, 504] on button "Iesniegt" at bounding box center [611, 504] width 116 height 28
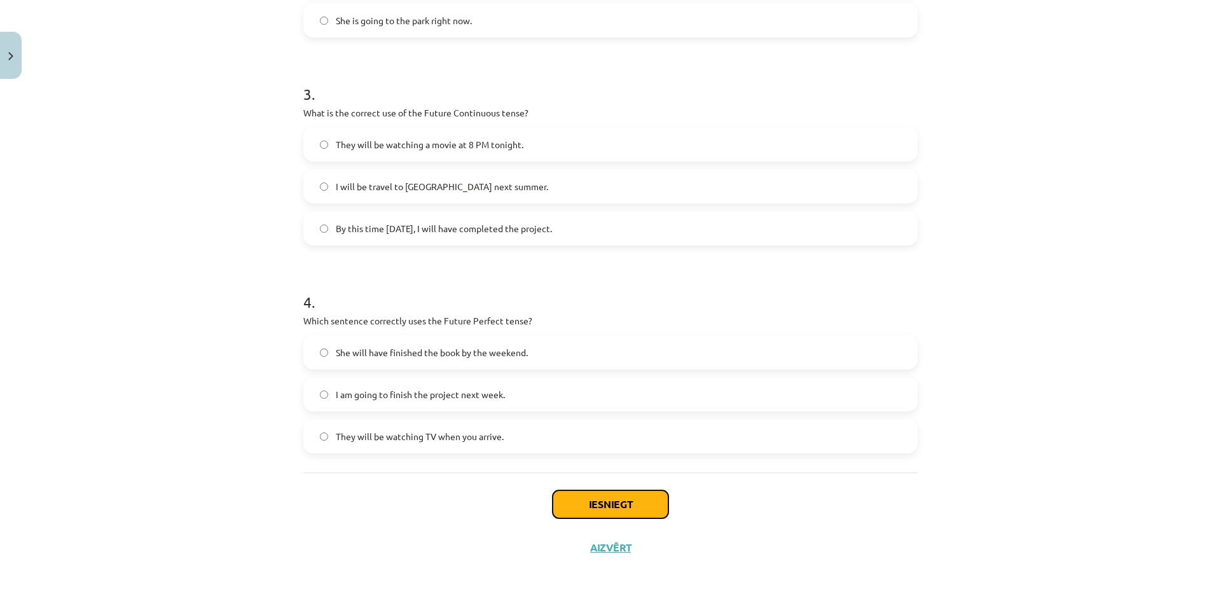
click at [602, 504] on button "Iesniegt" at bounding box center [611, 504] width 116 height 28
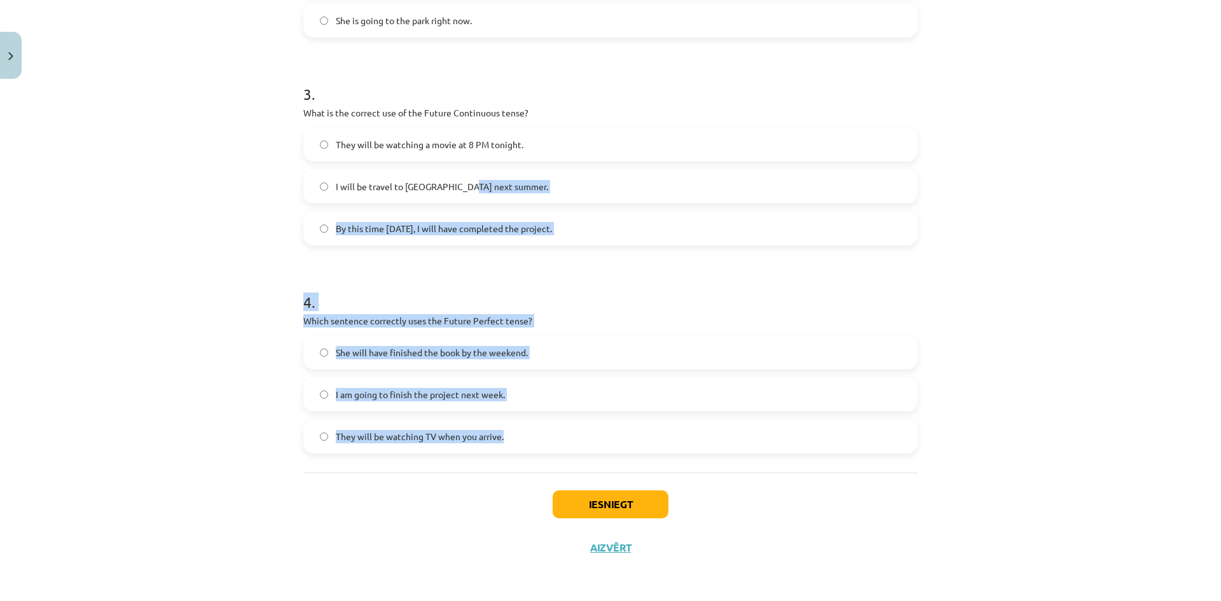
drag, startPoint x: 549, startPoint y: 377, endPoint x: 468, endPoint y: 151, distance: 240.4
click at [457, 158] on form "1 . Which sentence correctly uses "will" to make a prediction? I will going to …" at bounding box center [610, 50] width 614 height 807
click at [1110, 309] on div "Mācību tēma: Angļu valoda i - 10.[PERSON_NAME] 1.ieskaites mācību materiāls #4 …" at bounding box center [610, 300] width 1221 height 601
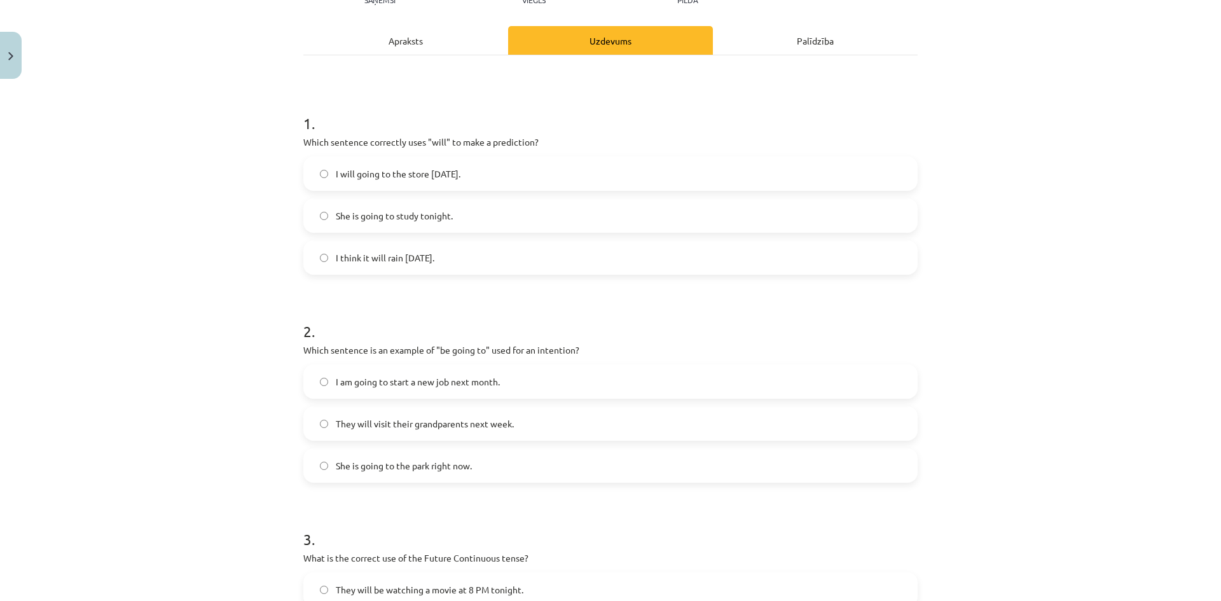
scroll to position [97, 0]
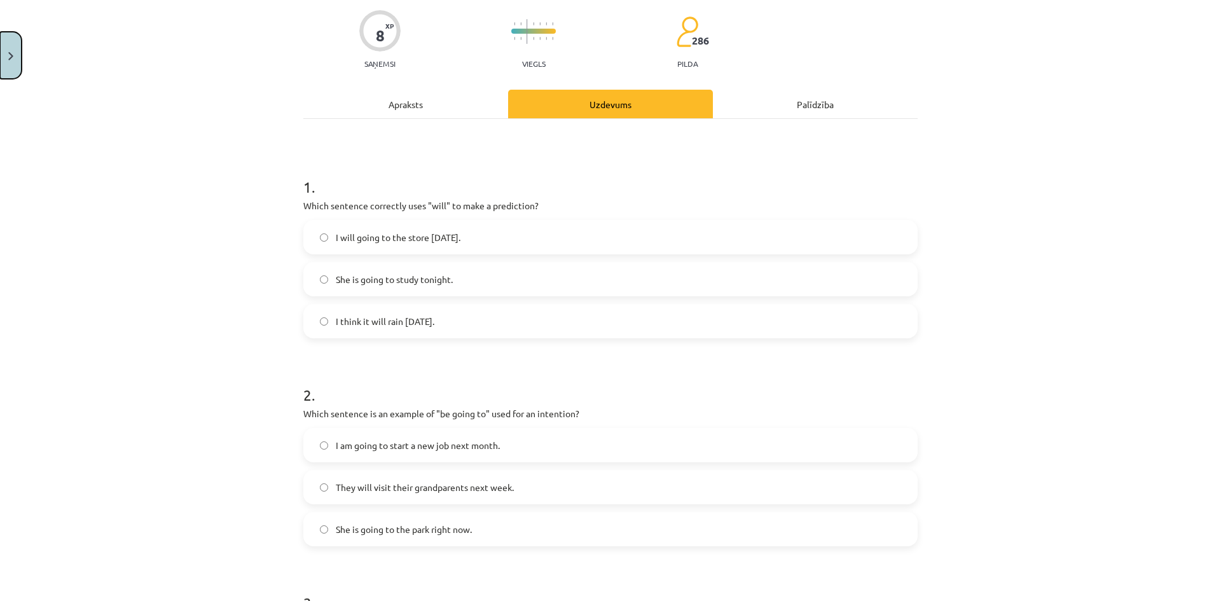
click at [8, 58] on img "Close" at bounding box center [10, 56] width 5 height 8
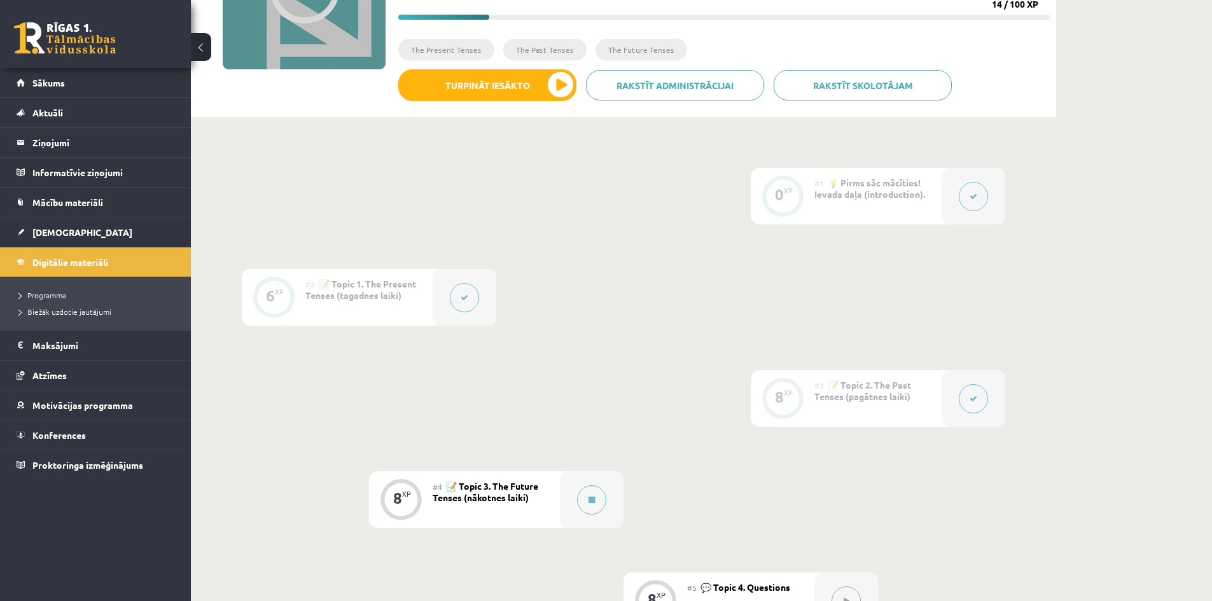
click at [971, 203] on button at bounding box center [973, 196] width 29 height 29
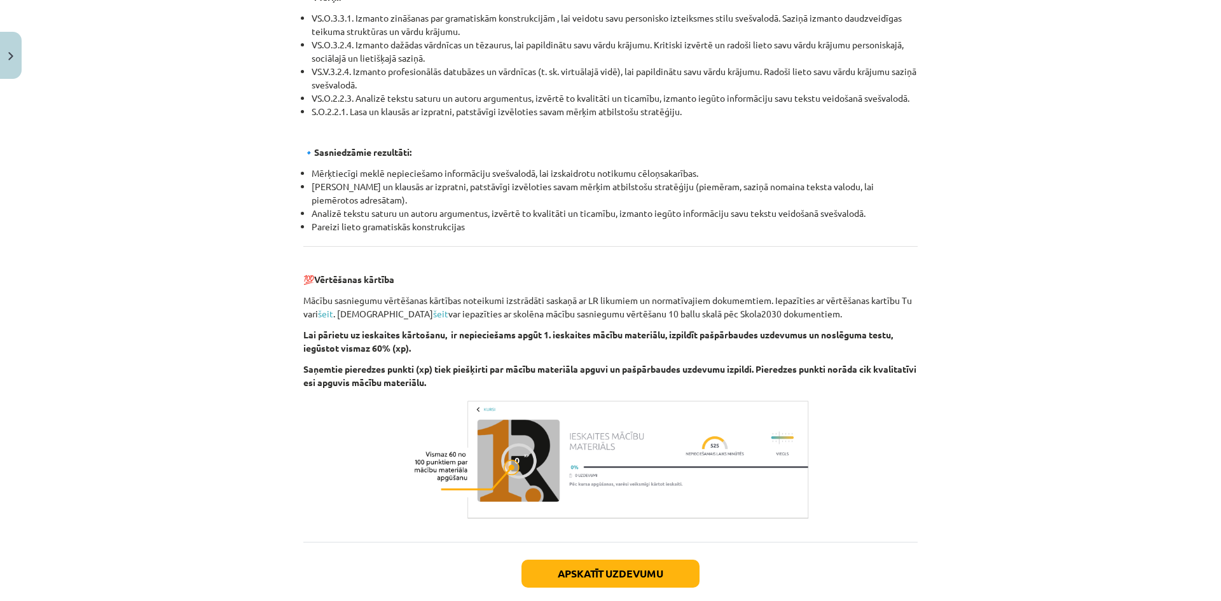
scroll to position [1353, 0]
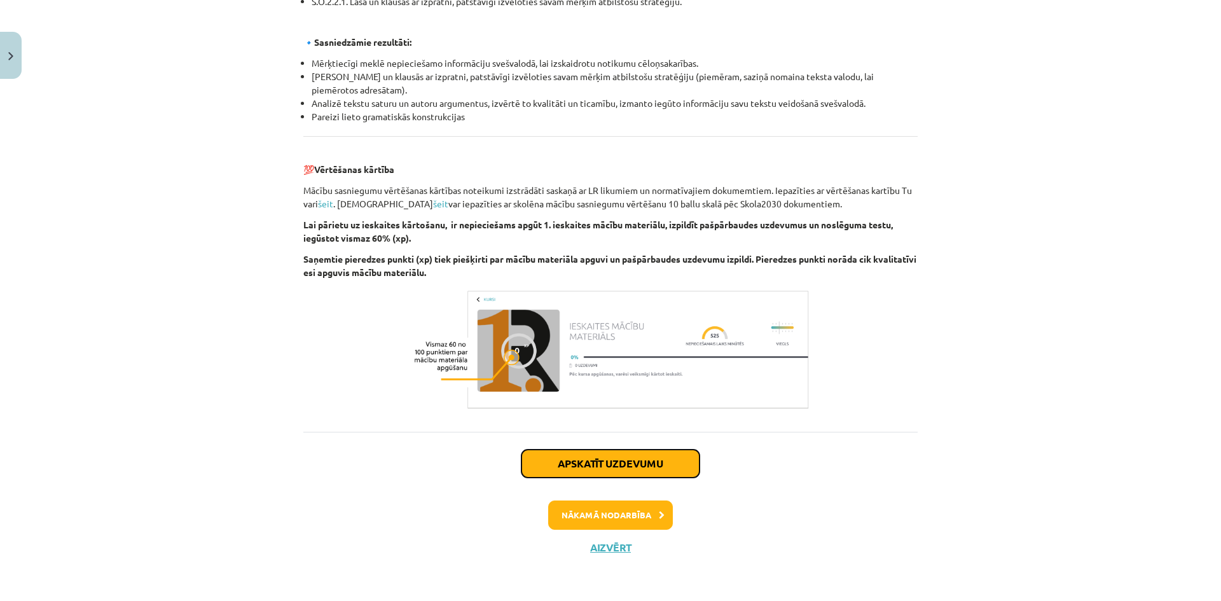
click at [621, 469] on button "Apskatīt uzdevumu" at bounding box center [611, 464] width 178 height 28
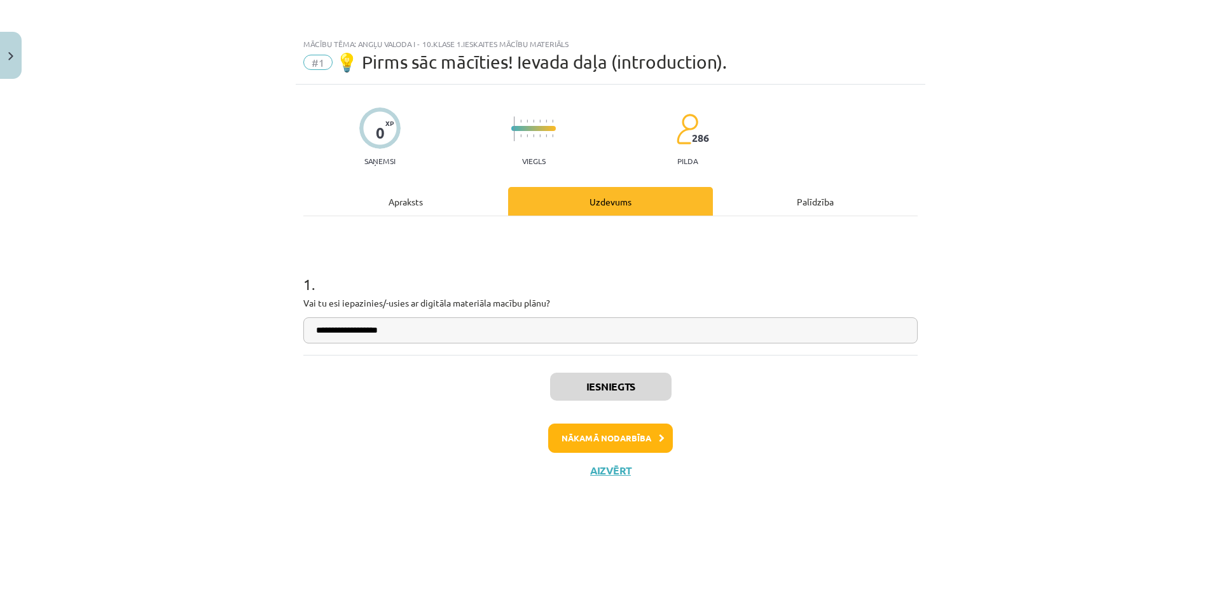
scroll to position [0, 0]
drag, startPoint x: 611, startPoint y: 459, endPoint x: 602, endPoint y: 468, distance: 12.6
click at [602, 468] on div "Iesniegts Nākamā nodarbība Aizvērt" at bounding box center [610, 420] width 614 height 130
click at [700, 508] on div "**********" at bounding box center [611, 327] width 630 height 485
click at [634, 443] on button "Nākamā nodarbība" at bounding box center [610, 438] width 125 height 29
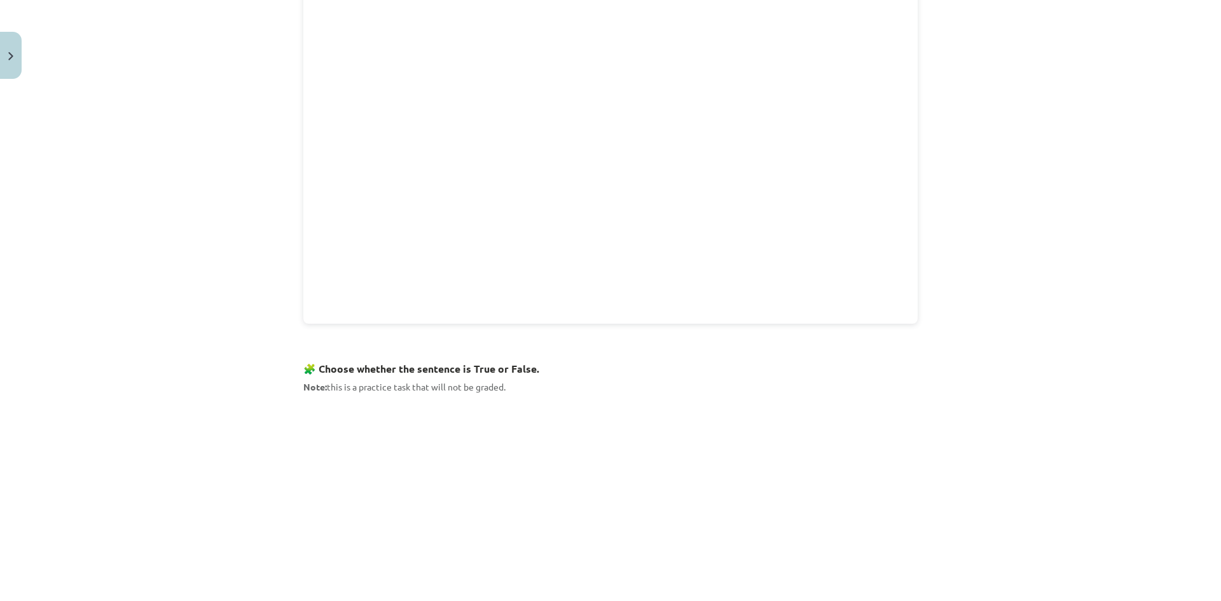
scroll to position [700, 0]
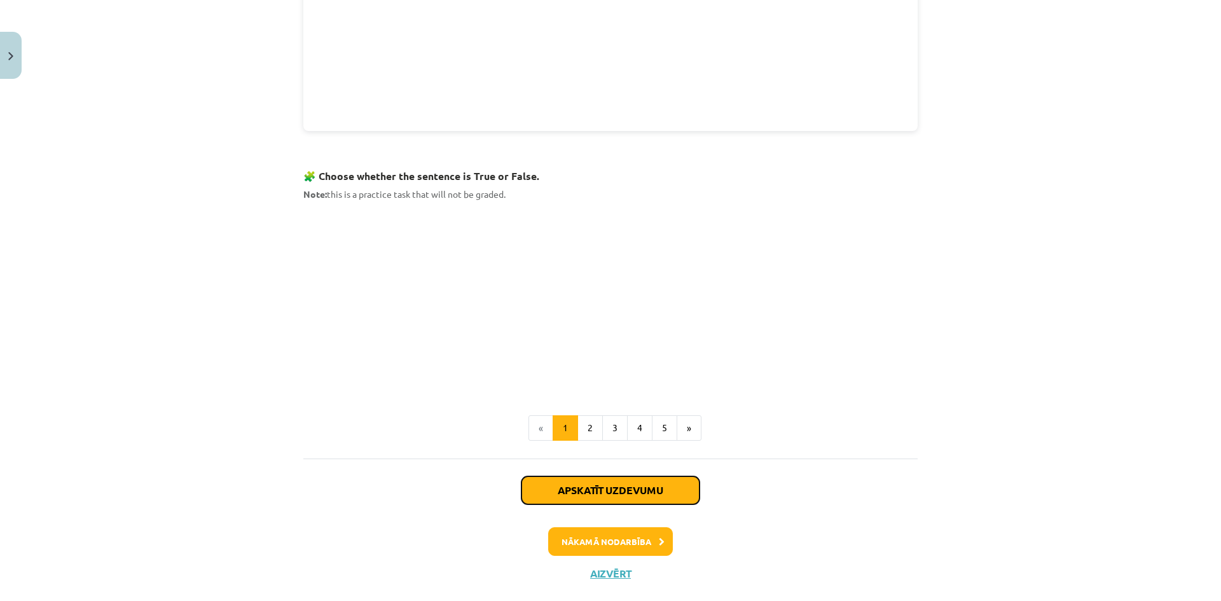
click at [604, 494] on button "Apskatīt uzdevumu" at bounding box center [611, 490] width 178 height 28
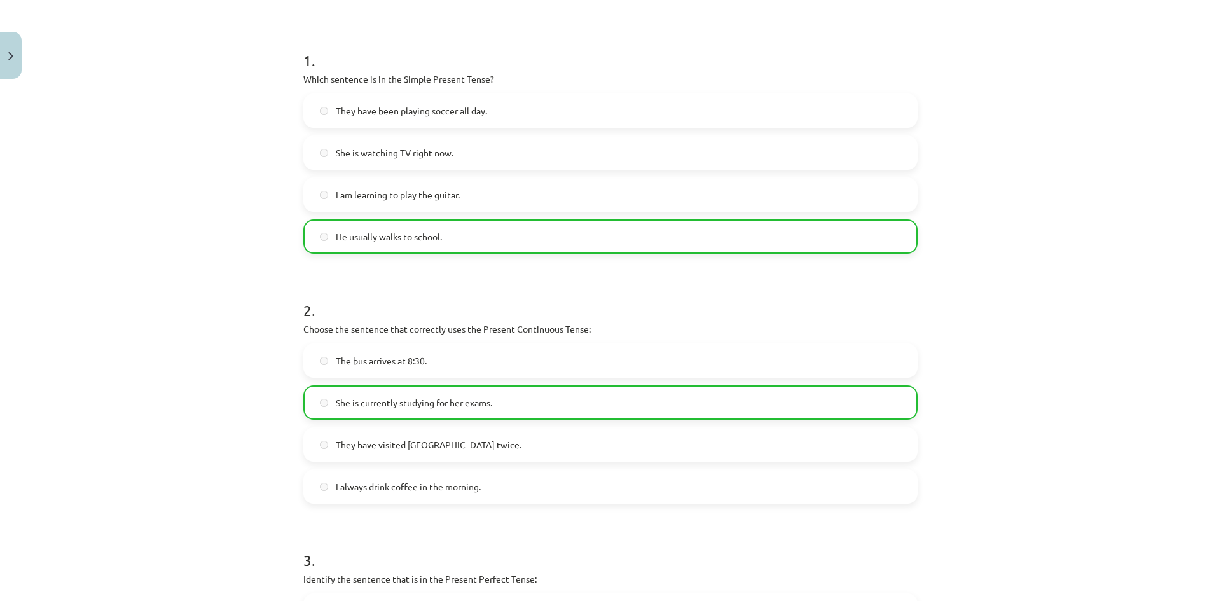
scroll to position [541, 0]
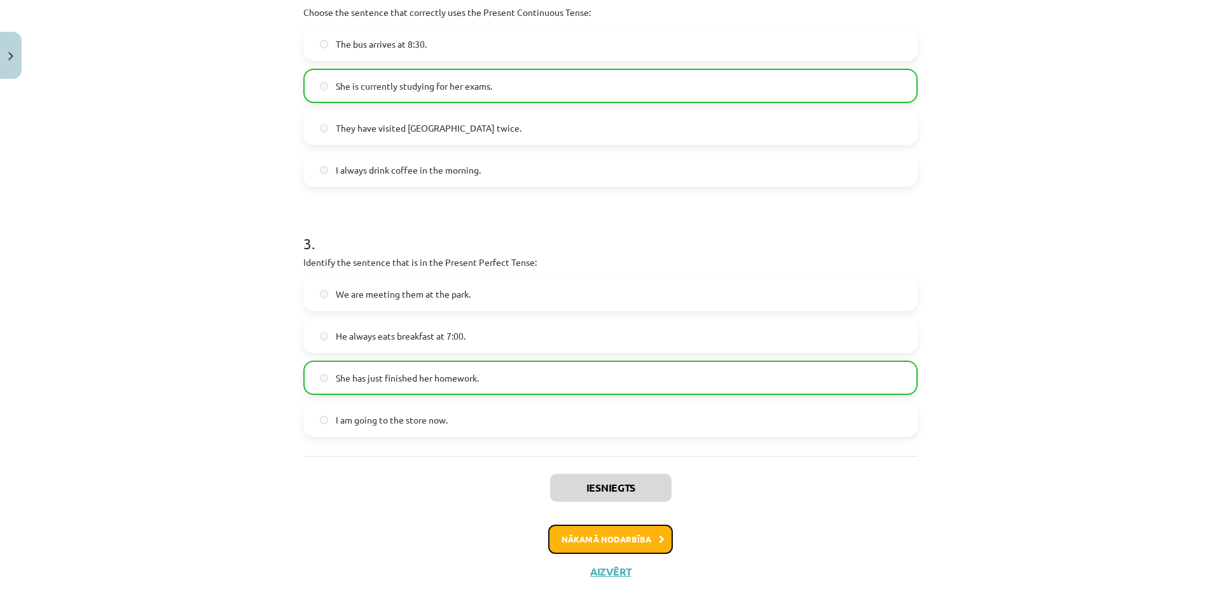
click at [611, 539] on button "Nākamā nodarbība" at bounding box center [610, 539] width 125 height 29
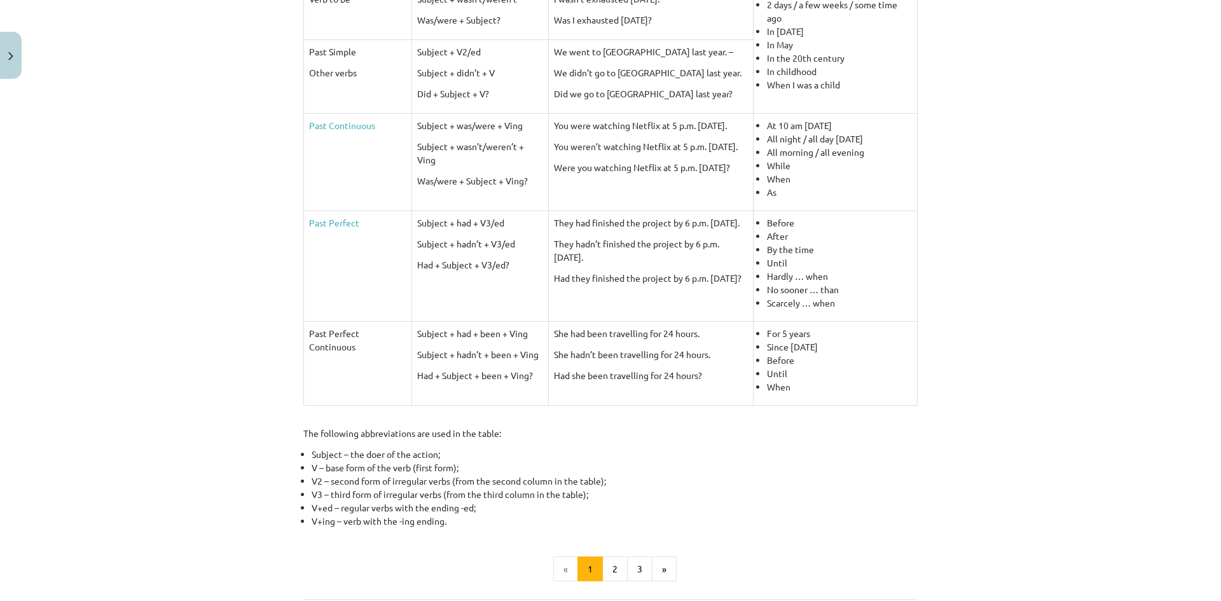
scroll to position [517, 0]
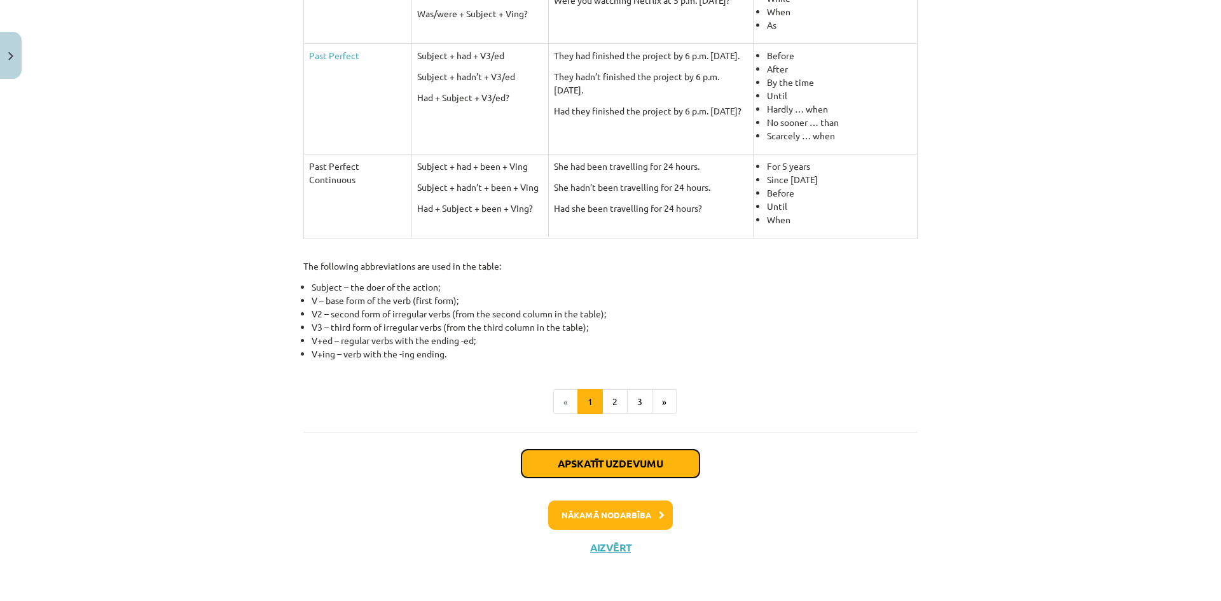
click at [586, 468] on button "Apskatīt uzdevumu" at bounding box center [611, 464] width 178 height 28
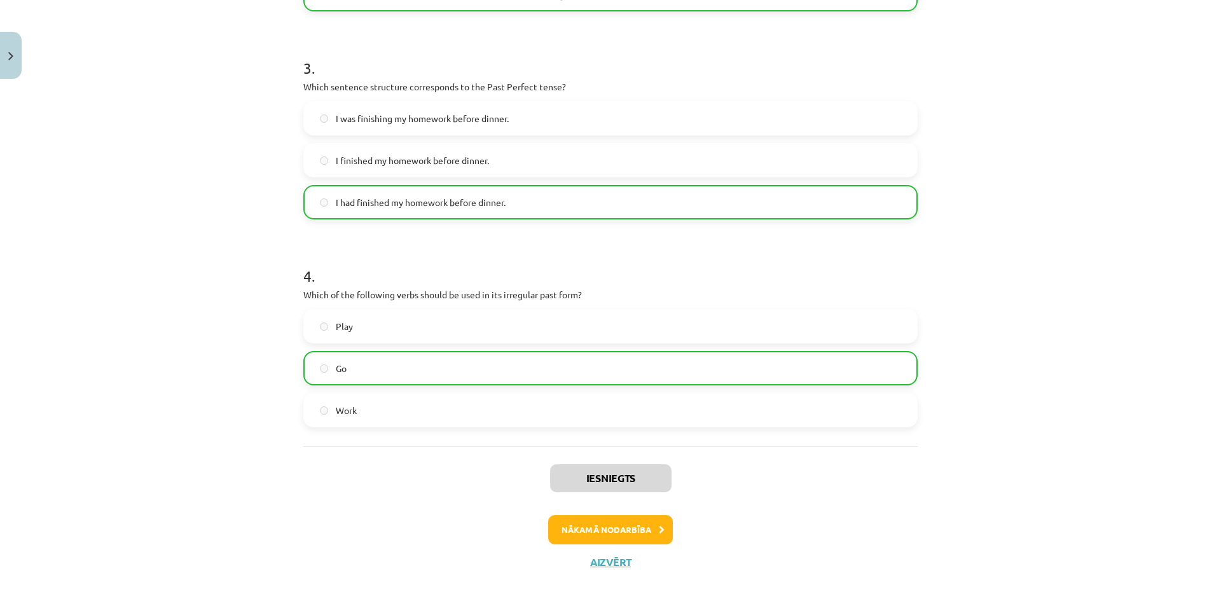
scroll to position [647, 0]
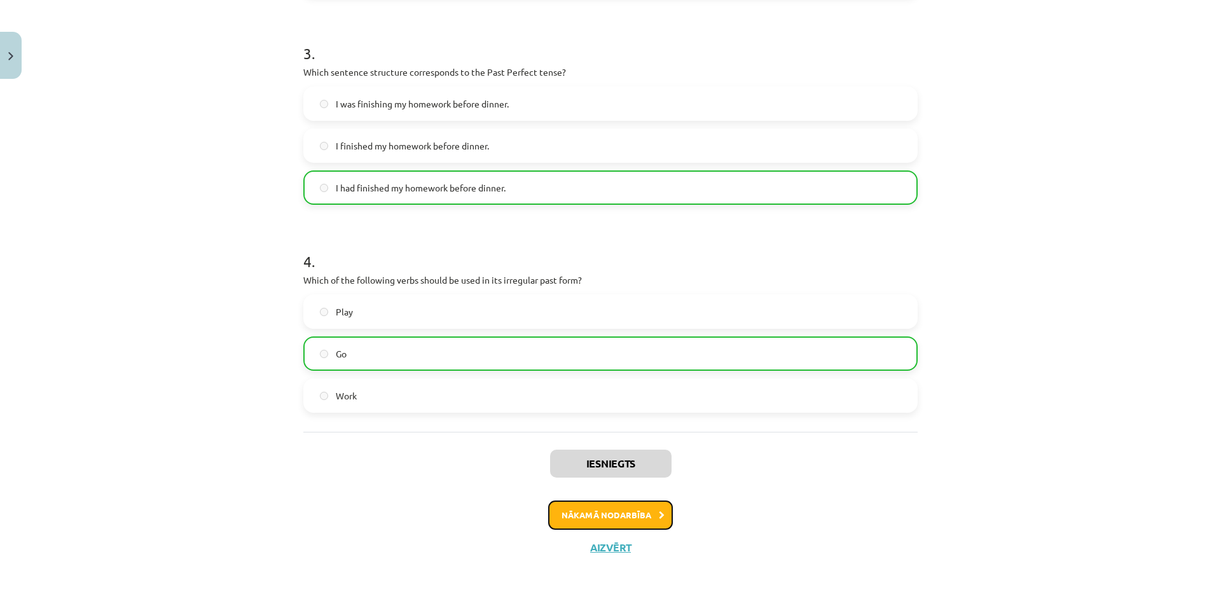
click at [599, 520] on button "Nākamā nodarbība" at bounding box center [610, 515] width 125 height 29
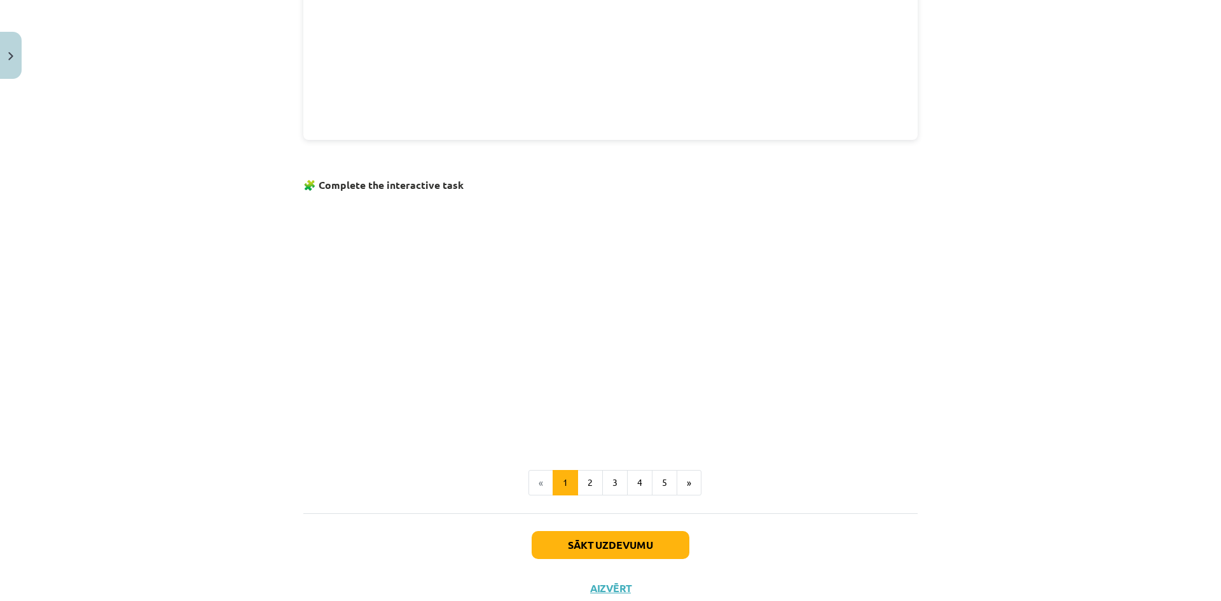
scroll to position [668, 0]
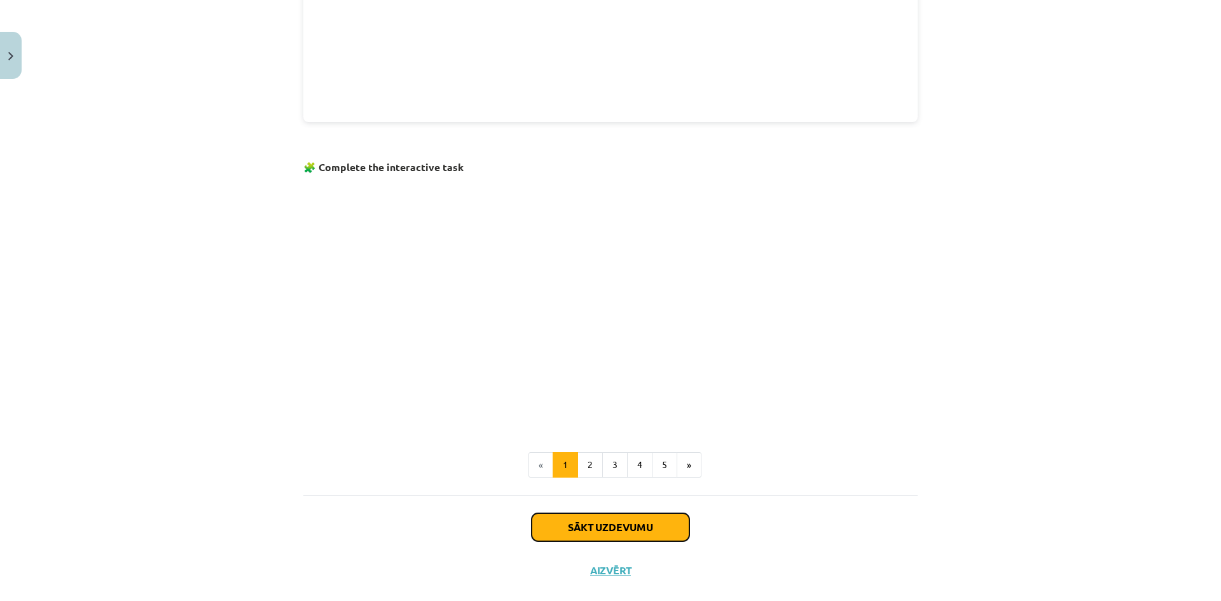
click at [585, 526] on button "Sākt uzdevumu" at bounding box center [611, 527] width 158 height 28
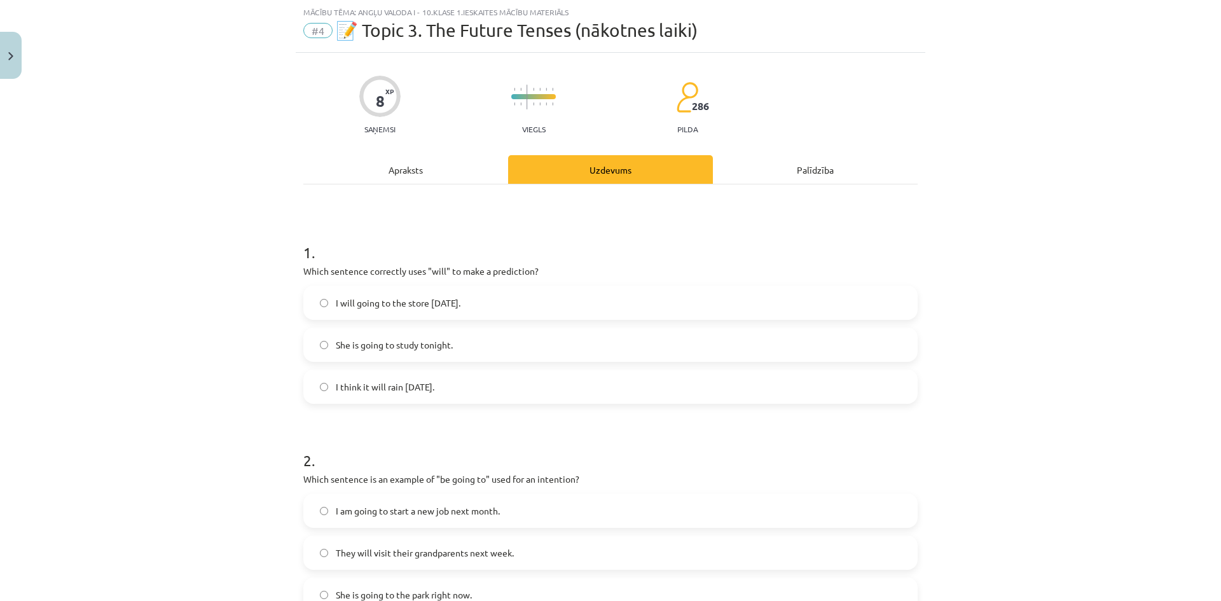
scroll to position [95, 0]
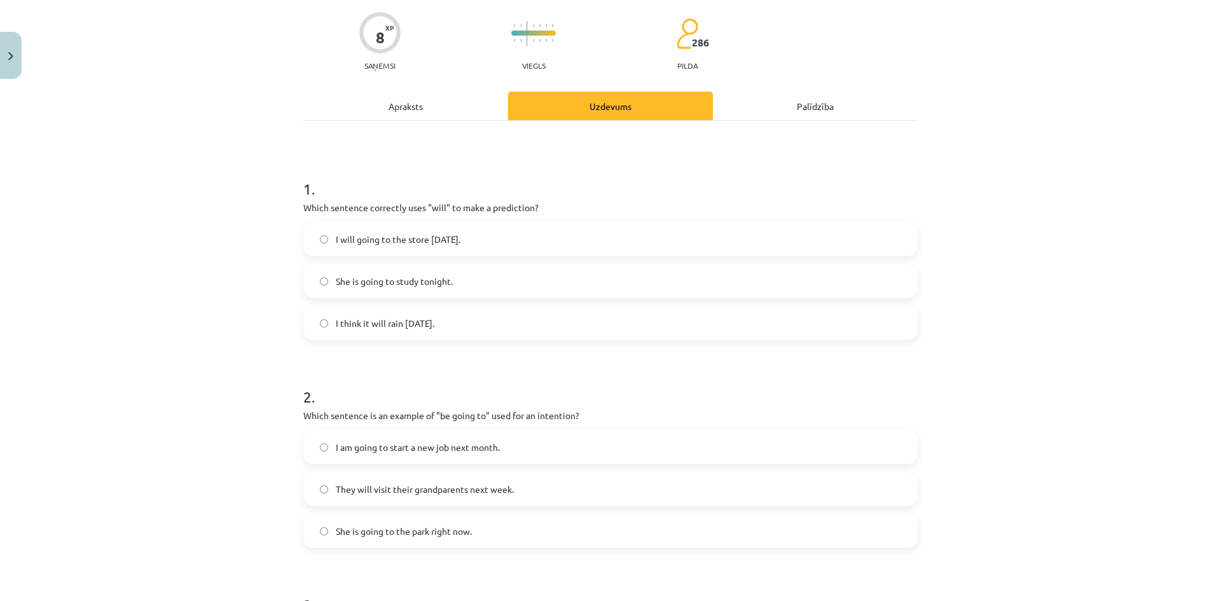
click at [324, 445] on label "I am going to start a new job next month." at bounding box center [611, 447] width 612 height 32
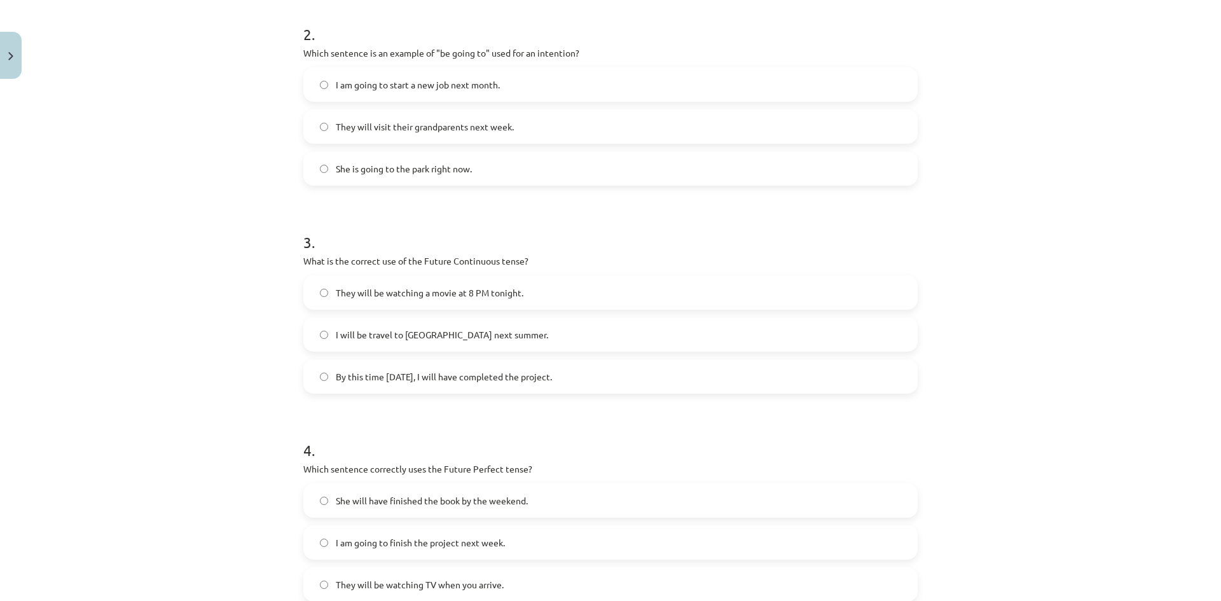
scroll to position [541, 0]
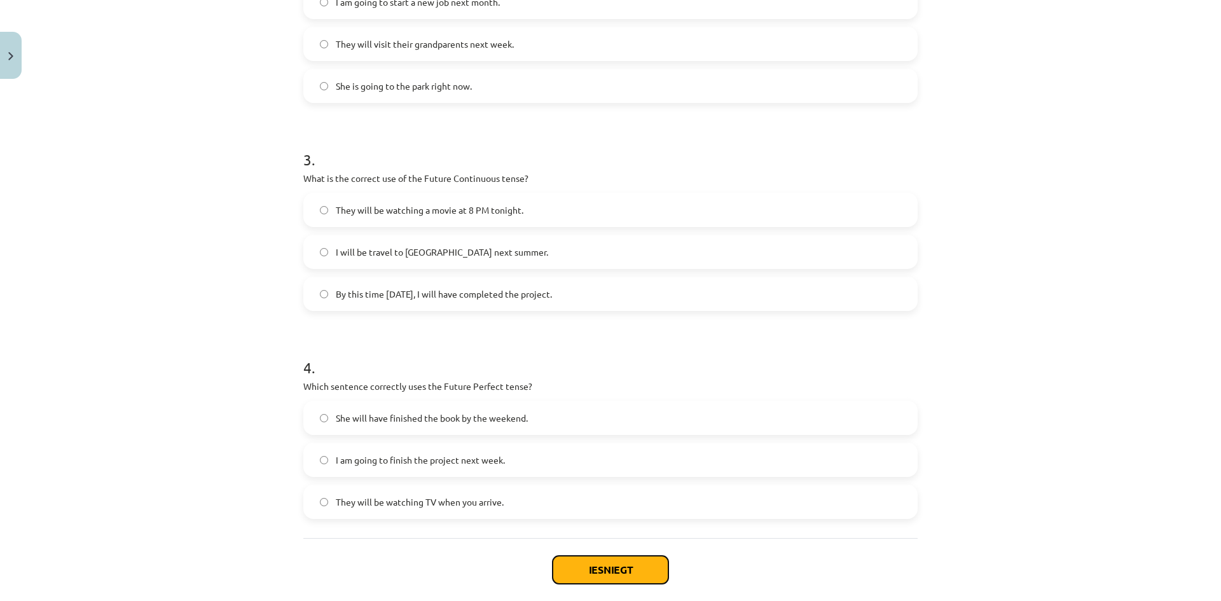
click at [630, 579] on button "Iesniegt" at bounding box center [611, 570] width 116 height 28
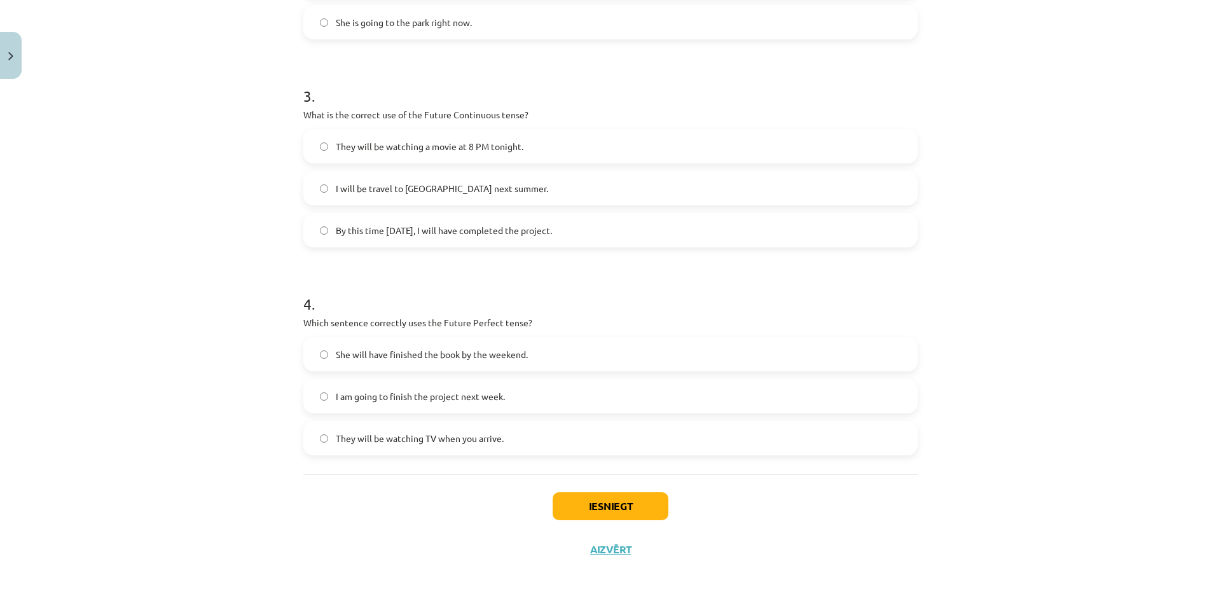
click at [1089, 265] on div "Mācību tēma: Angļu valoda i - 10.[PERSON_NAME] 1.ieskaites mācību materiāls #4 …" at bounding box center [610, 300] width 1221 height 601
click at [616, 510] on button "Iesniegt" at bounding box center [611, 506] width 116 height 28
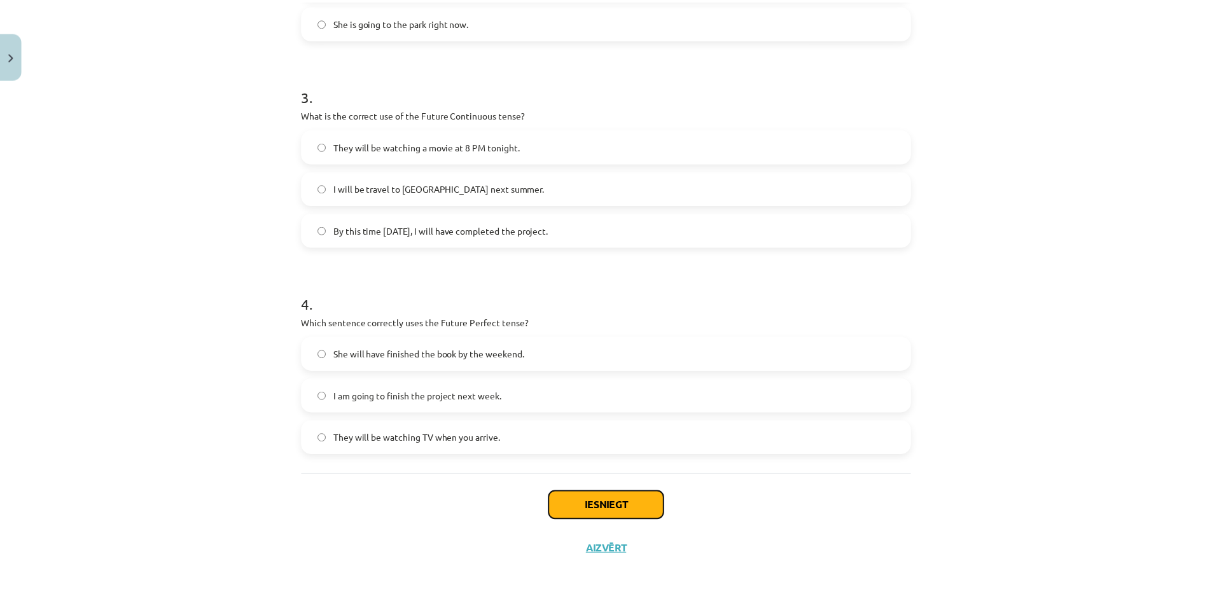
scroll to position [606, 0]
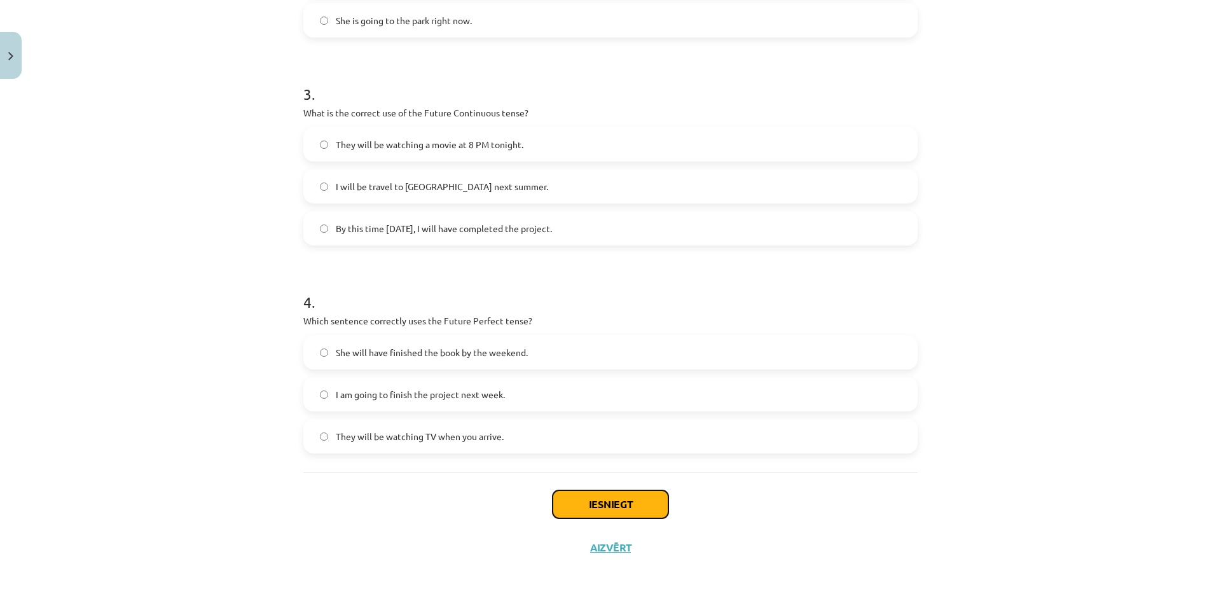
click at [592, 505] on button "Iesniegt" at bounding box center [611, 504] width 116 height 28
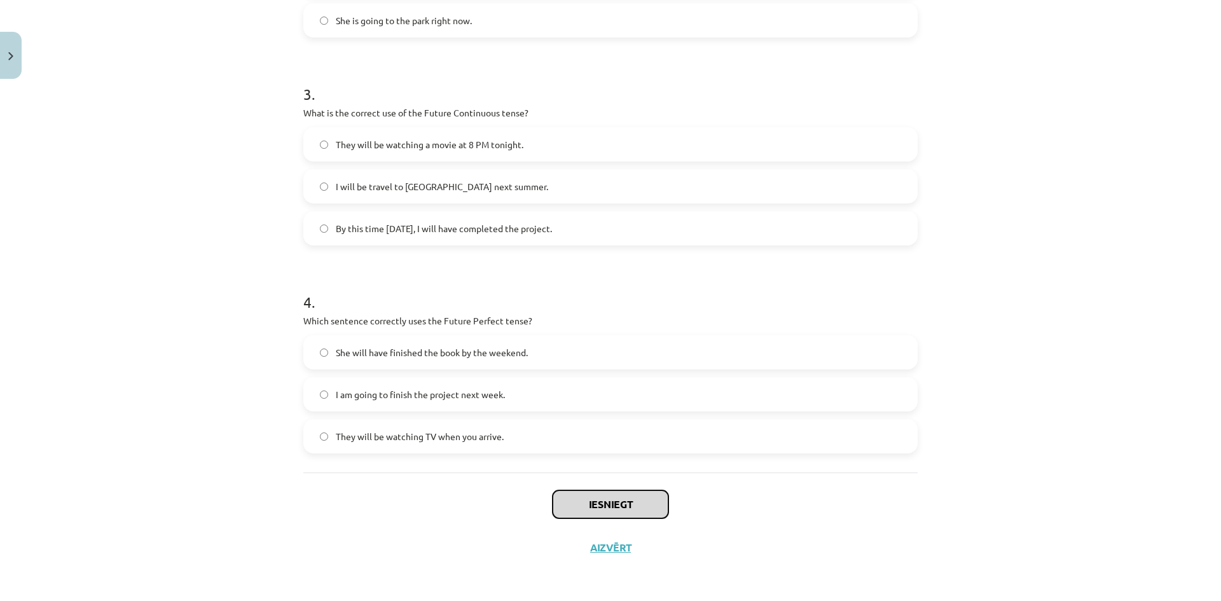
drag, startPoint x: 592, startPoint y: 505, endPoint x: 595, endPoint y: 522, distance: 16.8
click at [595, 522] on div "Iesniegt Aizvērt" at bounding box center [610, 517] width 614 height 89
drag, startPoint x: 595, startPoint y: 522, endPoint x: 599, endPoint y: 552, distance: 30.8
click at [599, 552] on div "Iesniegt Aizvērt" at bounding box center [610, 517] width 614 height 89
click at [599, 579] on div "Mācību tēma: Angļu valoda i - 10.[PERSON_NAME] 1.ieskaites mācību materiāls #4 …" at bounding box center [610, 300] width 1221 height 601
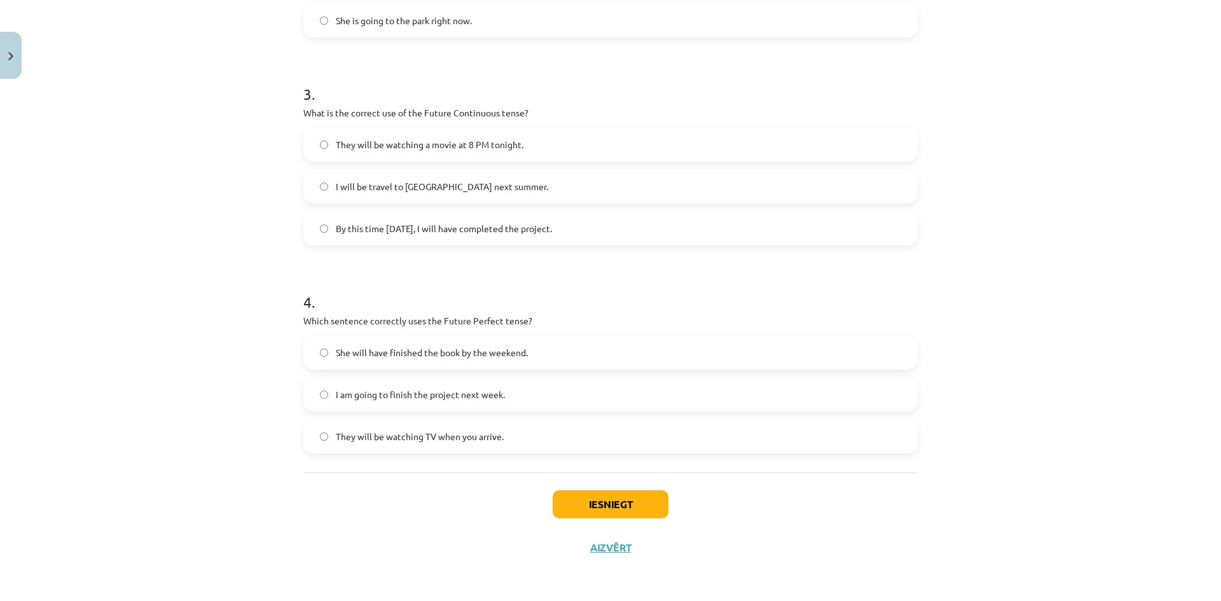
drag, startPoint x: 562, startPoint y: 557, endPoint x: 492, endPoint y: 536, distance: 72.3
click at [504, 539] on div "Iesniegt Aizvērt" at bounding box center [610, 517] width 614 height 89
click at [6, 55] on button "Close" at bounding box center [11, 55] width 22 height 47
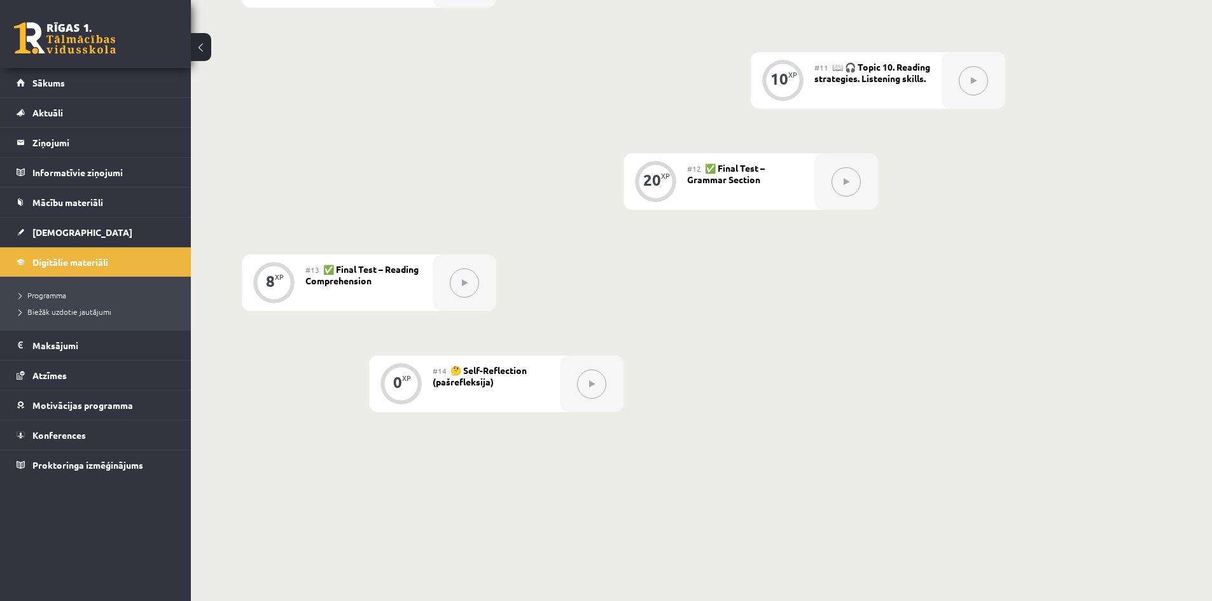
scroll to position [1336, 0]
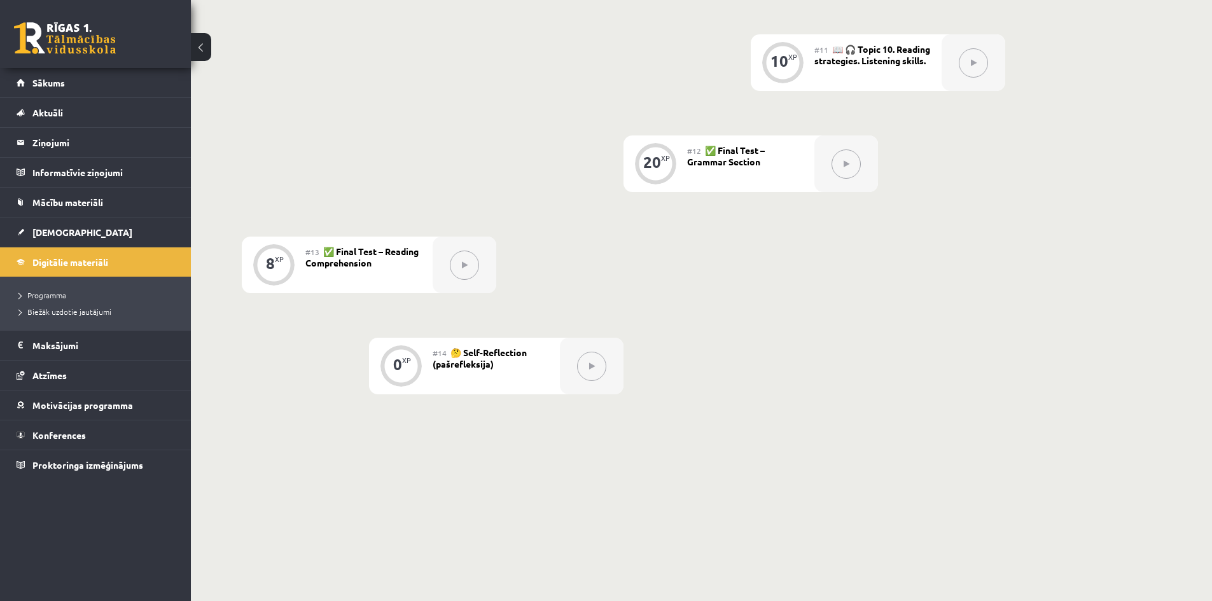
click at [463, 276] on button at bounding box center [464, 265] width 29 height 29
drag, startPoint x: 463, startPoint y: 276, endPoint x: 141, endPoint y: 100, distance: 366.9
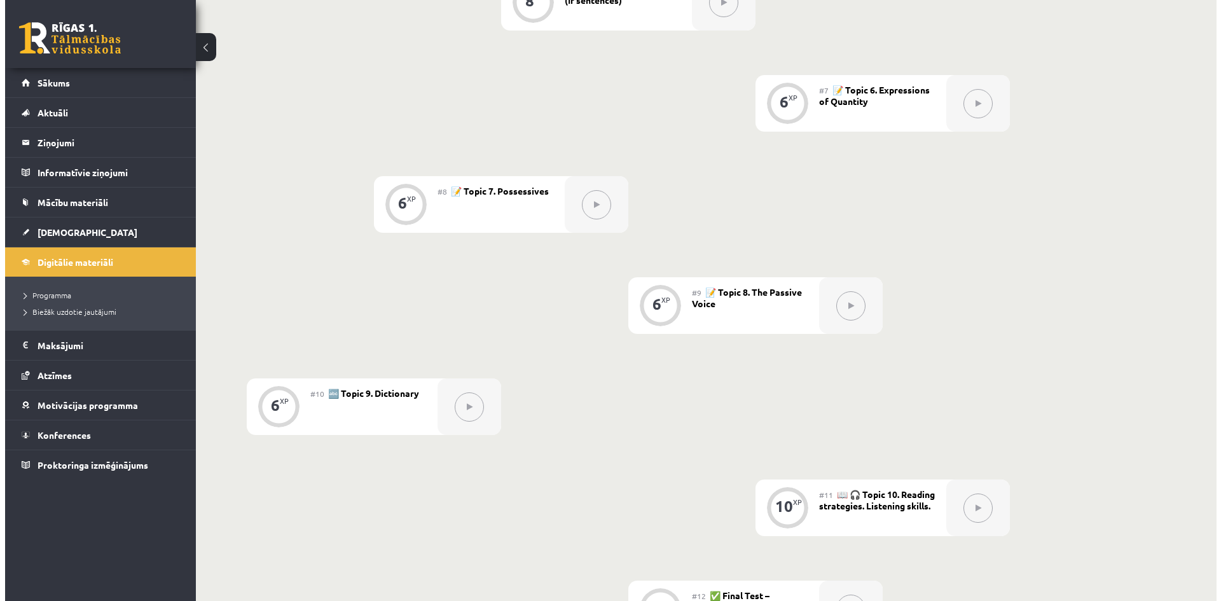
scroll to position [445, 0]
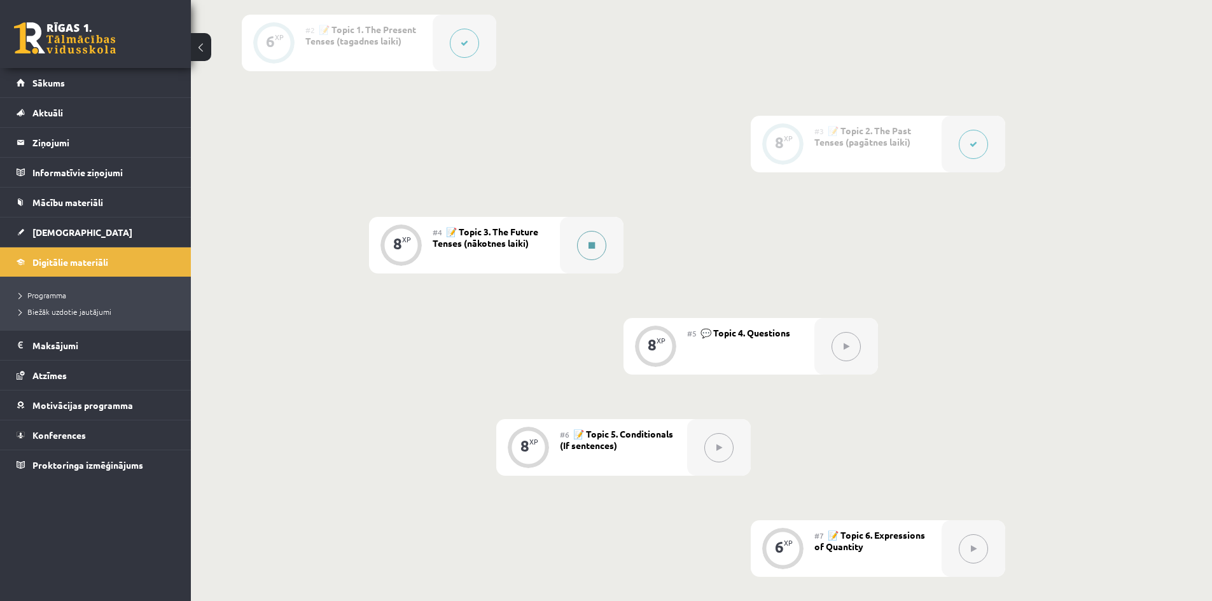
click at [592, 247] on icon at bounding box center [591, 246] width 6 height 8
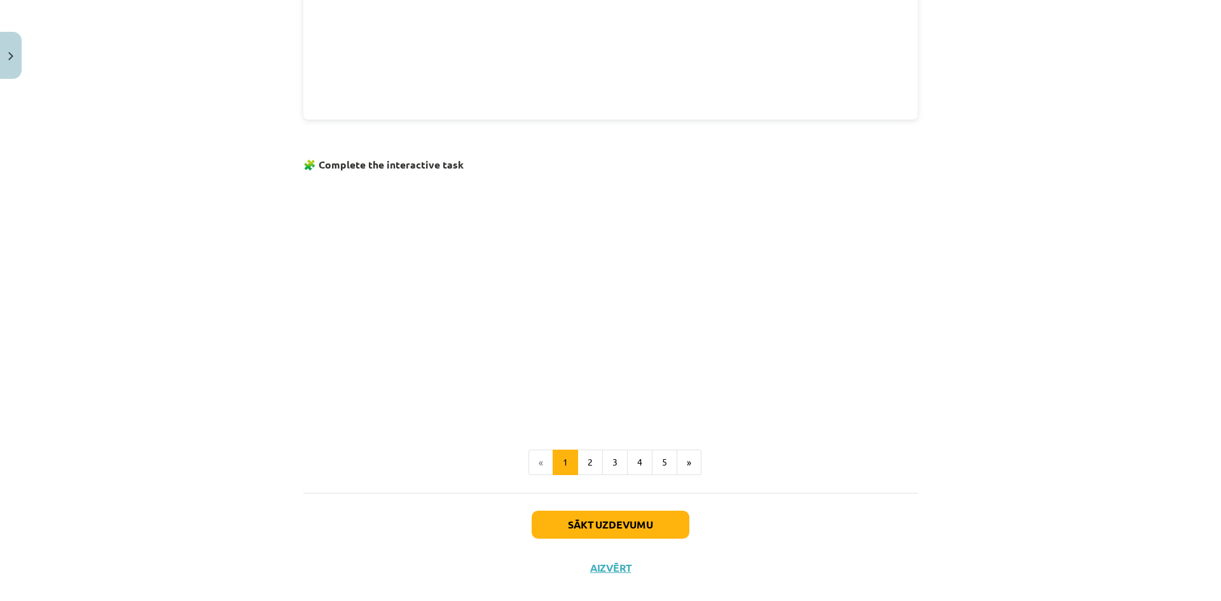
scroll to position [689, 0]
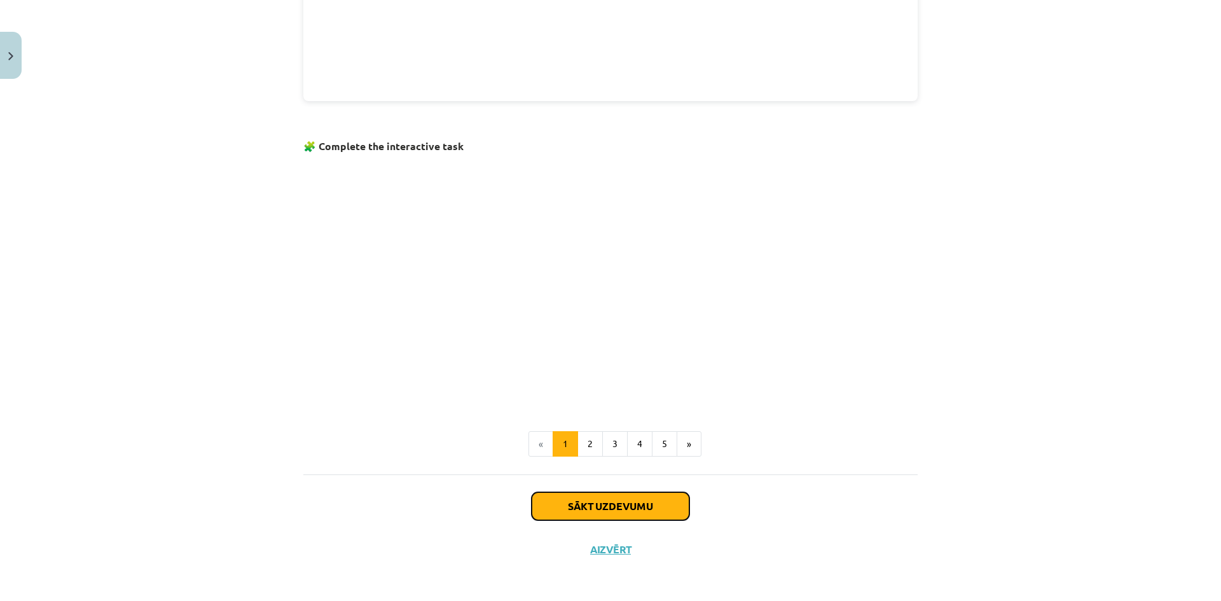
click at [585, 501] on button "Sākt uzdevumu" at bounding box center [611, 506] width 158 height 28
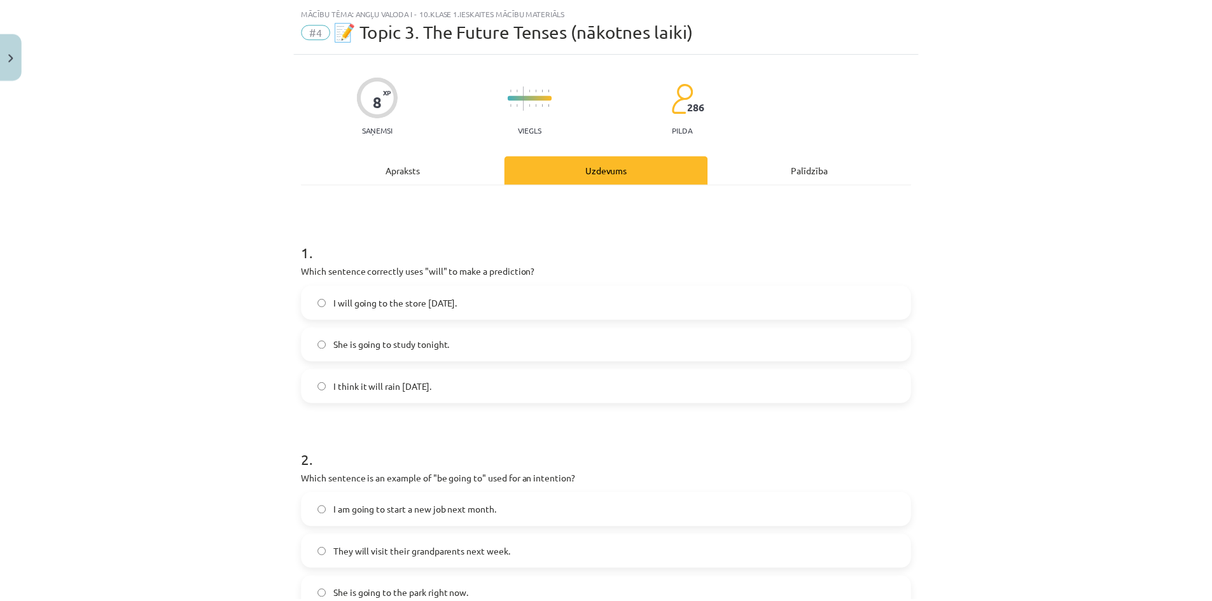
scroll to position [0, 0]
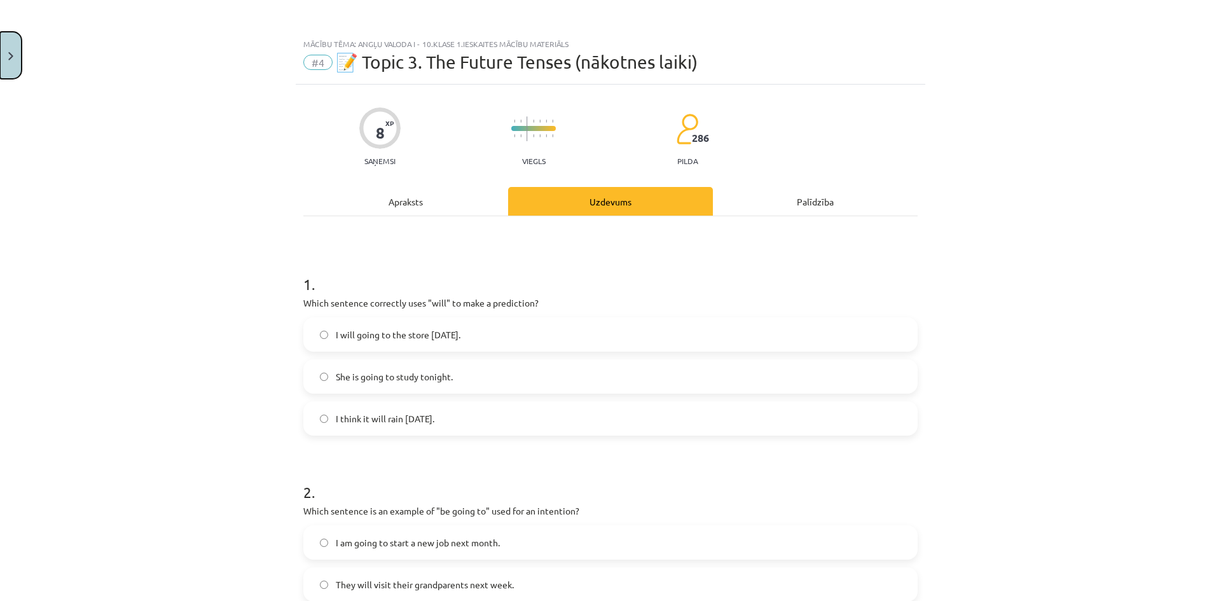
click at [13, 64] on button "Close" at bounding box center [11, 55] width 22 height 47
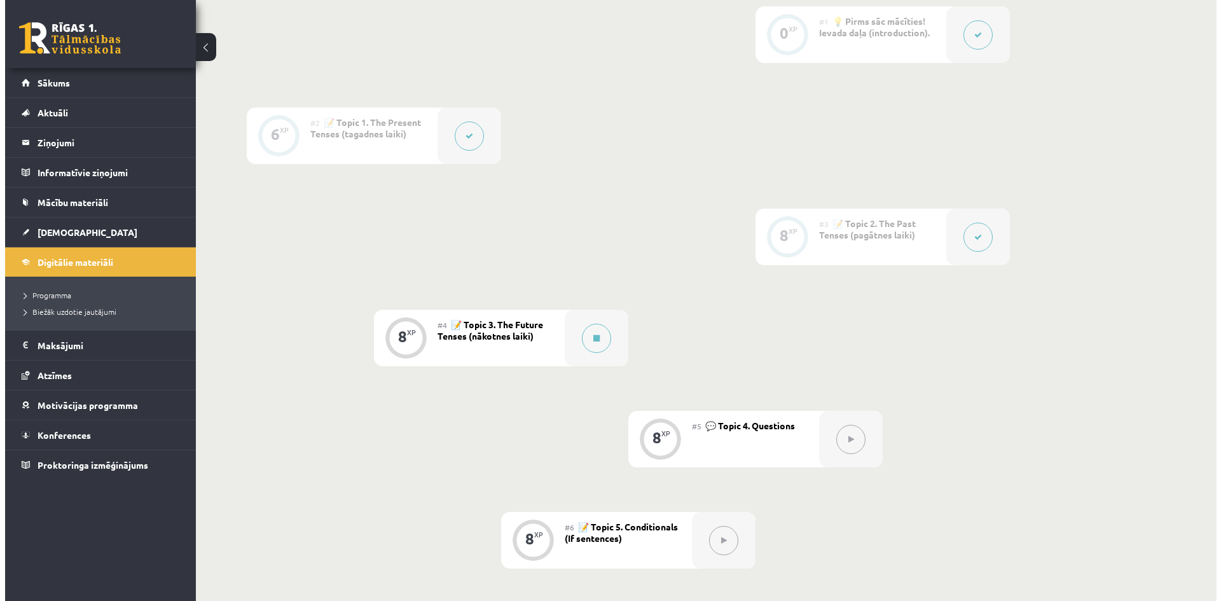
scroll to position [191, 0]
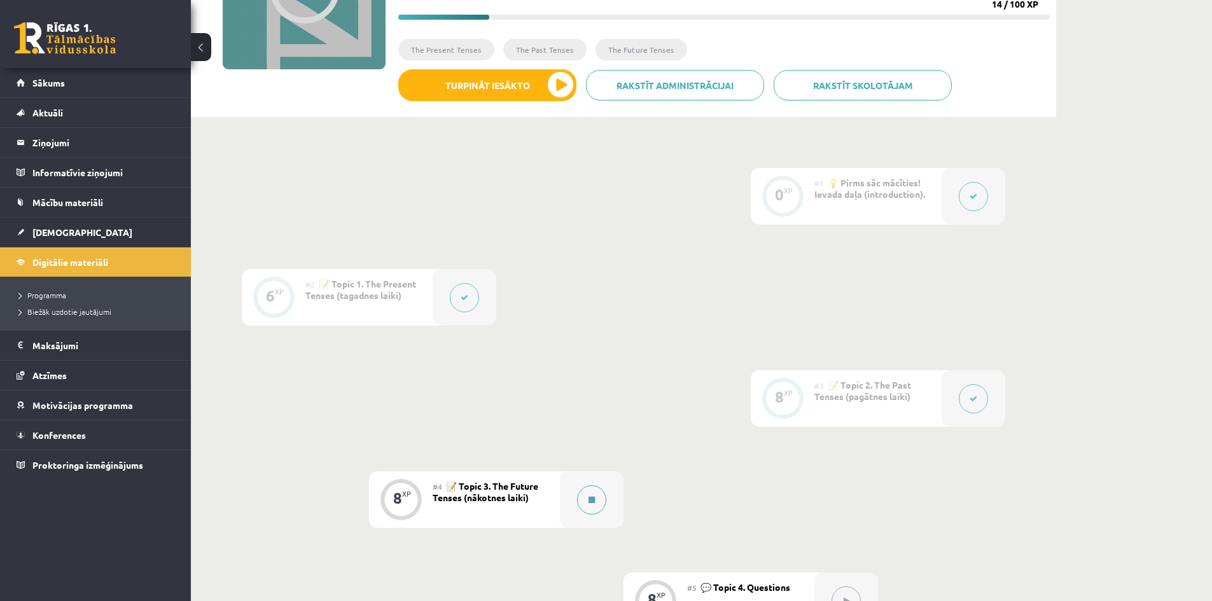
click at [585, 500] on button at bounding box center [591, 499] width 29 height 29
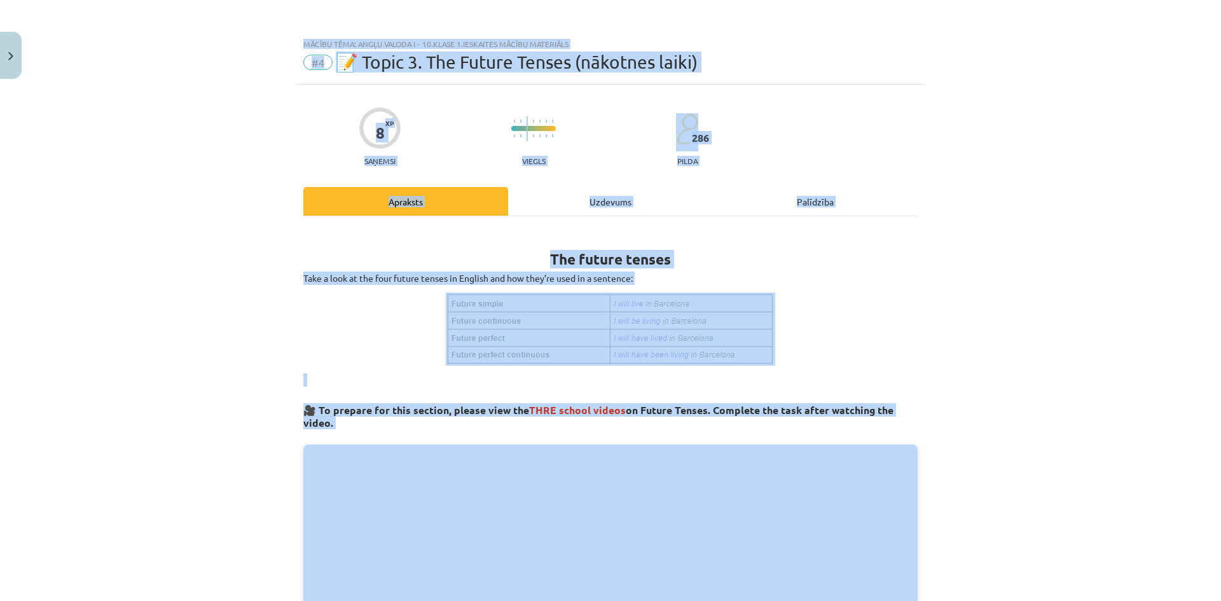
click at [250, 56] on div "Mācību tēma: Angļu valoda i - 10.klase 1.ieskaites mācību materiāls #4 📝 Topic …" at bounding box center [610, 300] width 1221 height 601
click at [888, 352] on p at bounding box center [610, 329] width 614 height 73
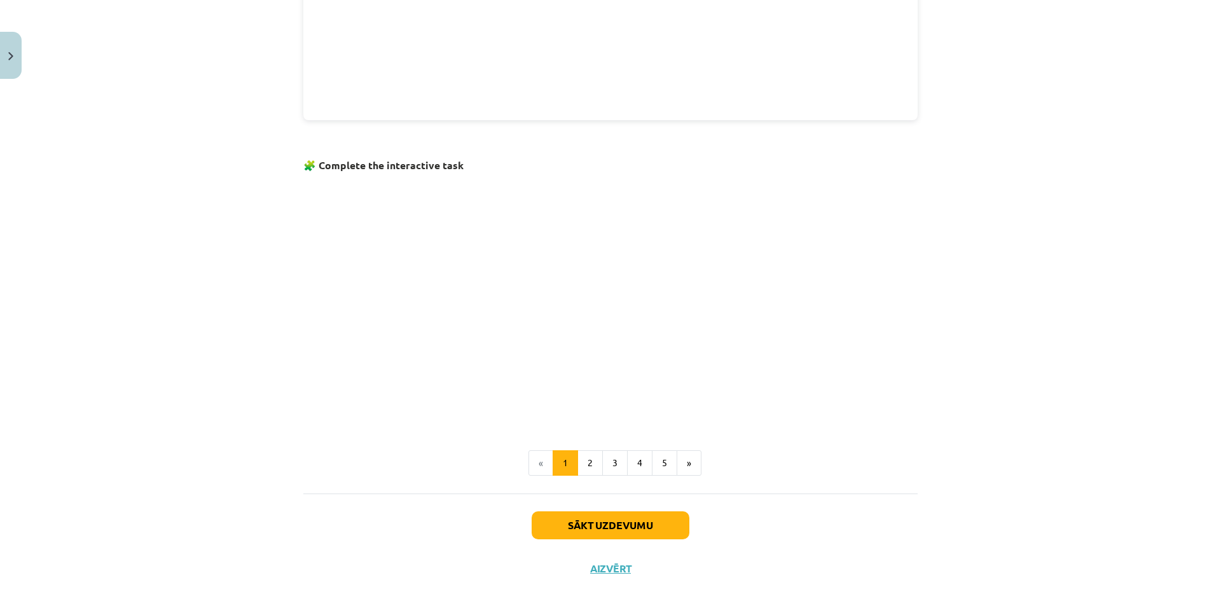
scroll to position [689, 0]
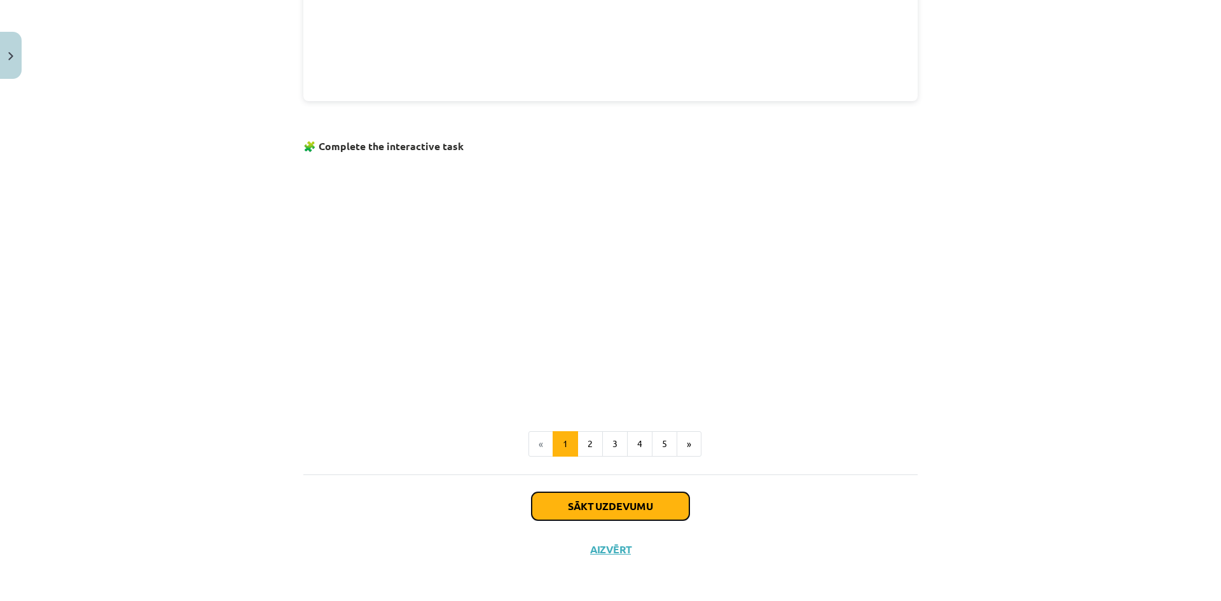
click at [628, 513] on button "Sākt uzdevumu" at bounding box center [611, 506] width 158 height 28
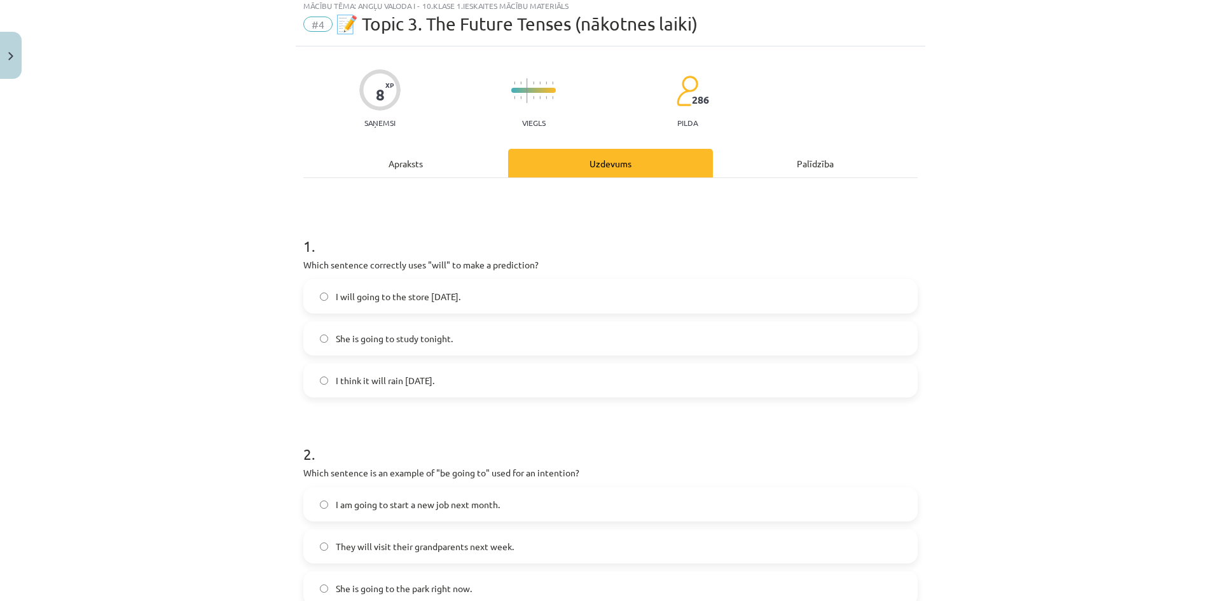
scroll to position [32, 0]
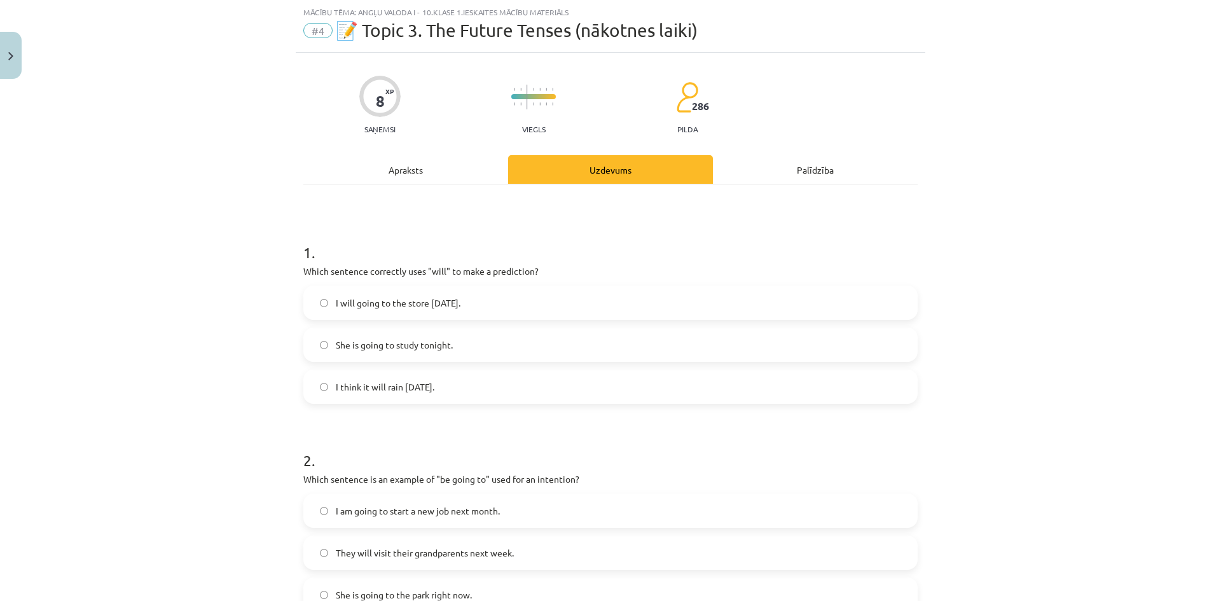
click at [345, 392] on span "I think it will rain [DATE]." at bounding box center [385, 386] width 99 height 13
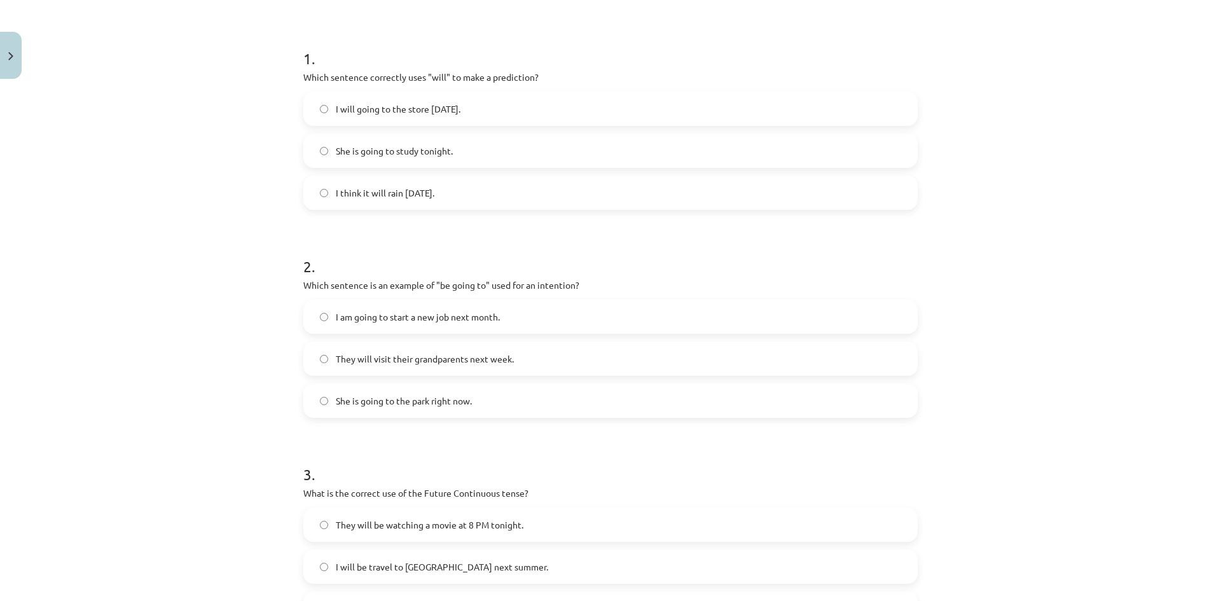
scroll to position [350, 0]
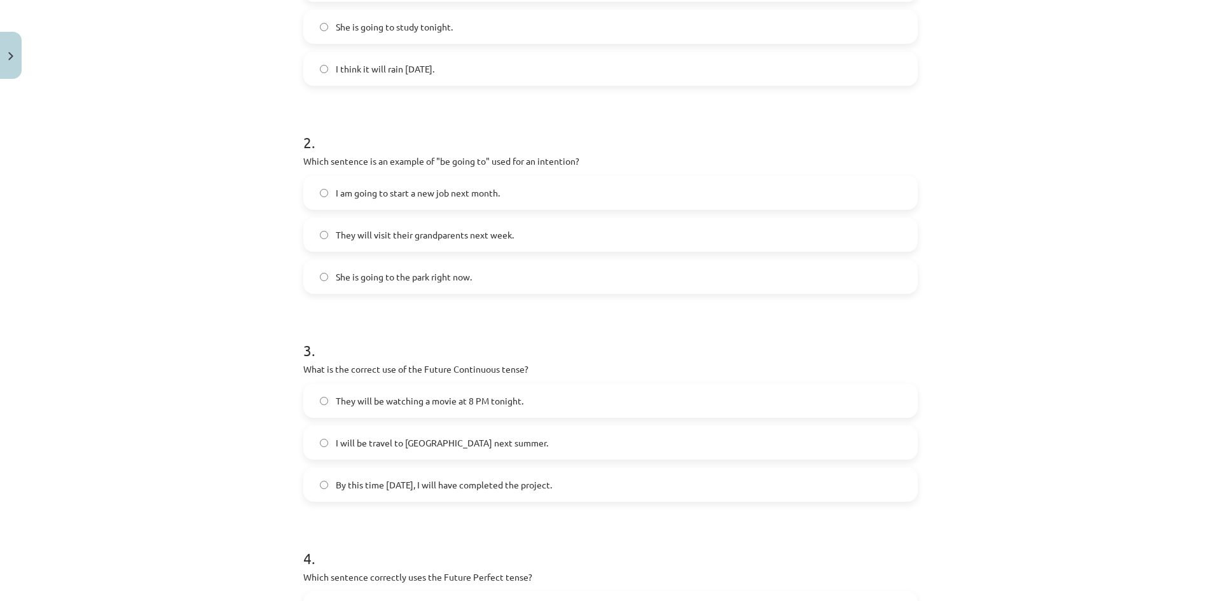
click at [326, 403] on label "They will be watching a movie at 8 PM tonight." at bounding box center [611, 401] width 612 height 32
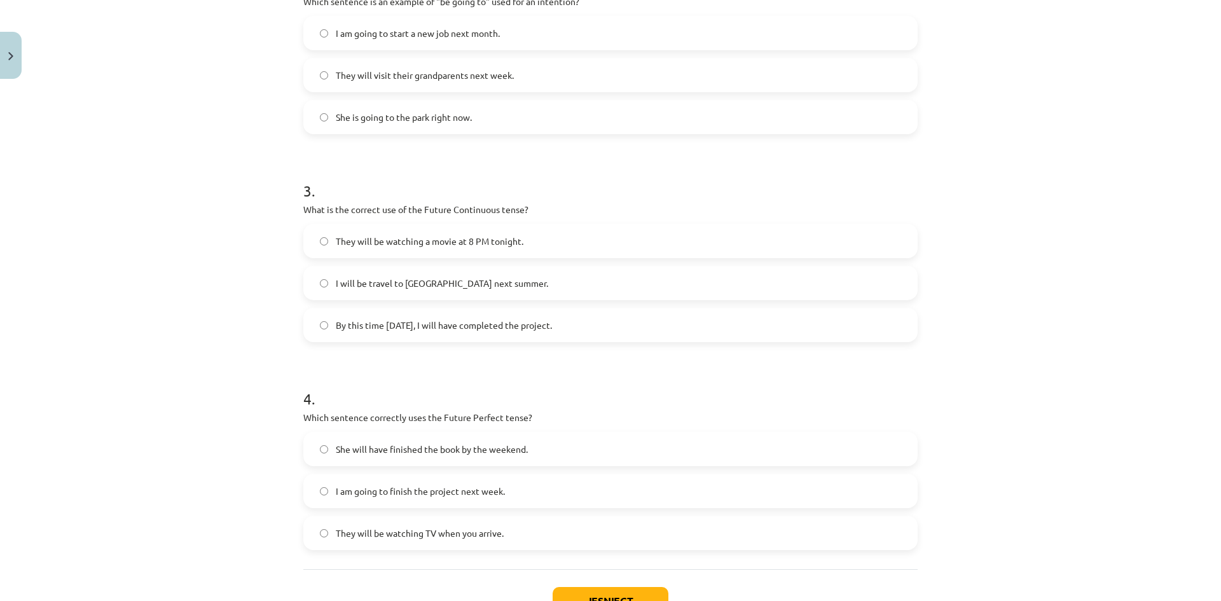
scroll to position [541, 0]
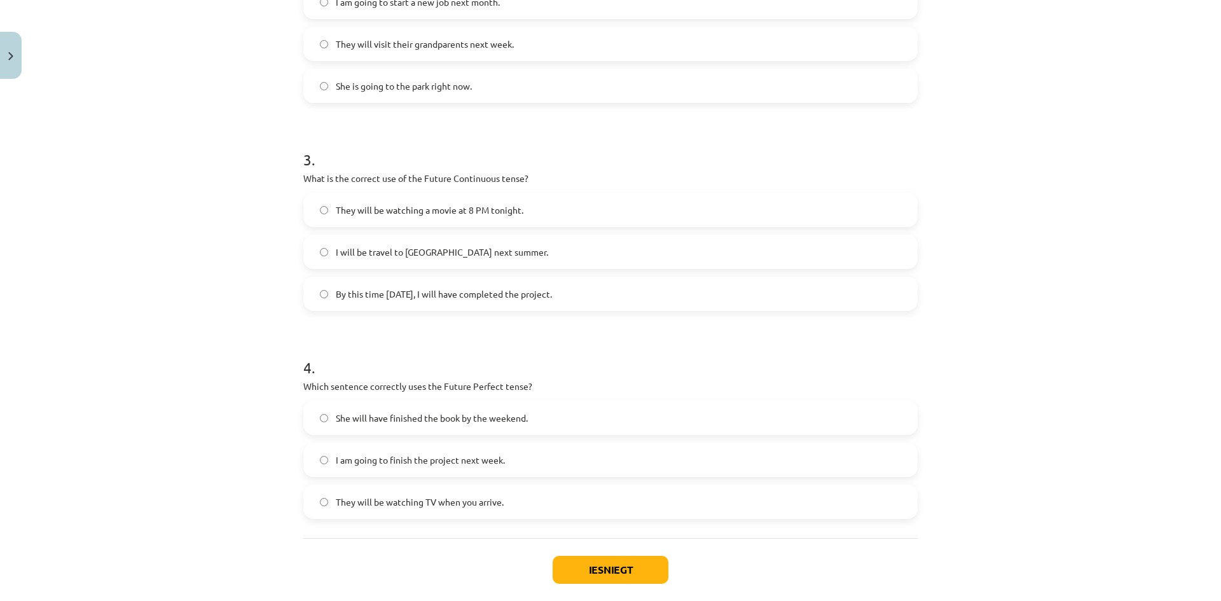
click at [347, 460] on span "I am going to finish the project next week." at bounding box center [420, 460] width 169 height 13
click at [630, 574] on button "Iesniegt" at bounding box center [611, 570] width 116 height 28
